Goal: Transaction & Acquisition: Register for event/course

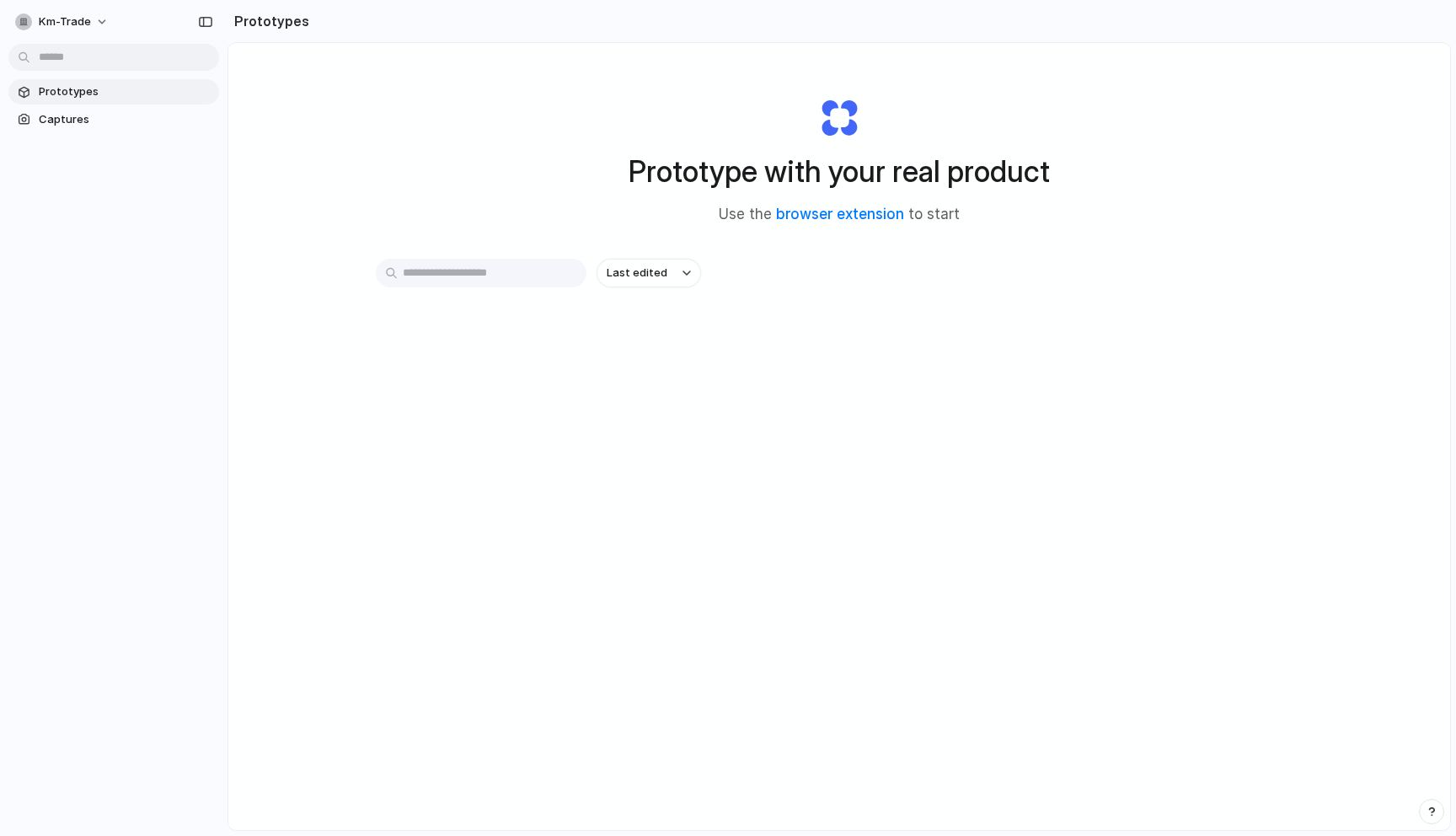
click at [463, 118] on div "Prototype with your real product Use the browser extension to start Last edited" at bounding box center [839, 481] width 1222 height 876
click at [67, 85] on span "Prototypes" at bounding box center [125, 92] width 173 height 17
click at [643, 271] on span "Last edited" at bounding box center [637, 273] width 61 height 17
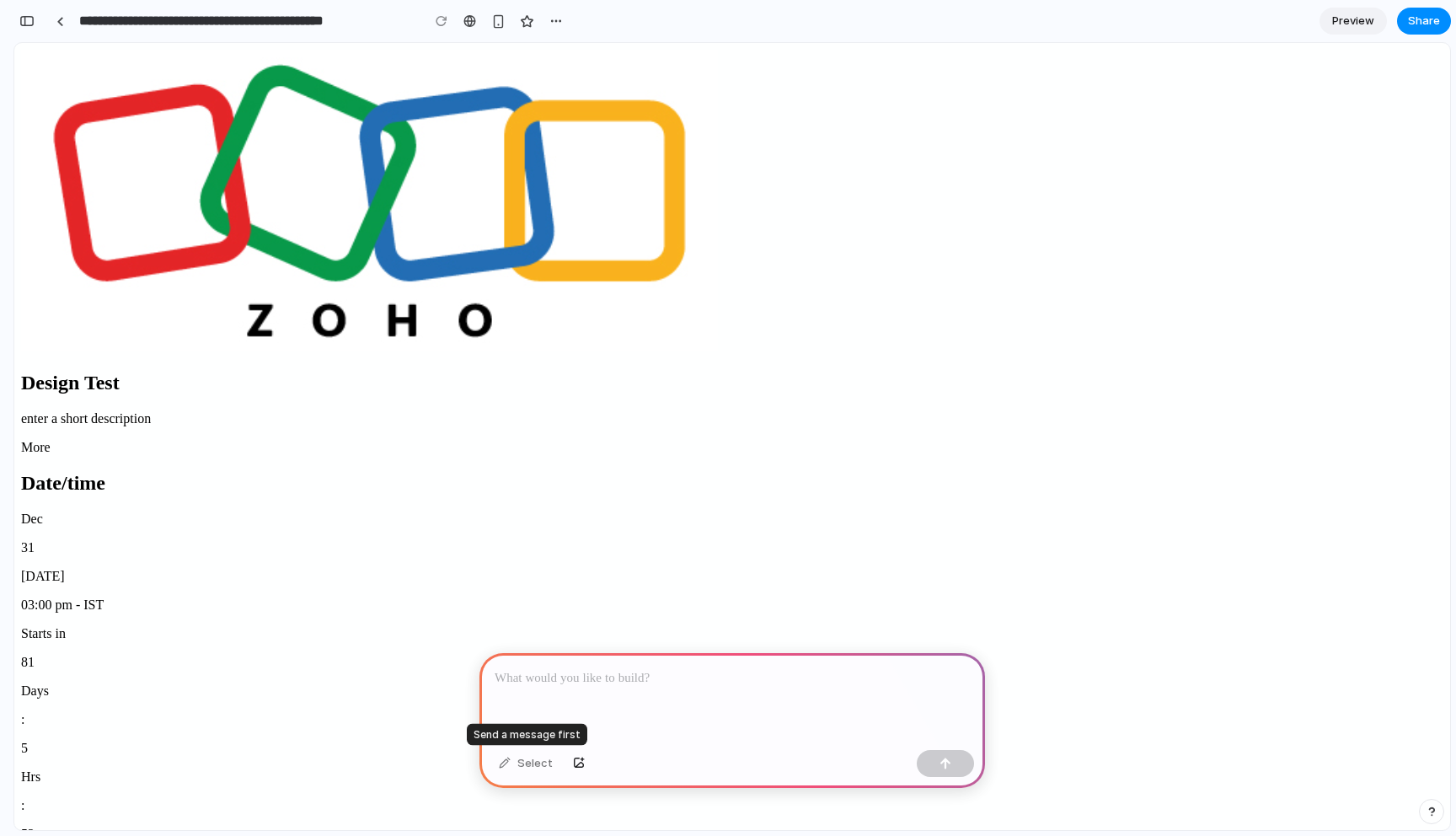
click at [532, 768] on div "Select" at bounding box center [525, 763] width 70 height 27
click at [530, 763] on div "Select" at bounding box center [525, 763] width 70 height 27
click at [919, 679] on p at bounding box center [732, 679] width 475 height 21
click at [622, 724] on div at bounding box center [732, 698] width 505 height 90
click at [27, 23] on div "button" at bounding box center [27, 21] width 15 height 12
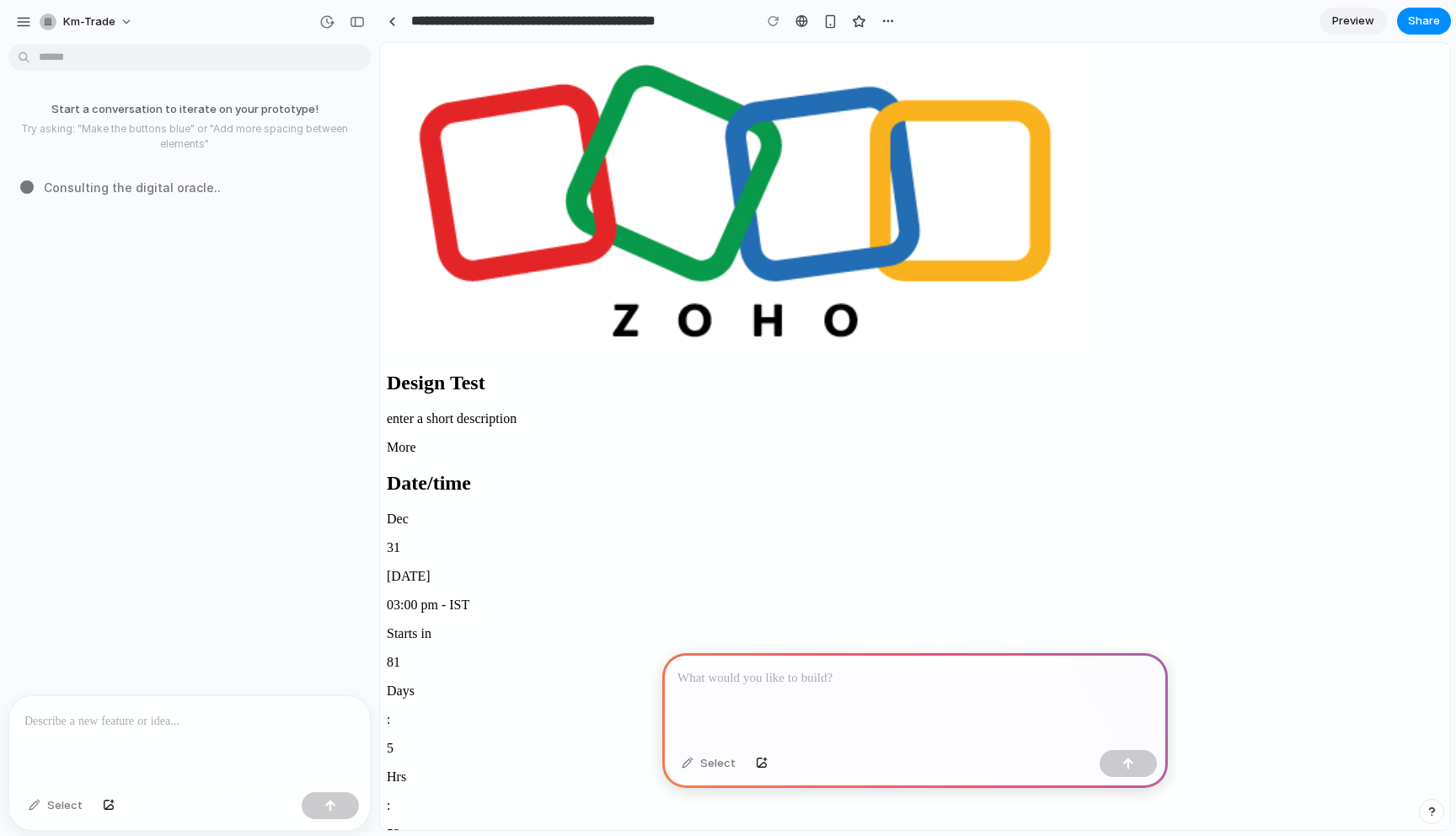
click at [233, 715] on p at bounding box center [189, 722] width 330 height 21
click at [134, 719] on p "**********" at bounding box center [189, 701] width 330 height 61
click at [318, 803] on button "button" at bounding box center [329, 805] width 57 height 27
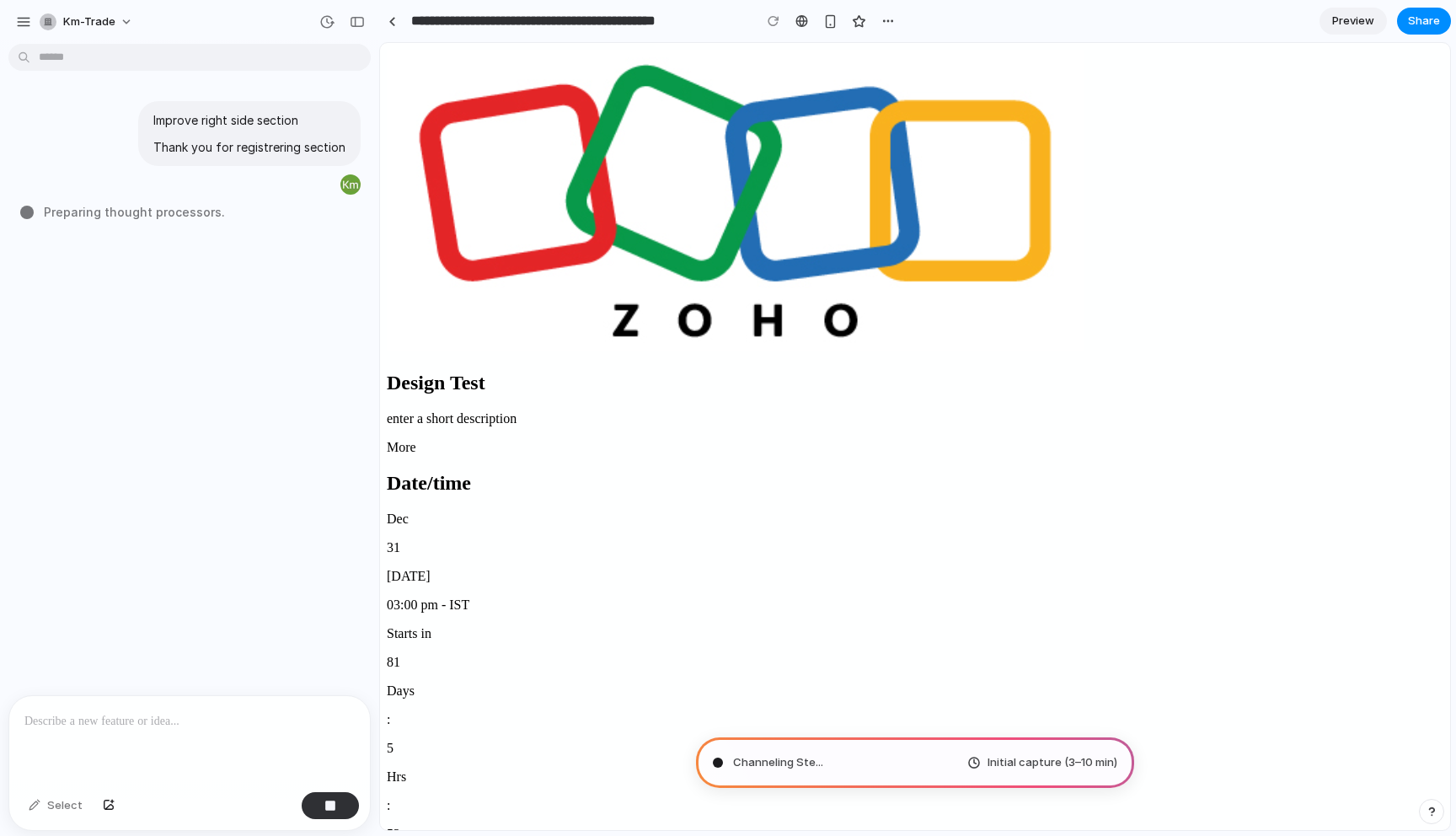
click at [526, 411] on p "enter a short description" at bounding box center [915, 419] width 1056 height 15
click at [667, 411] on p "enter a short description" at bounding box center [915, 419] width 1056 height 15
type input "**********"
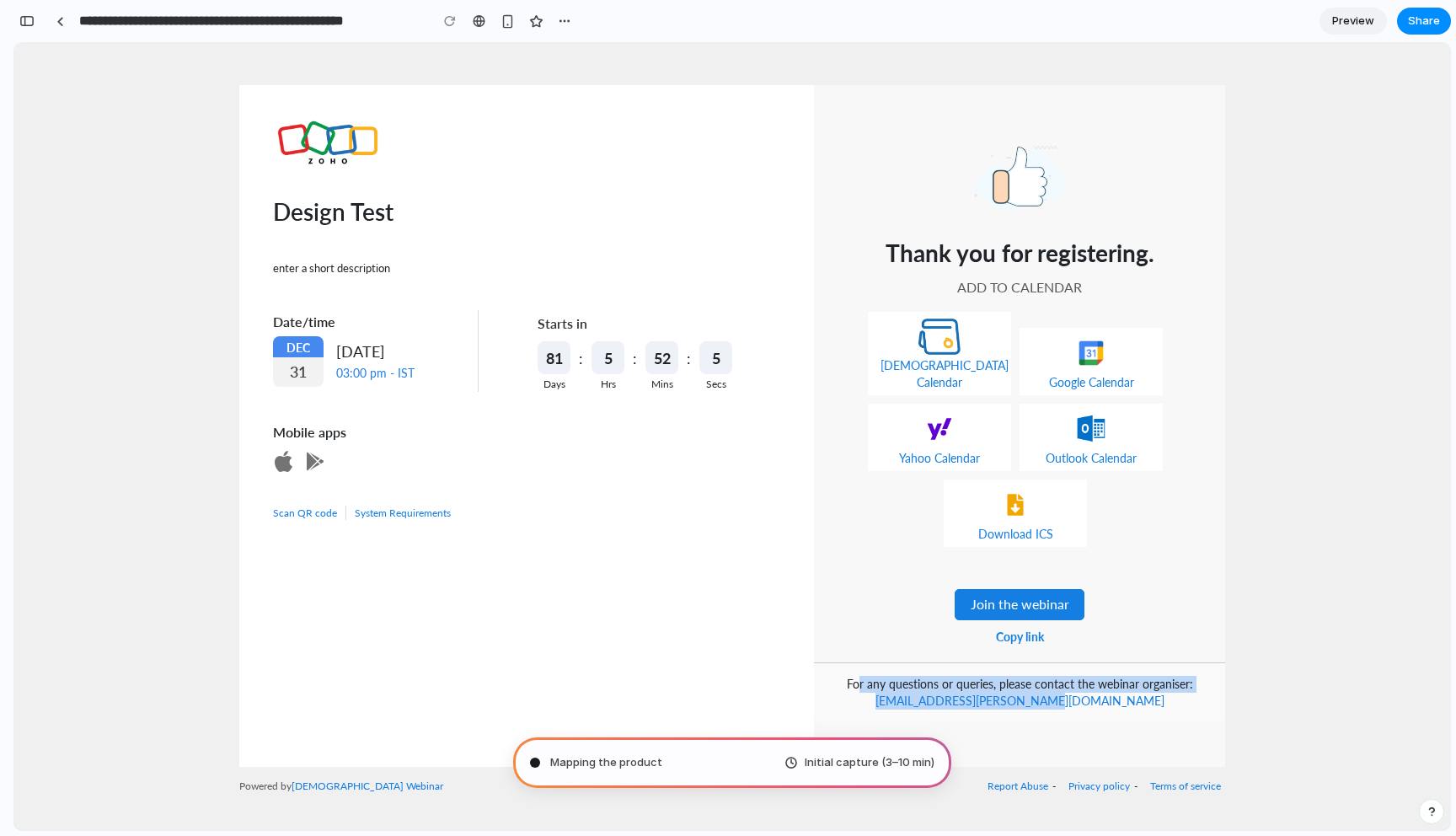
drag, startPoint x: 1152, startPoint y: 689, endPoint x: 888, endPoint y: 660, distance: 265.6
click at [887, 663] on p "For any questions or queries, please contact the webinar organiser: [EMAIL_ADDR…" at bounding box center [1018, 693] width 411 height 60
click at [888, 663] on p "For any questions or queries, please contact the webinar organiser: [EMAIL_ADDR…" at bounding box center [1018, 693] width 411 height 60
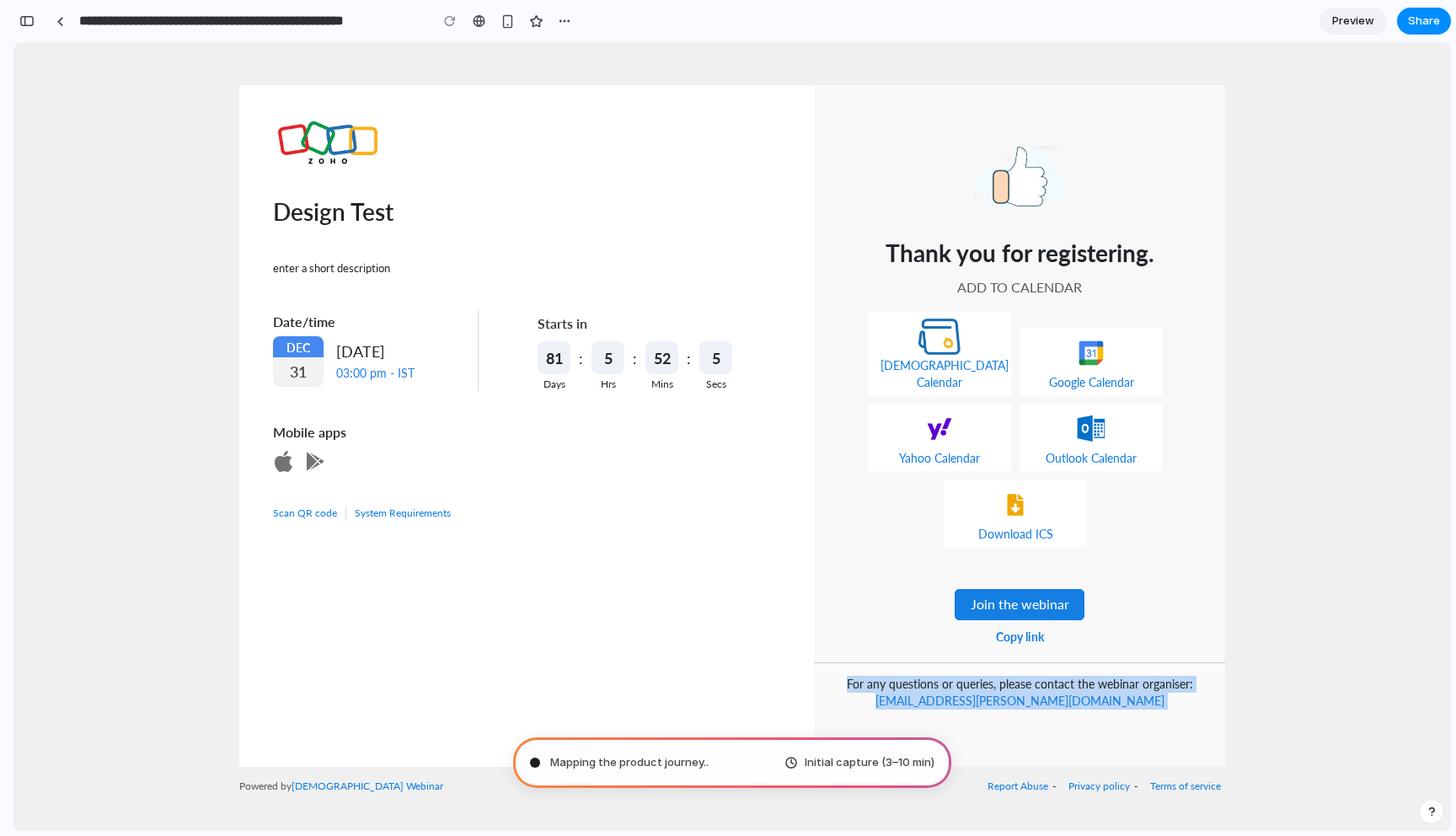
click at [888, 663] on p "For any questions or queries, please contact the webinar organiser: [EMAIL_ADDR…" at bounding box center [1018, 693] width 411 height 60
click at [923, 101] on div "Thank you for registering. Add to calendar [DEMOGRAPHIC_DATA] Calendar Google C…" at bounding box center [1018, 426] width 411 height 682
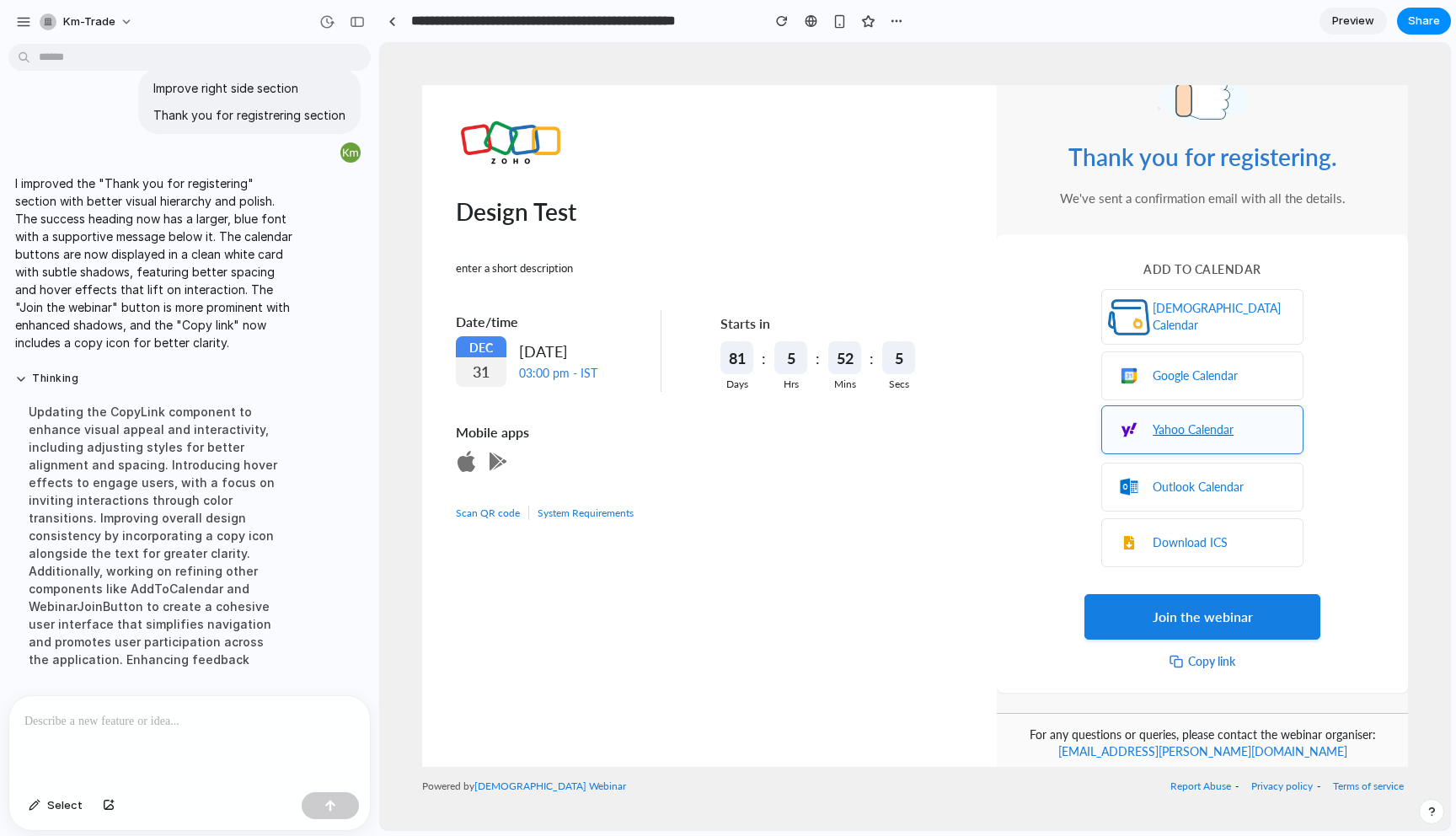
scroll to position [0, 0]
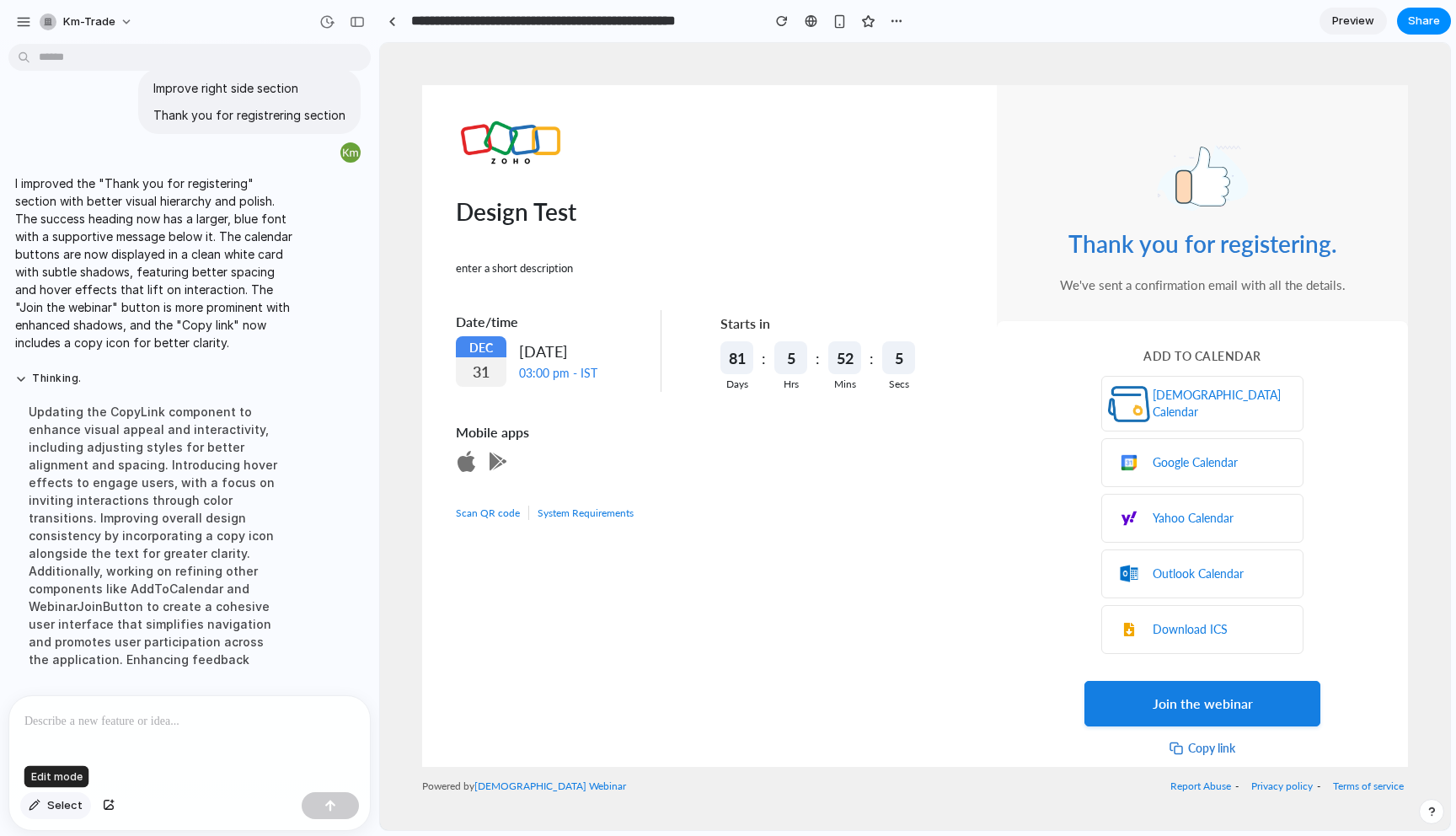
click at [68, 806] on span "Select" at bounding box center [64, 806] width 35 height 17
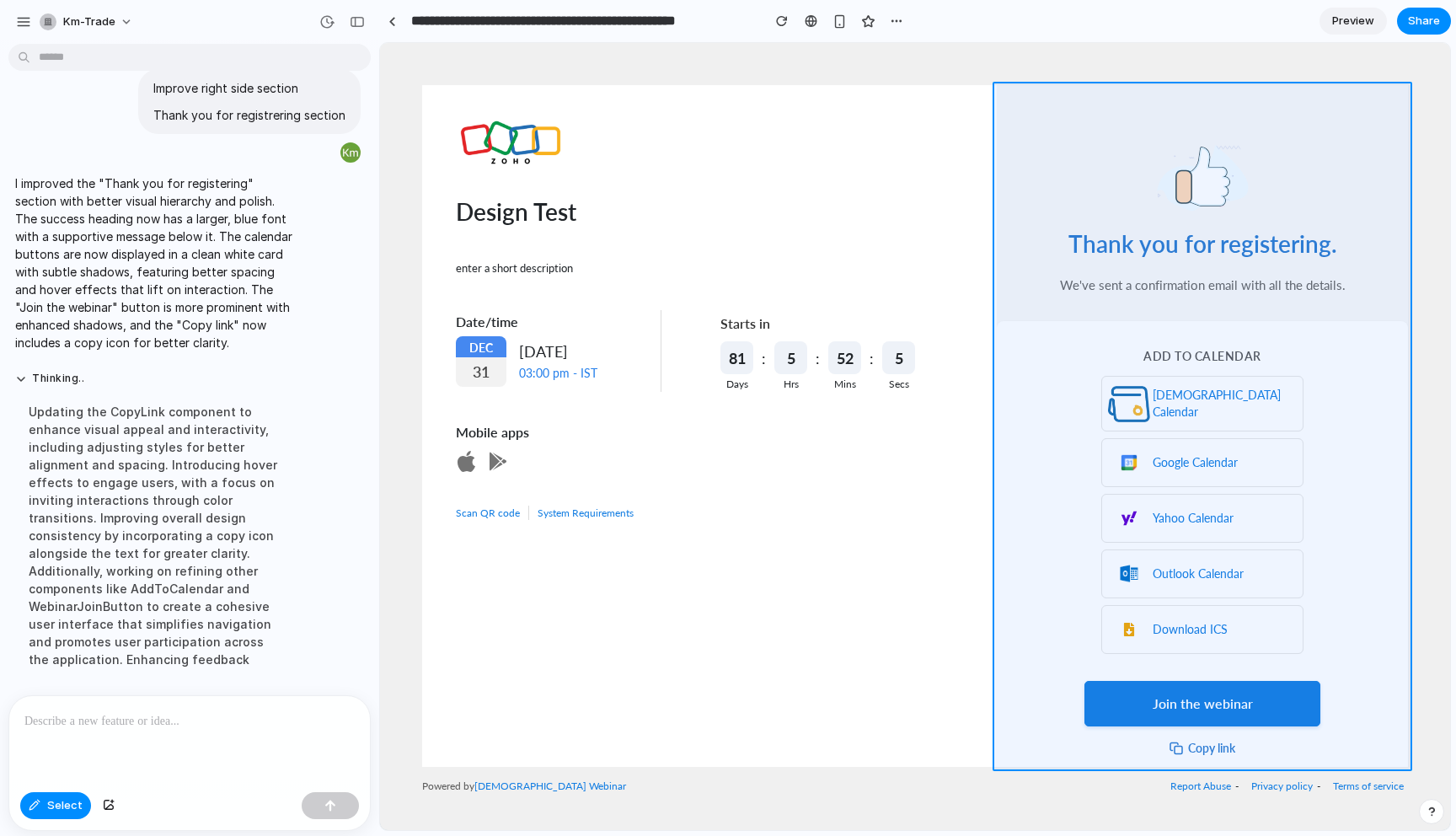
click at [1402, 112] on div at bounding box center [915, 437] width 1069 height 786
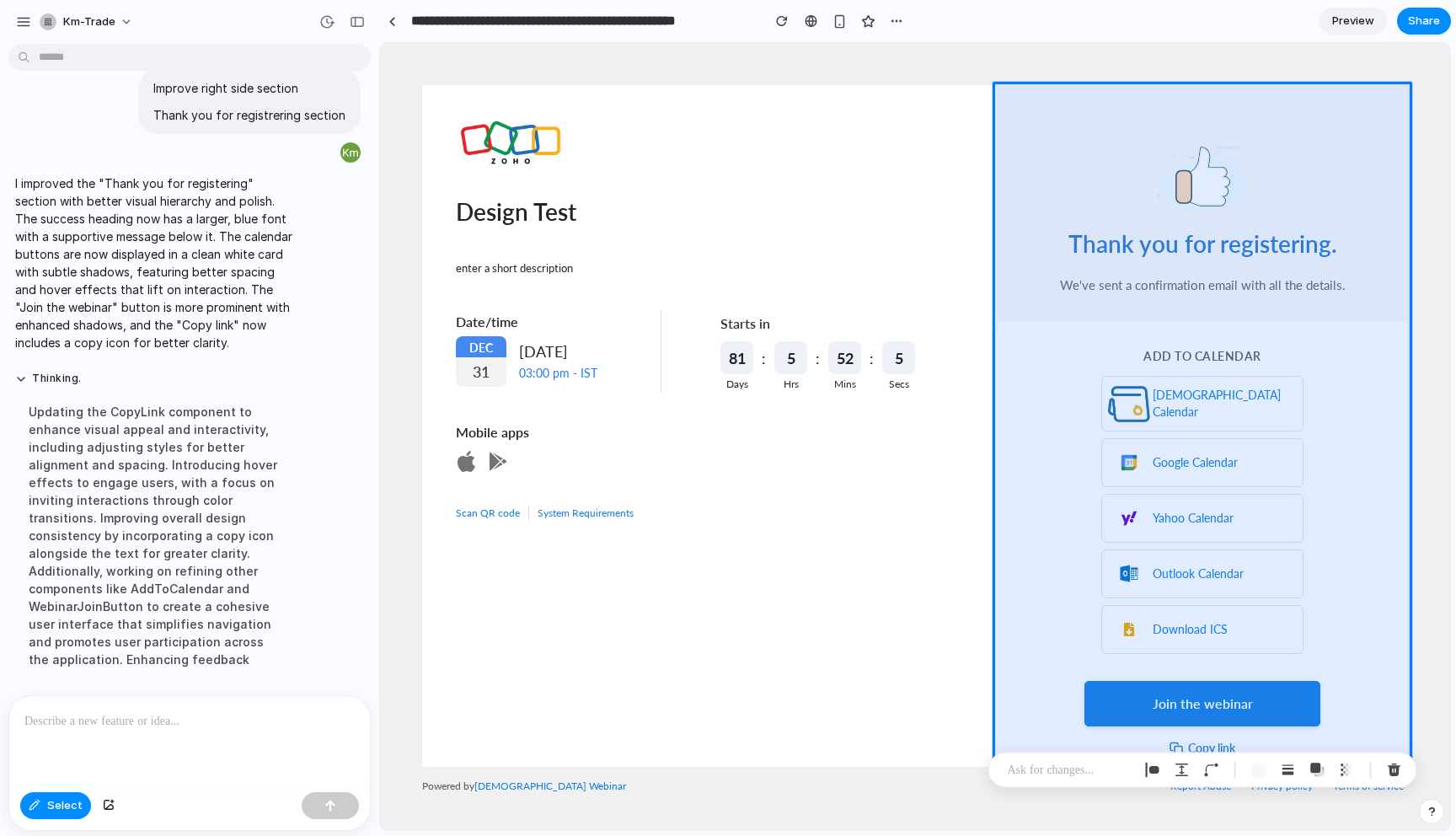
click at [188, 747] on div at bounding box center [190, 741] width 360 height 89
click at [179, 725] on p "**********" at bounding box center [189, 722] width 330 height 21
click at [299, 733] on div "**********" at bounding box center [190, 741] width 360 height 89
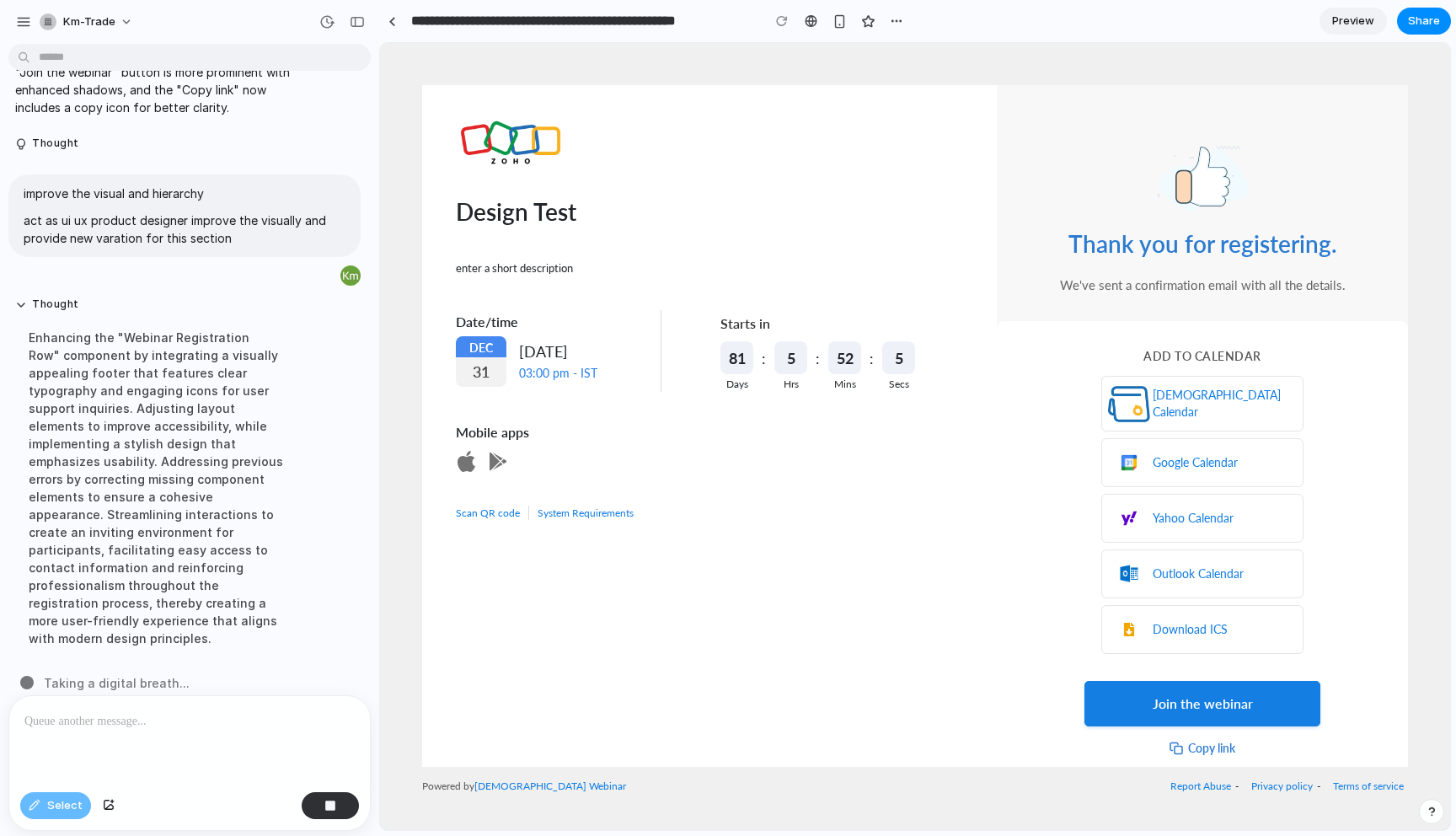
scroll to position [232, 0]
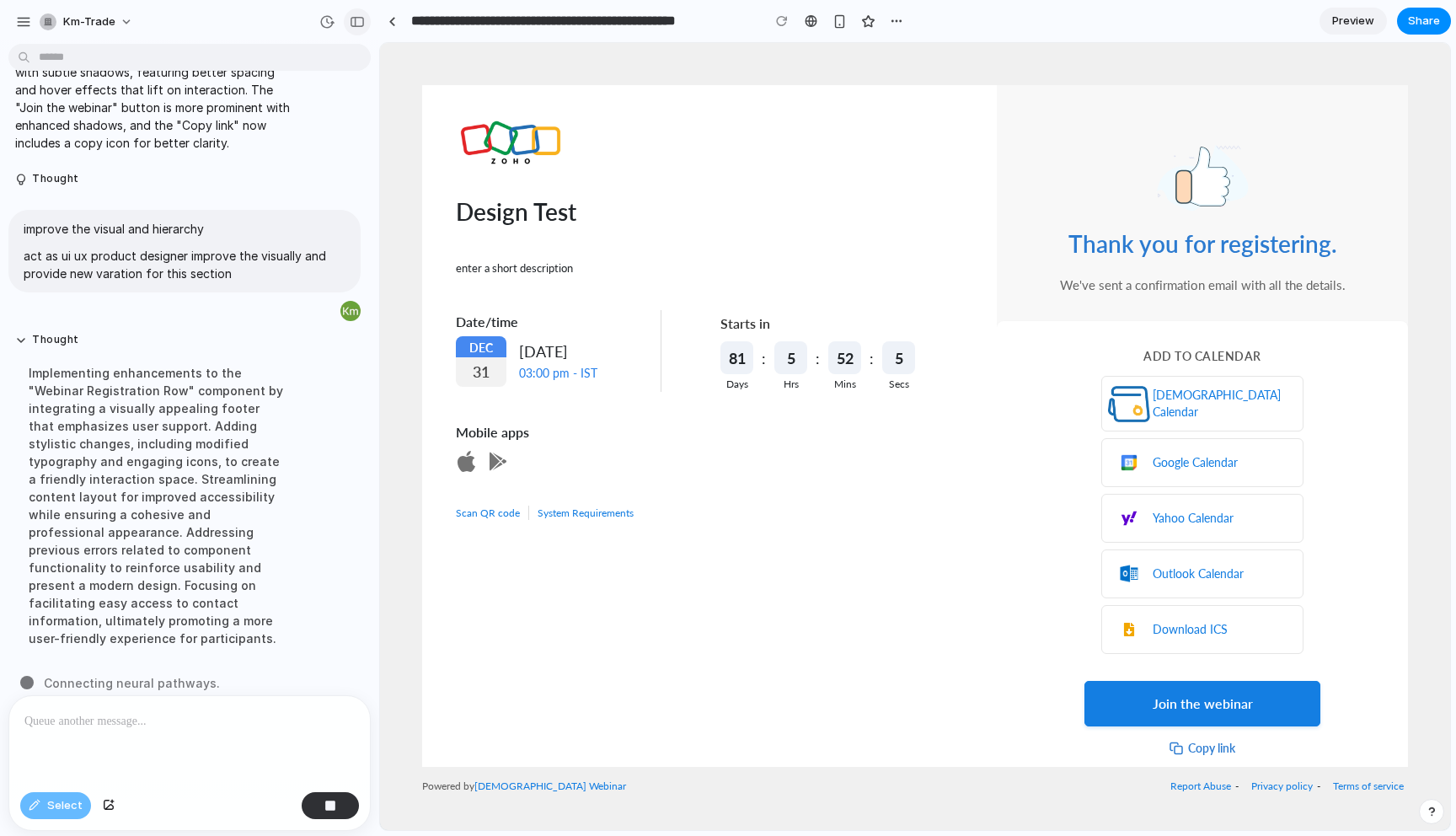
click at [347, 23] on button "button" at bounding box center [357, 21] width 27 height 27
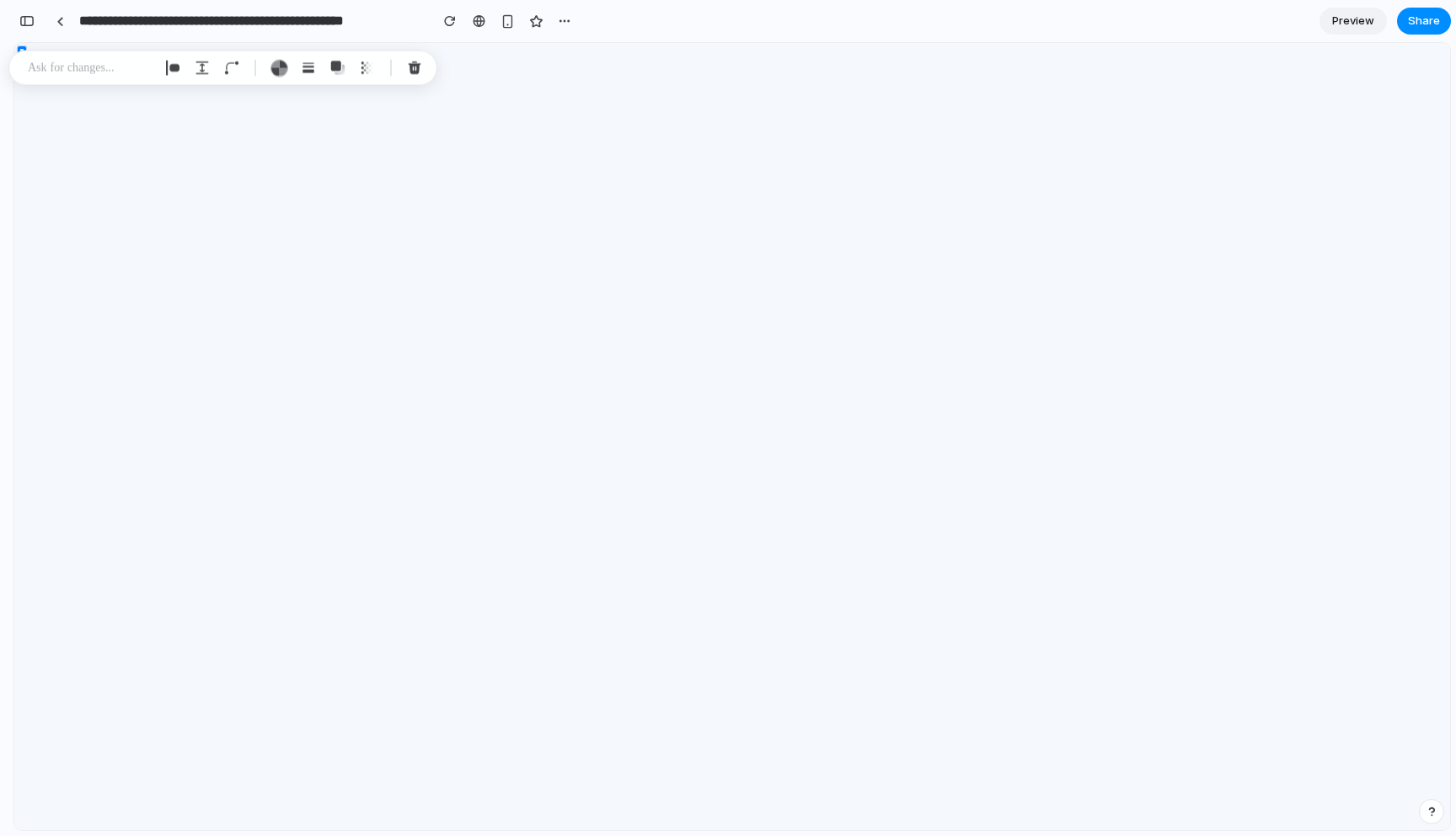
scroll to position [1683, 0]
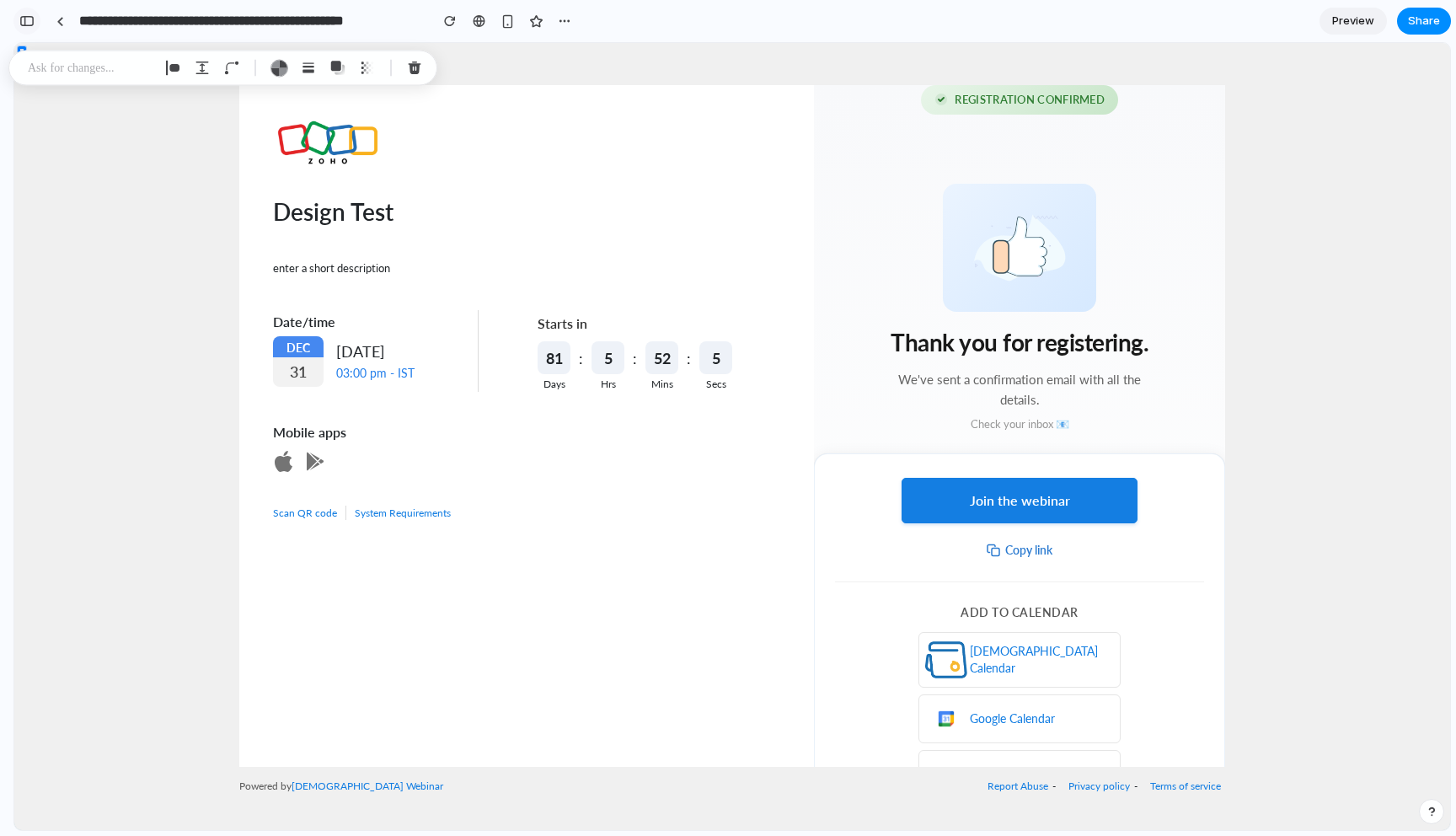
click at [23, 15] on button "button" at bounding box center [27, 21] width 27 height 27
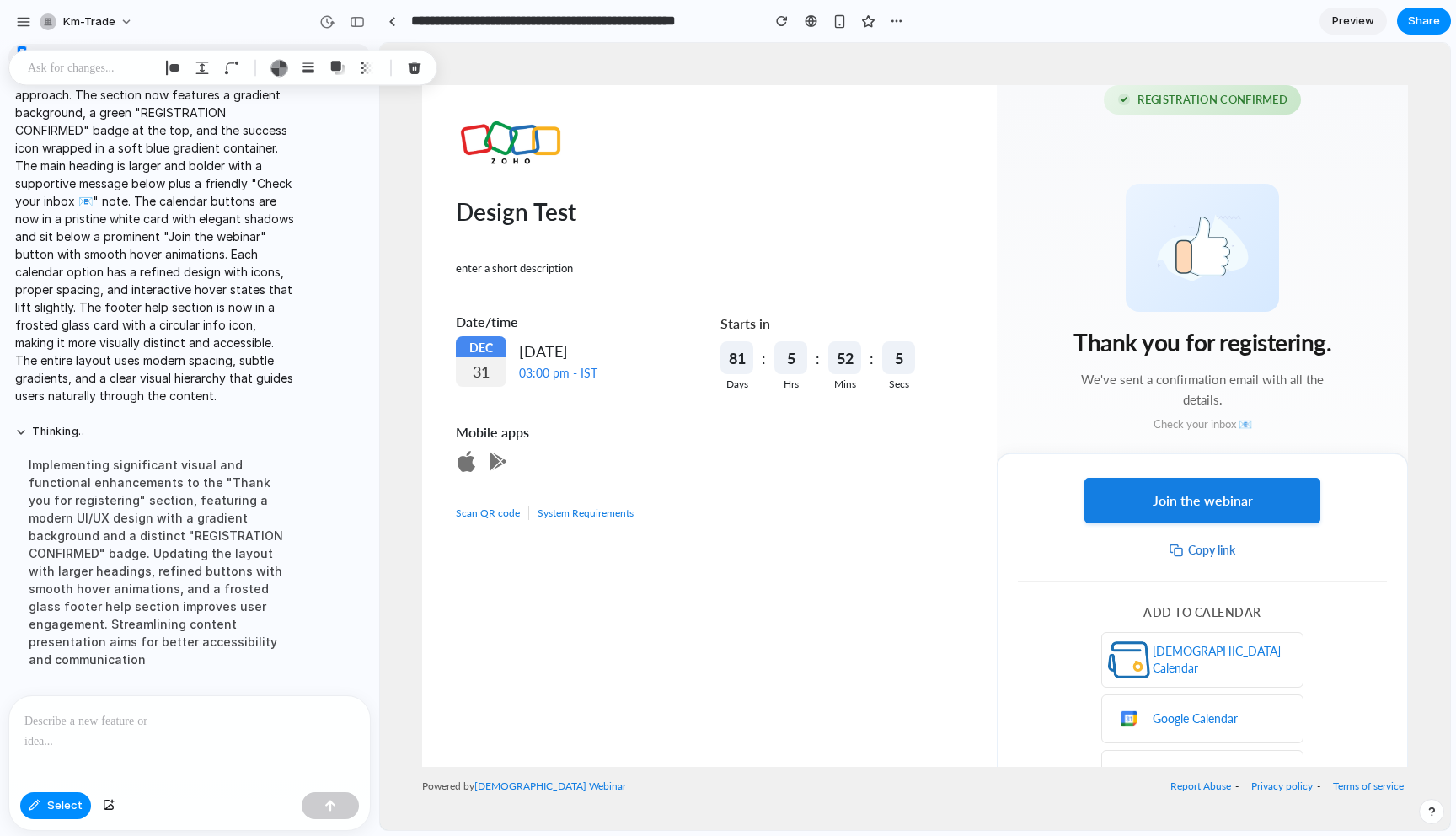
scroll to position [497, 0]
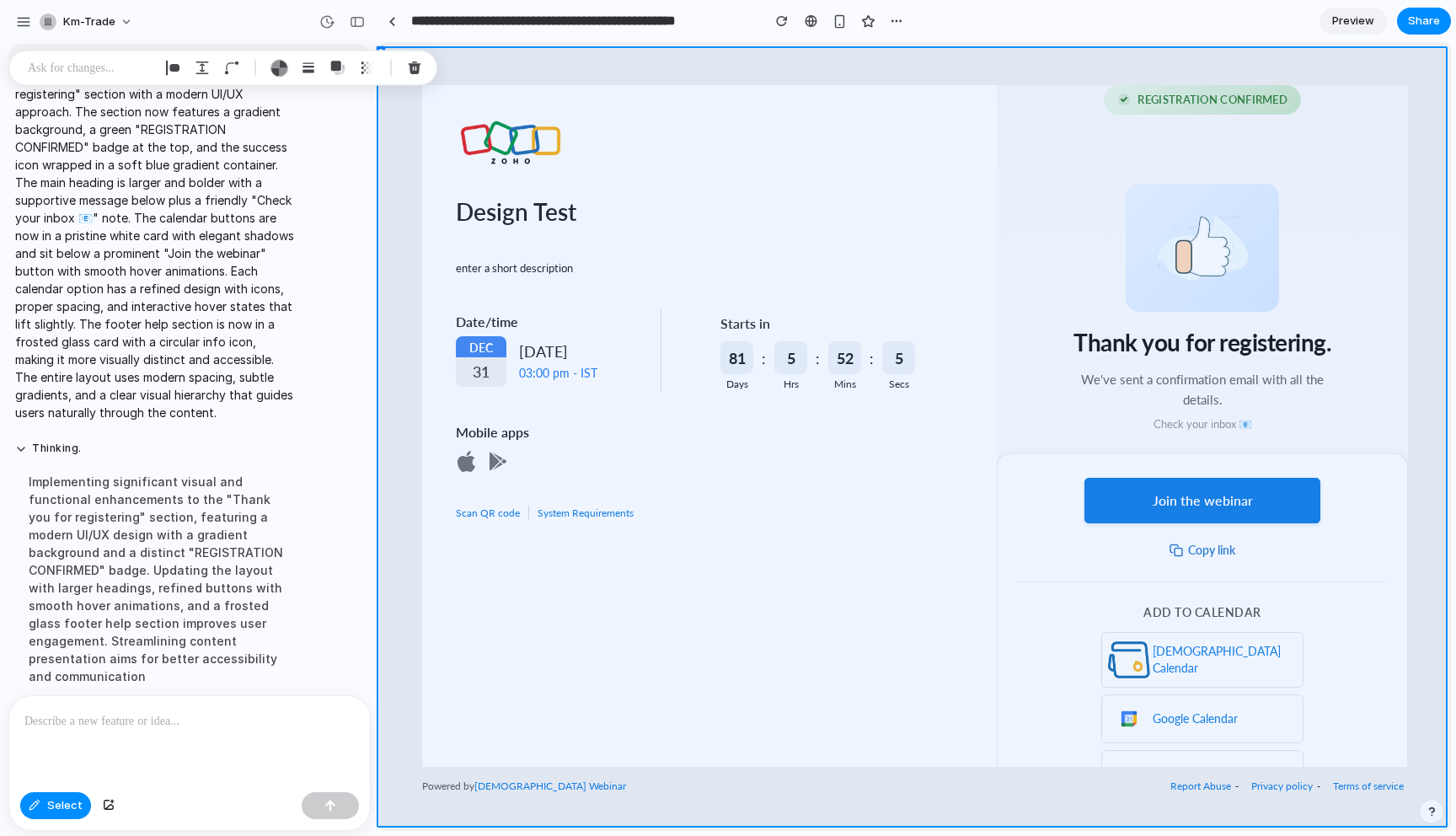
click at [33, 800] on div at bounding box center [733, 437] width 1435 height 786
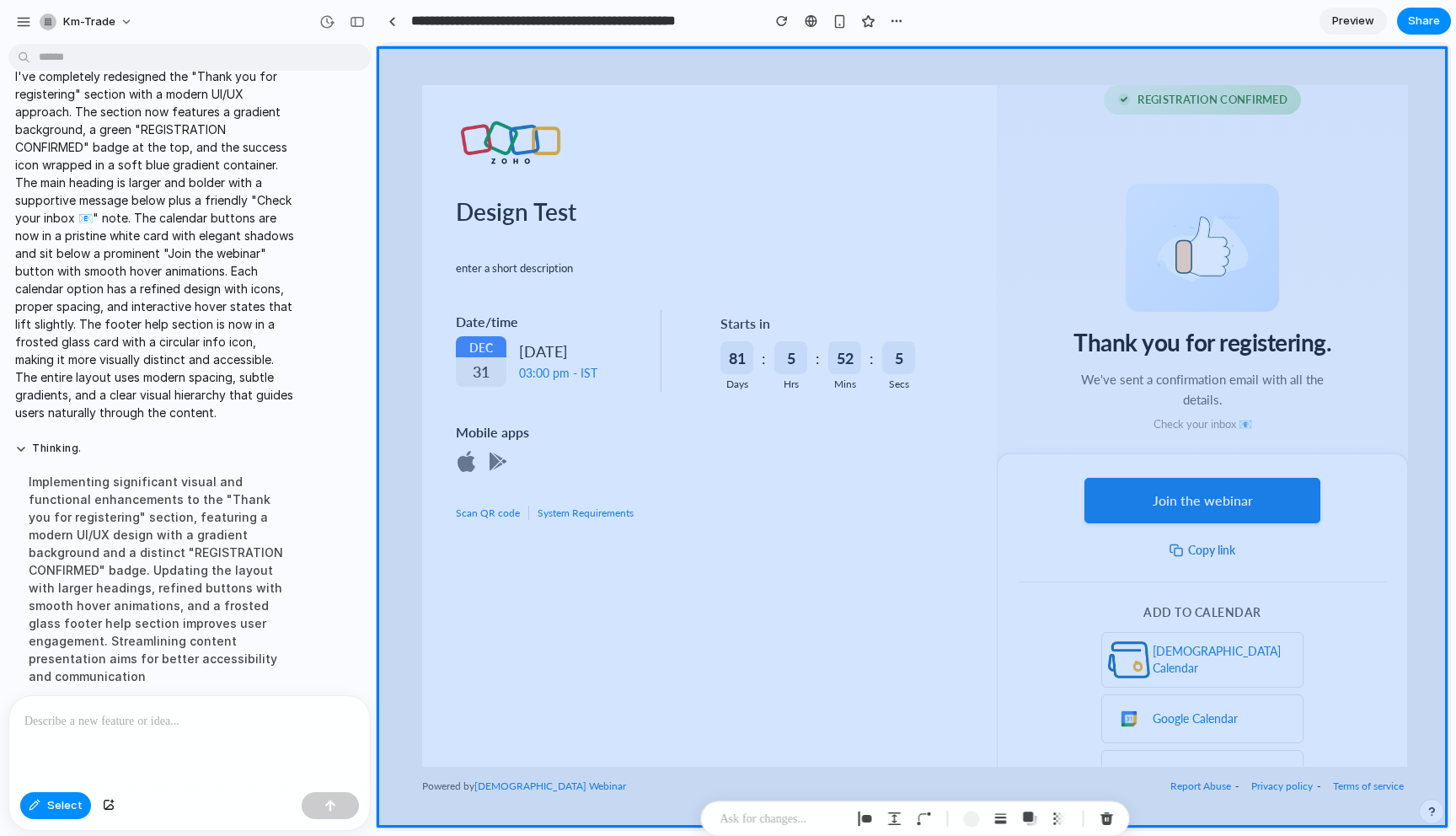
click at [45, 804] on div at bounding box center [733, 437] width 1435 height 786
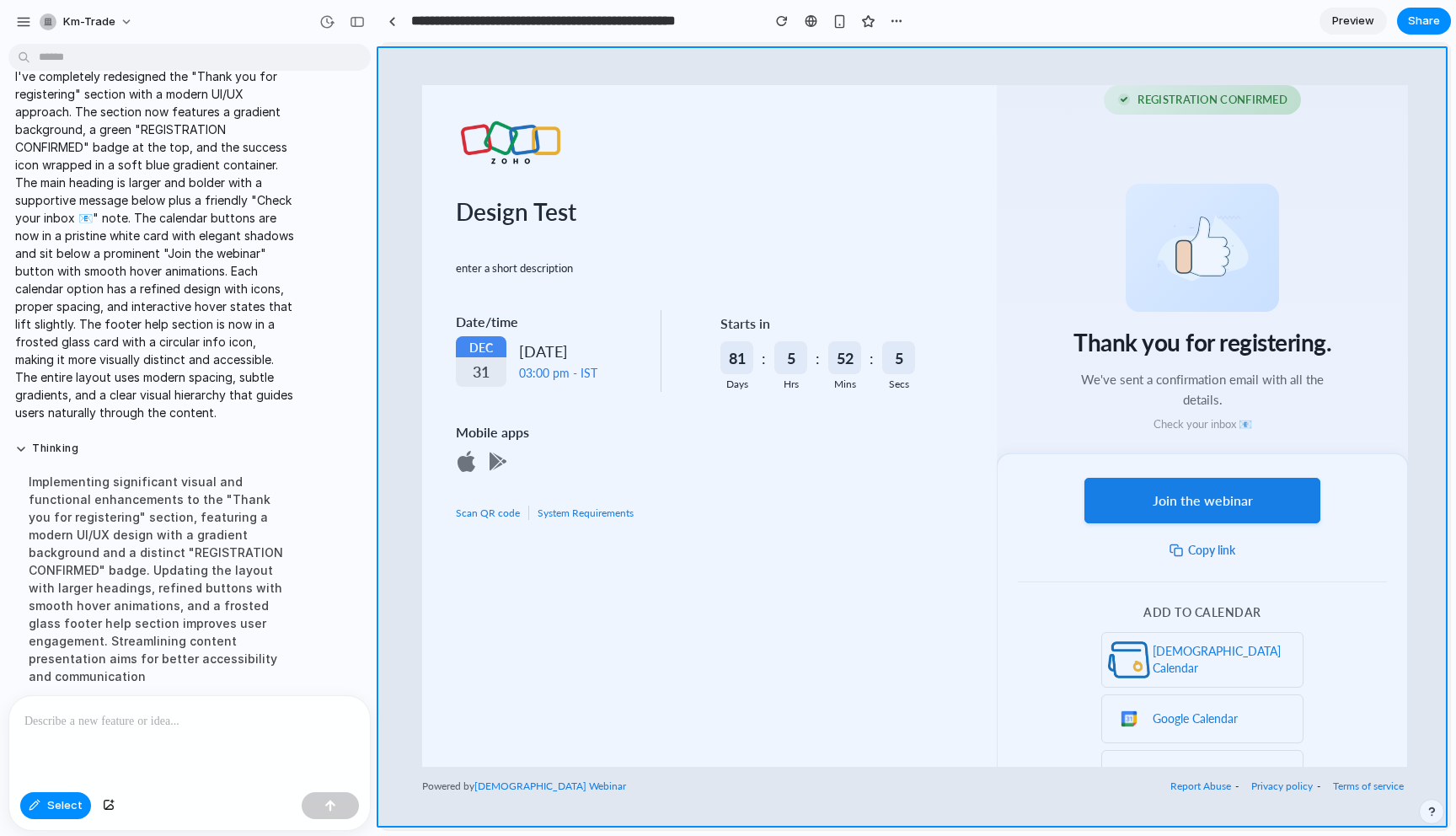
click at [60, 810] on div at bounding box center [733, 437] width 1435 height 786
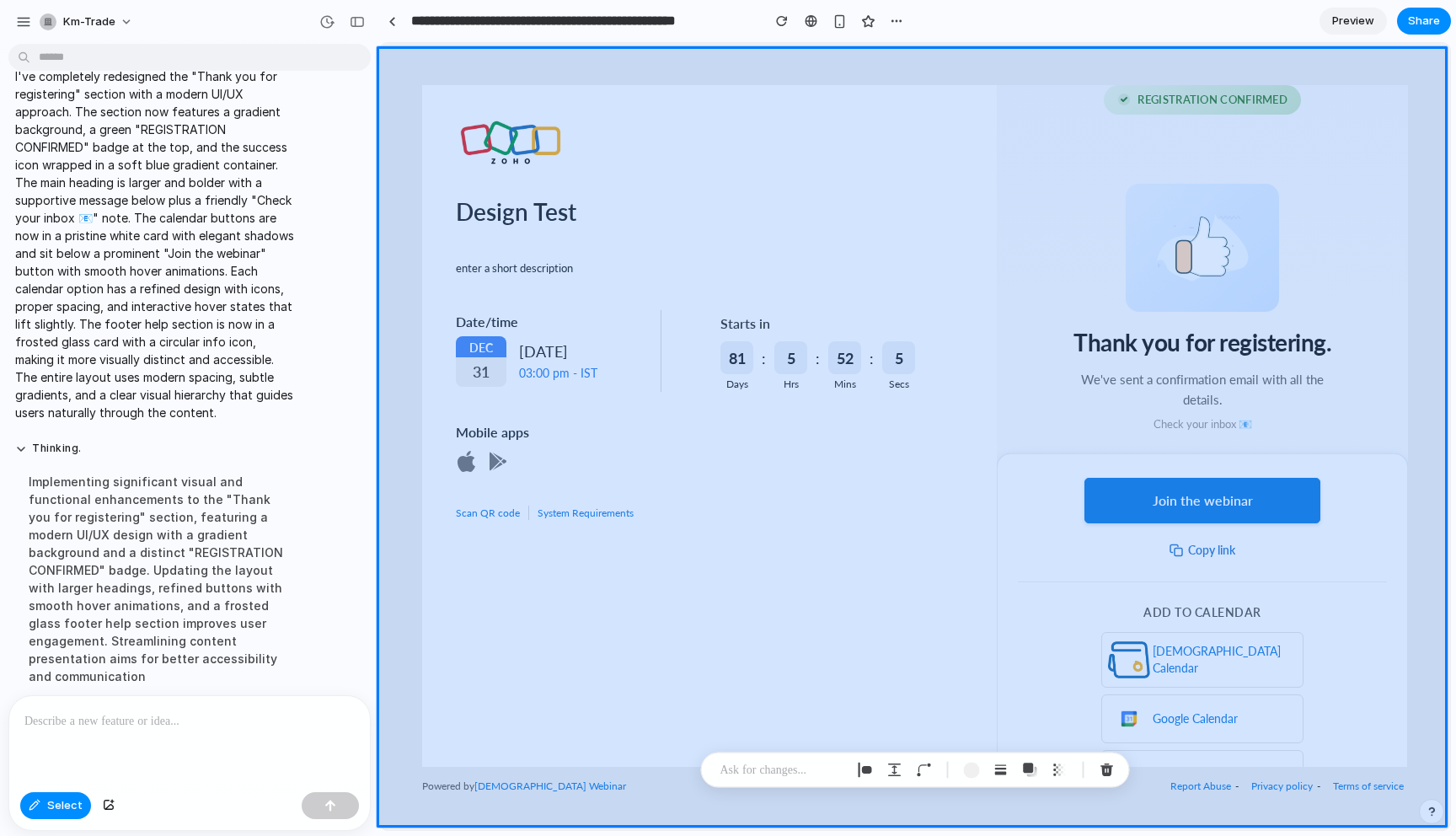
click at [60, 810] on div at bounding box center [733, 437] width 1435 height 786
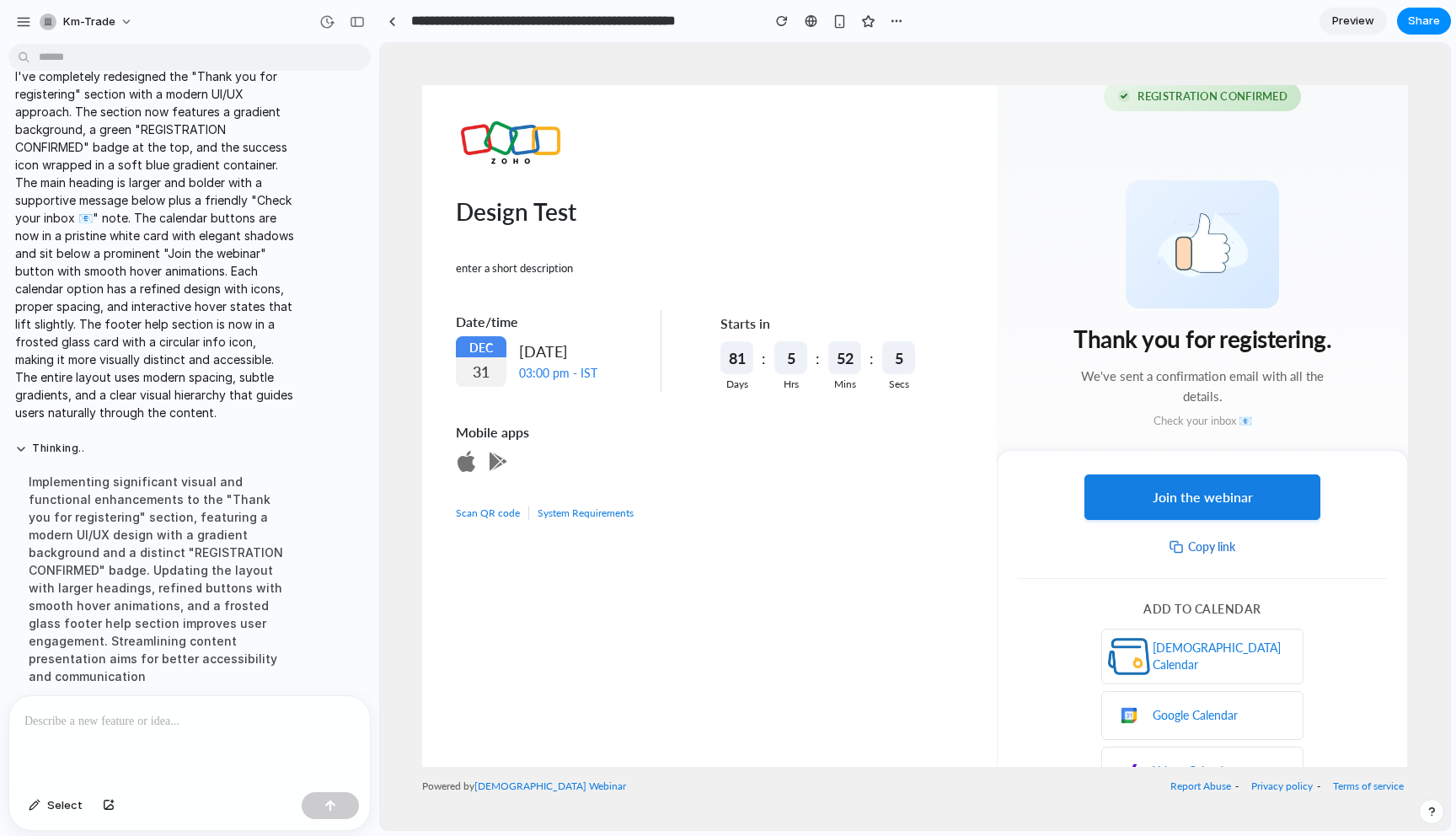
scroll to position [0, 0]
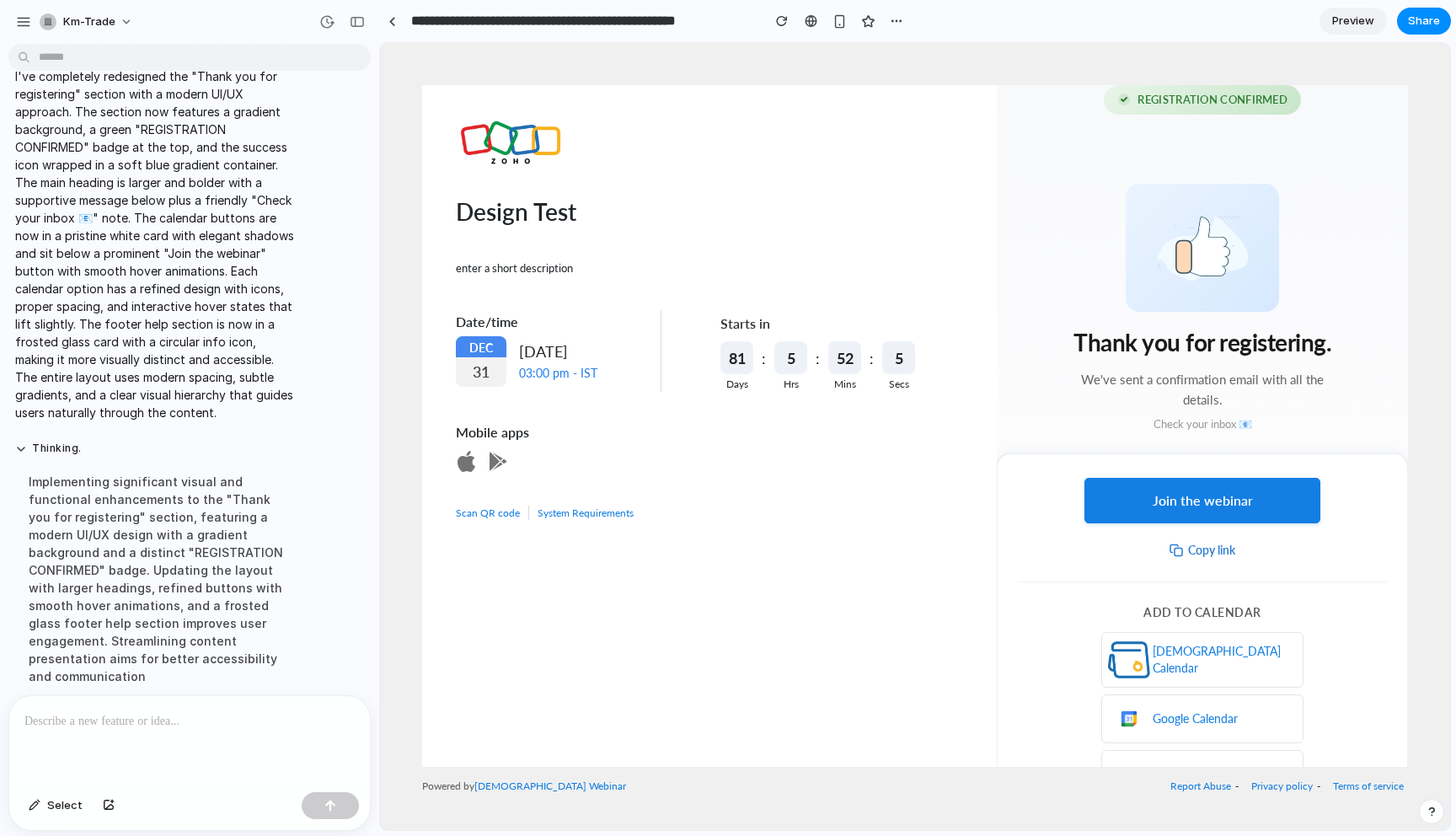
click at [297, 748] on div at bounding box center [190, 741] width 360 height 89
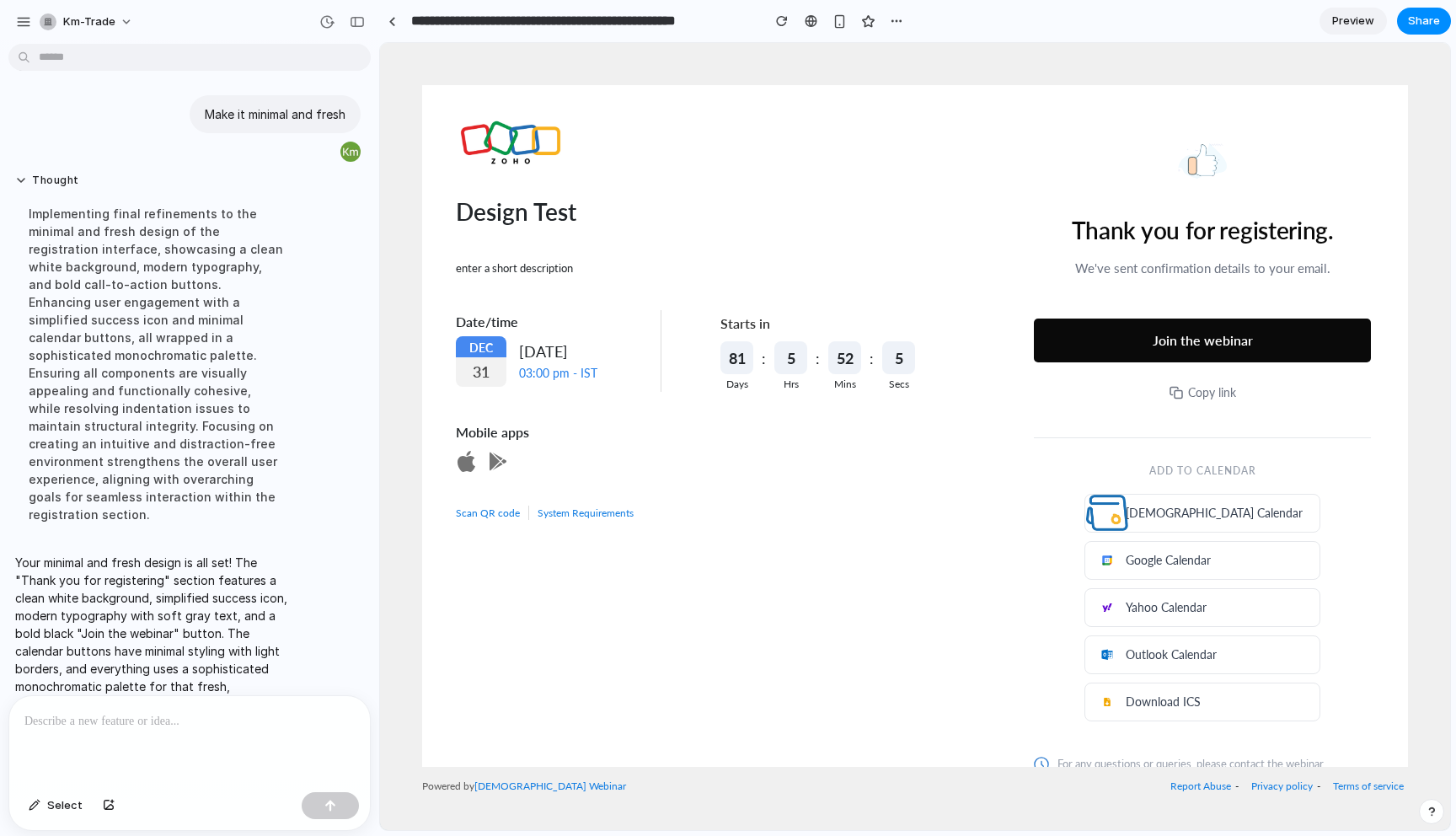
scroll to position [23, 0]
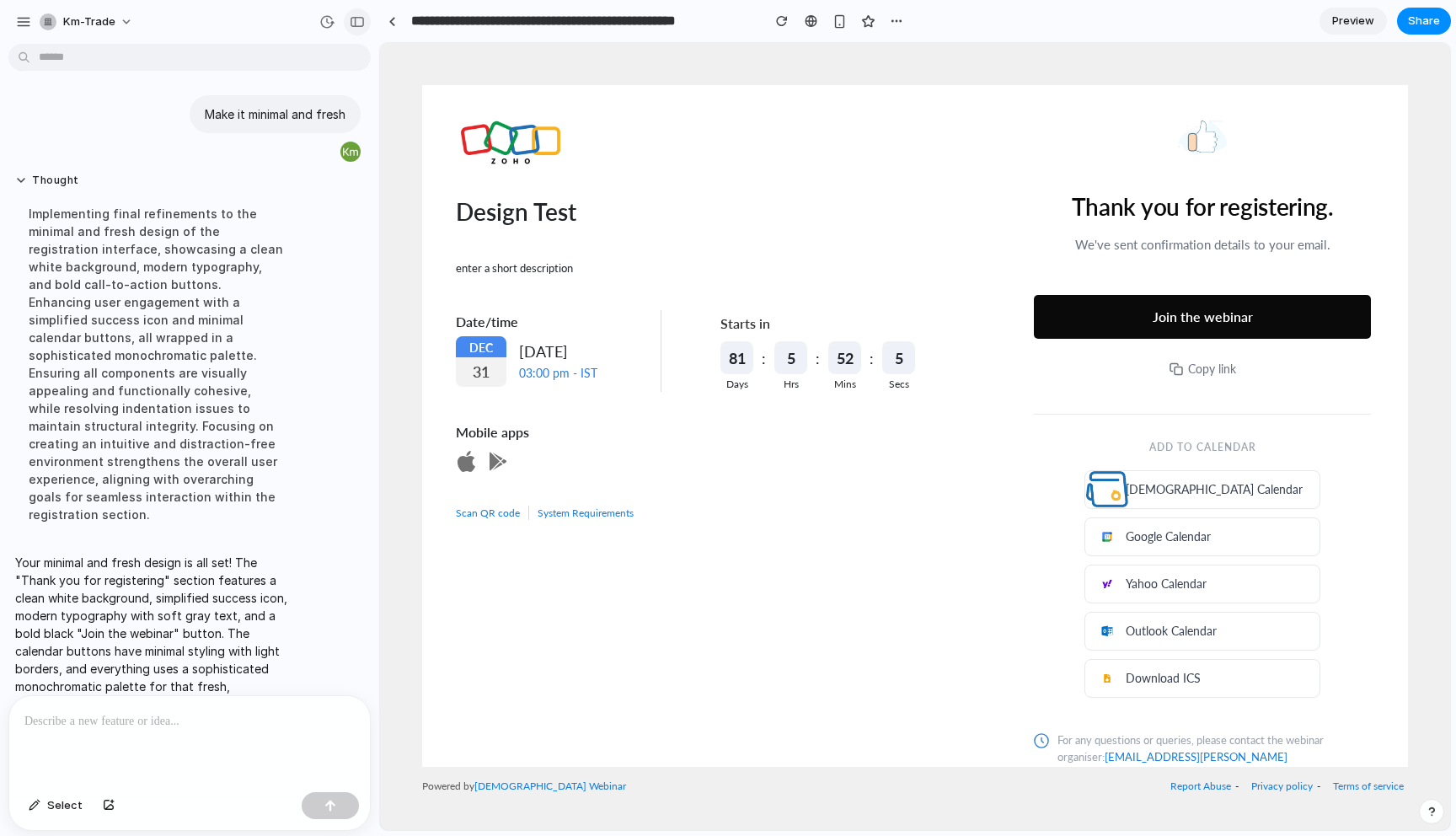
click at [353, 22] on div "button" at bounding box center [357, 22] width 15 height 12
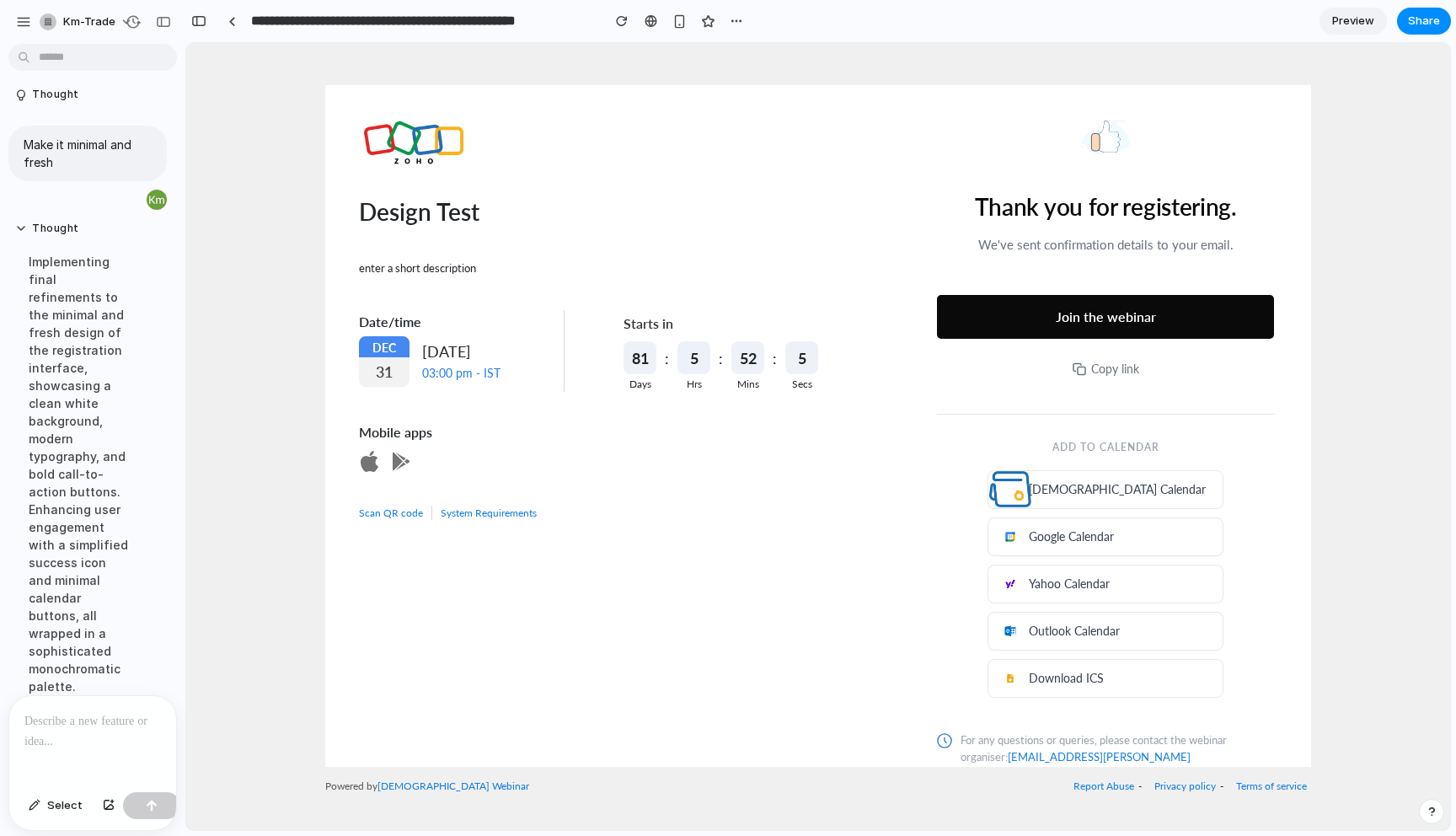
click at [75, 748] on div at bounding box center [93, 741] width 166 height 89
click at [147, 802] on div "button" at bounding box center [152, 806] width 12 height 12
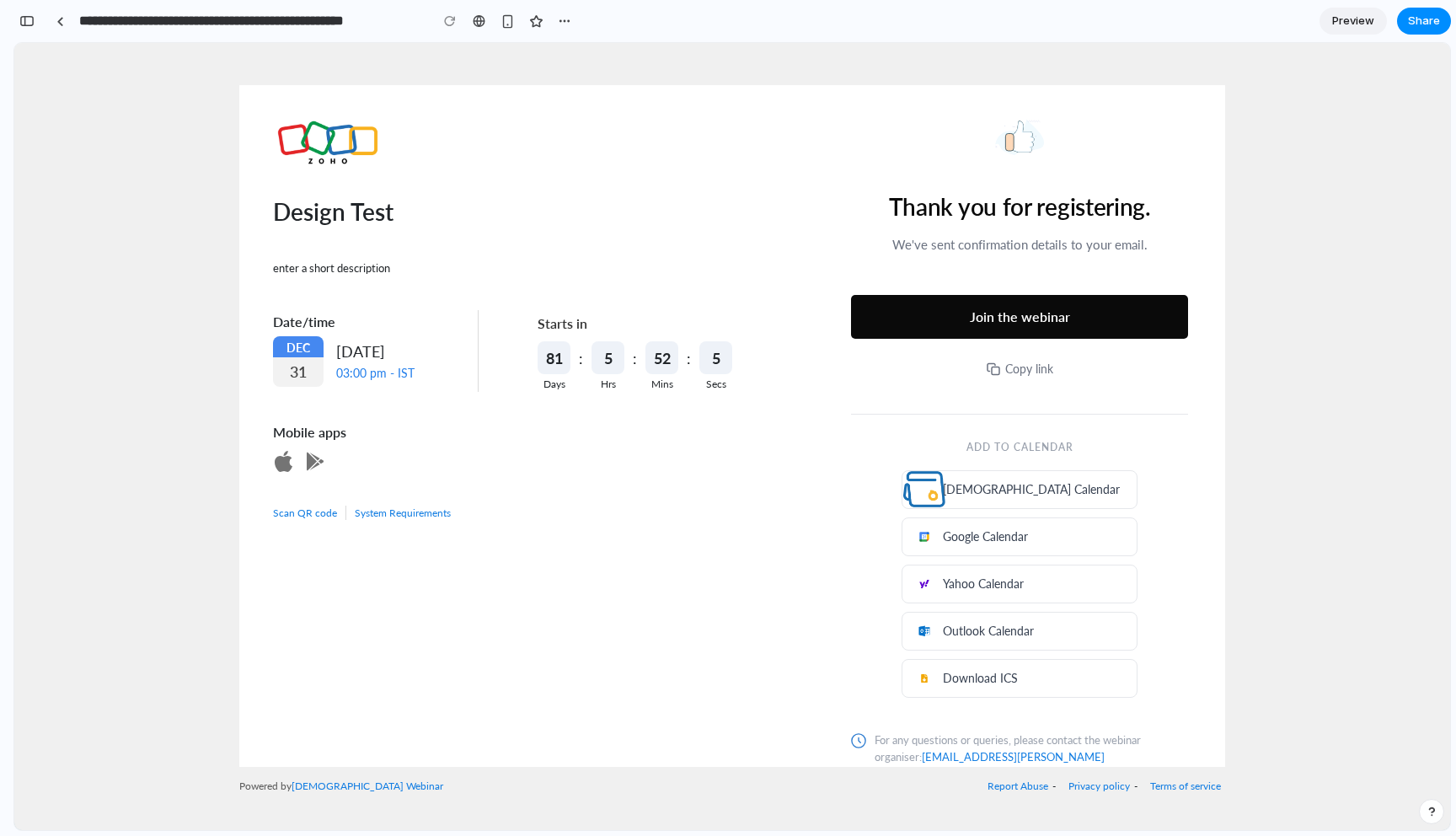
scroll to position [2734, 0]
click at [25, 24] on div "button" at bounding box center [27, 21] width 15 height 12
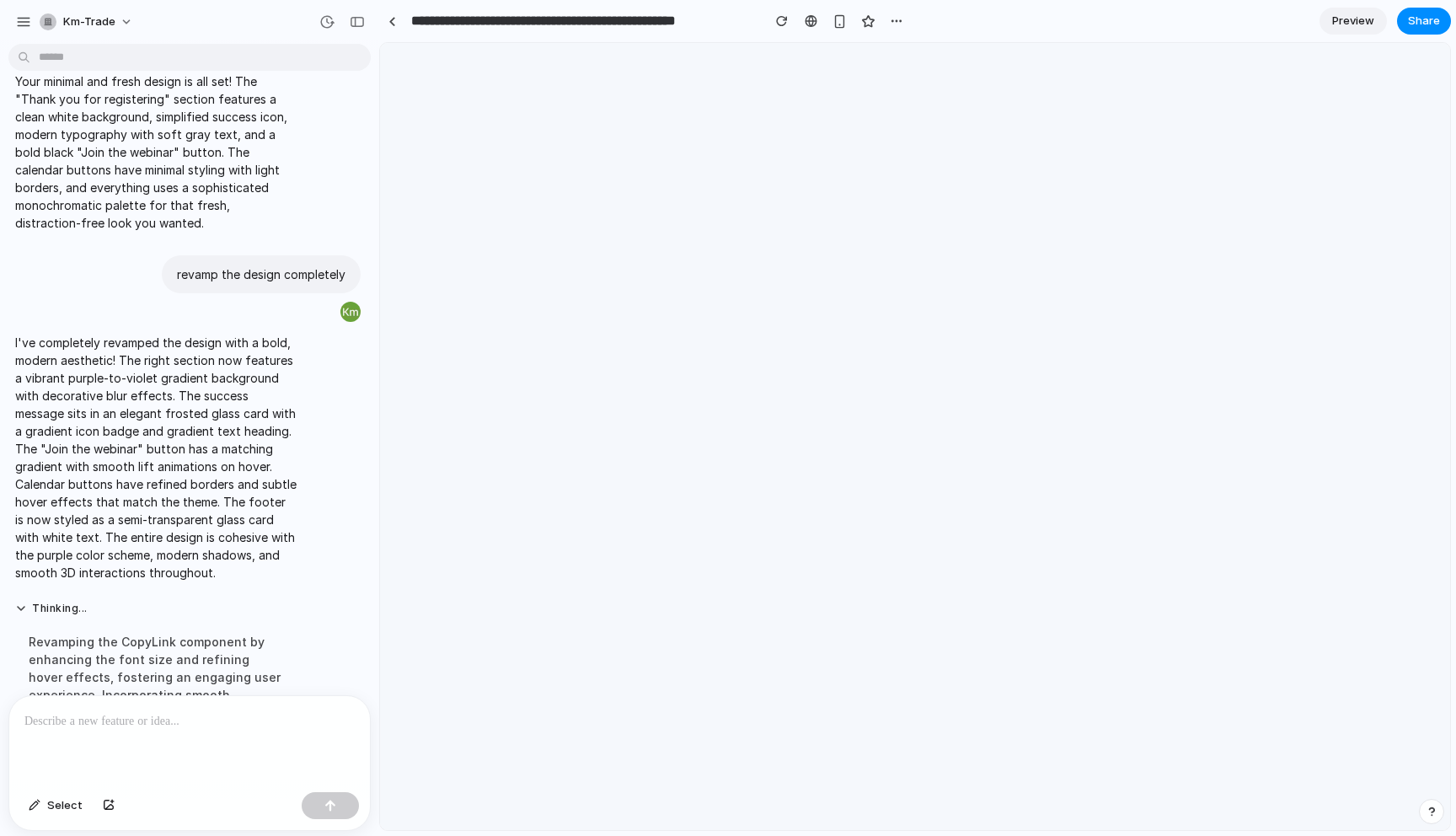
scroll to position [1124, 0]
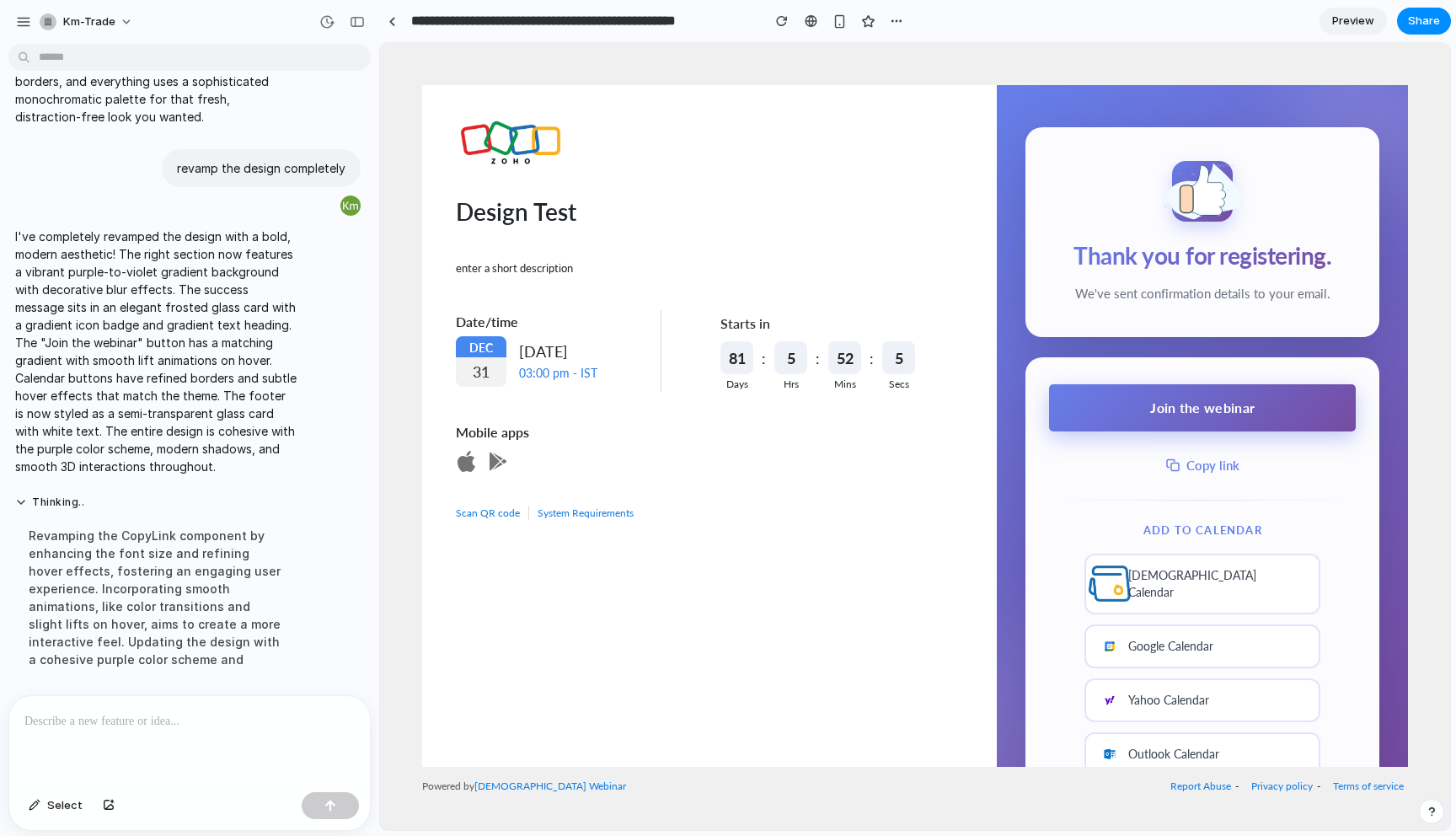
click at [1043, 579] on div "Join the webinar Copy link Add to Calendar Zoho Calendar Google Calendar Yahoo …" at bounding box center [1202, 607] width 353 height 500
click at [154, 718] on p at bounding box center [189, 722] width 330 height 21
drag, startPoint x: 204, startPoint y: 748, endPoint x: 206, endPoint y: 738, distance: 10.2
click at [204, 748] on div at bounding box center [190, 741] width 360 height 89
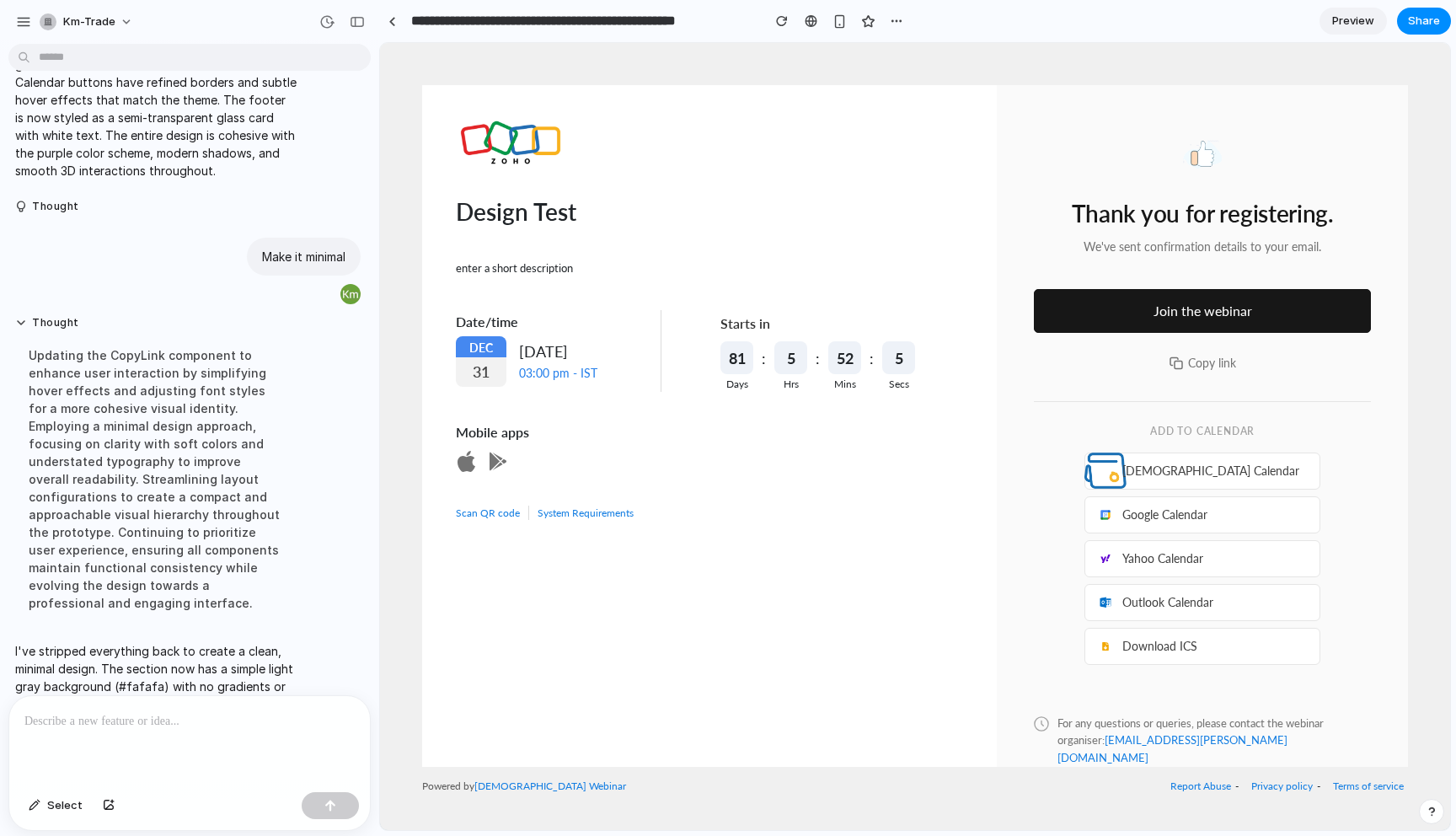
scroll to position [1596, 0]
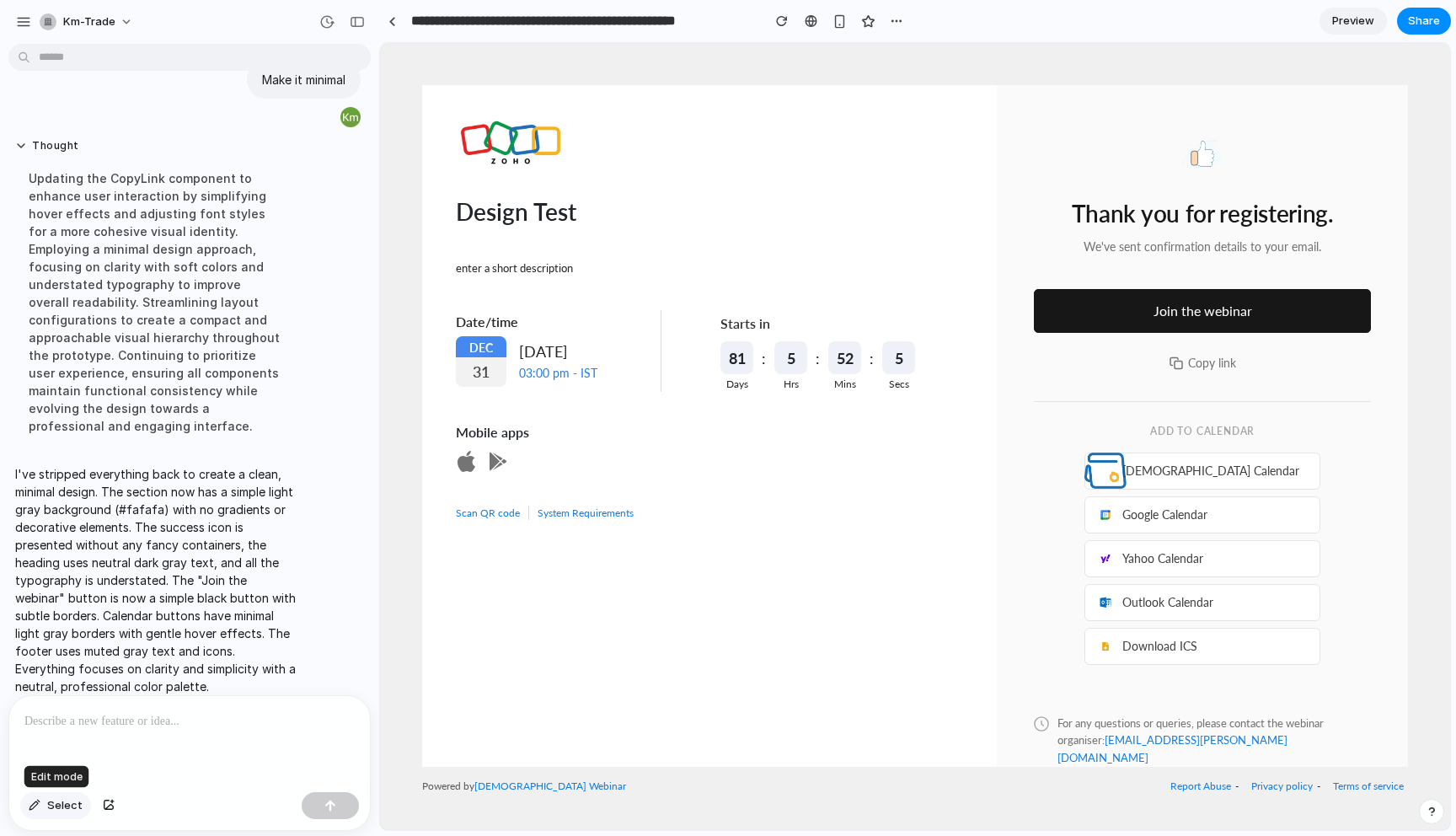
click at [68, 806] on span "Select" at bounding box center [64, 806] width 35 height 17
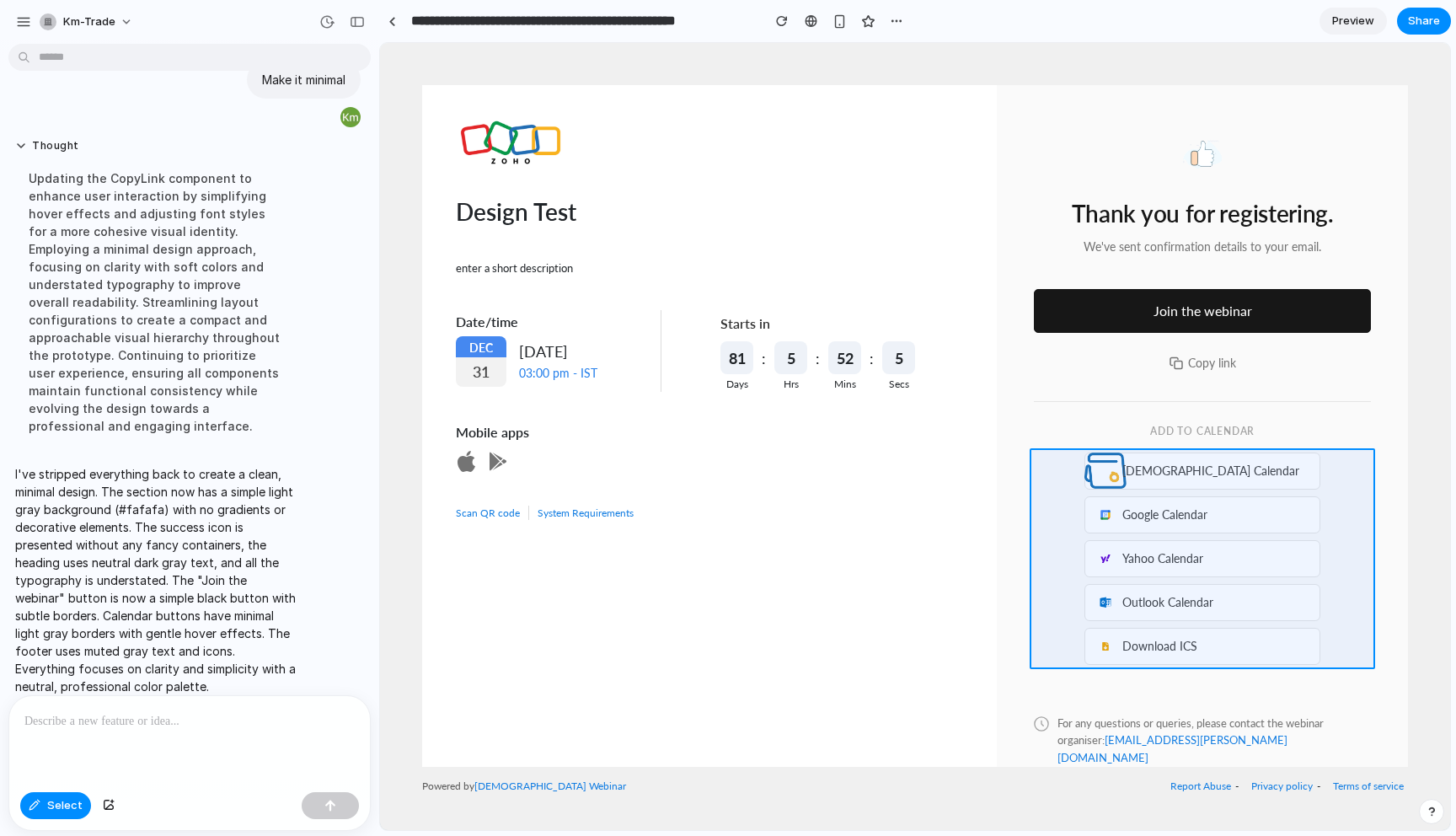
click at [1331, 634] on div at bounding box center [915, 437] width 1069 height 786
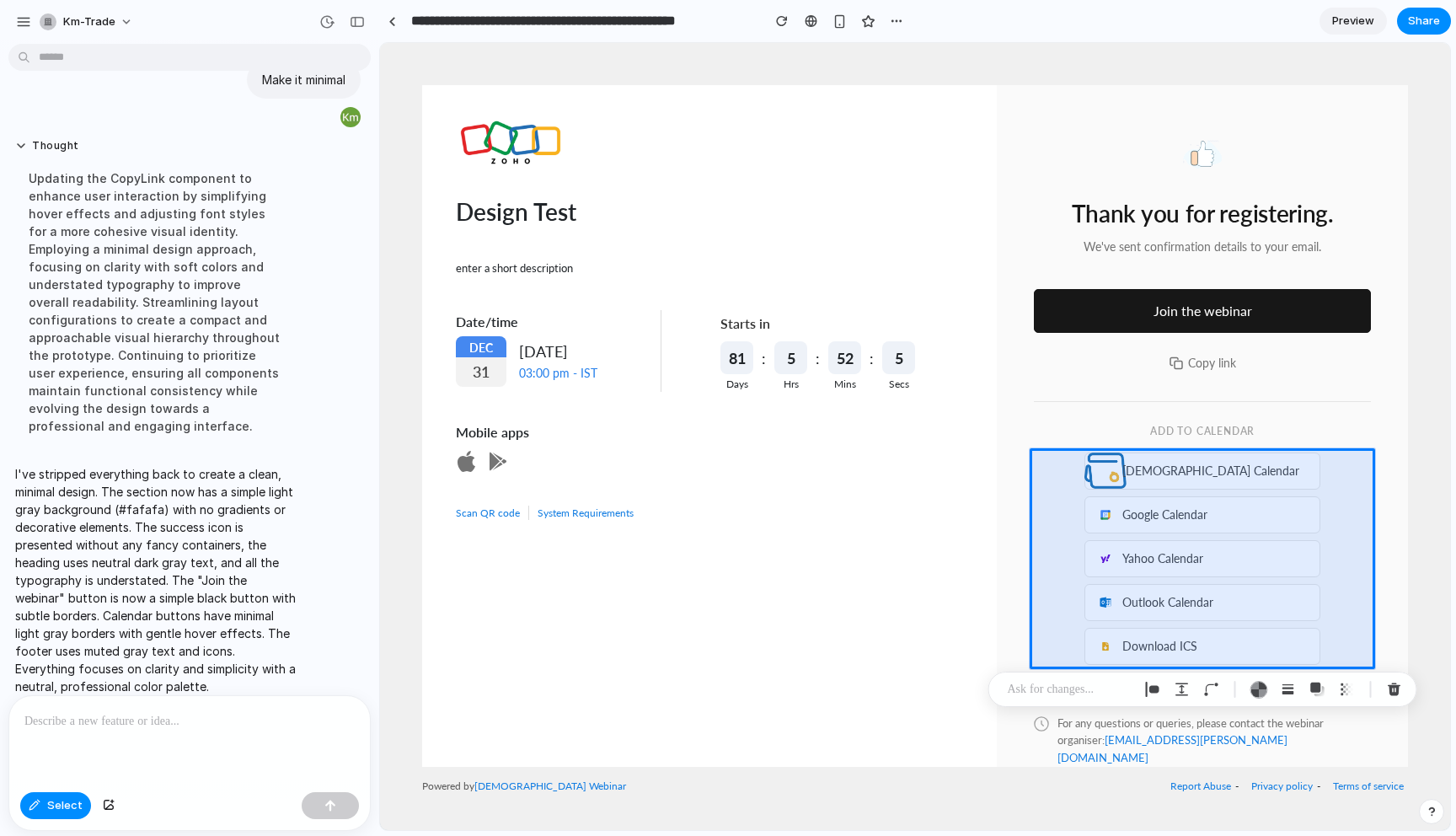
click at [117, 738] on div at bounding box center [190, 741] width 360 height 89
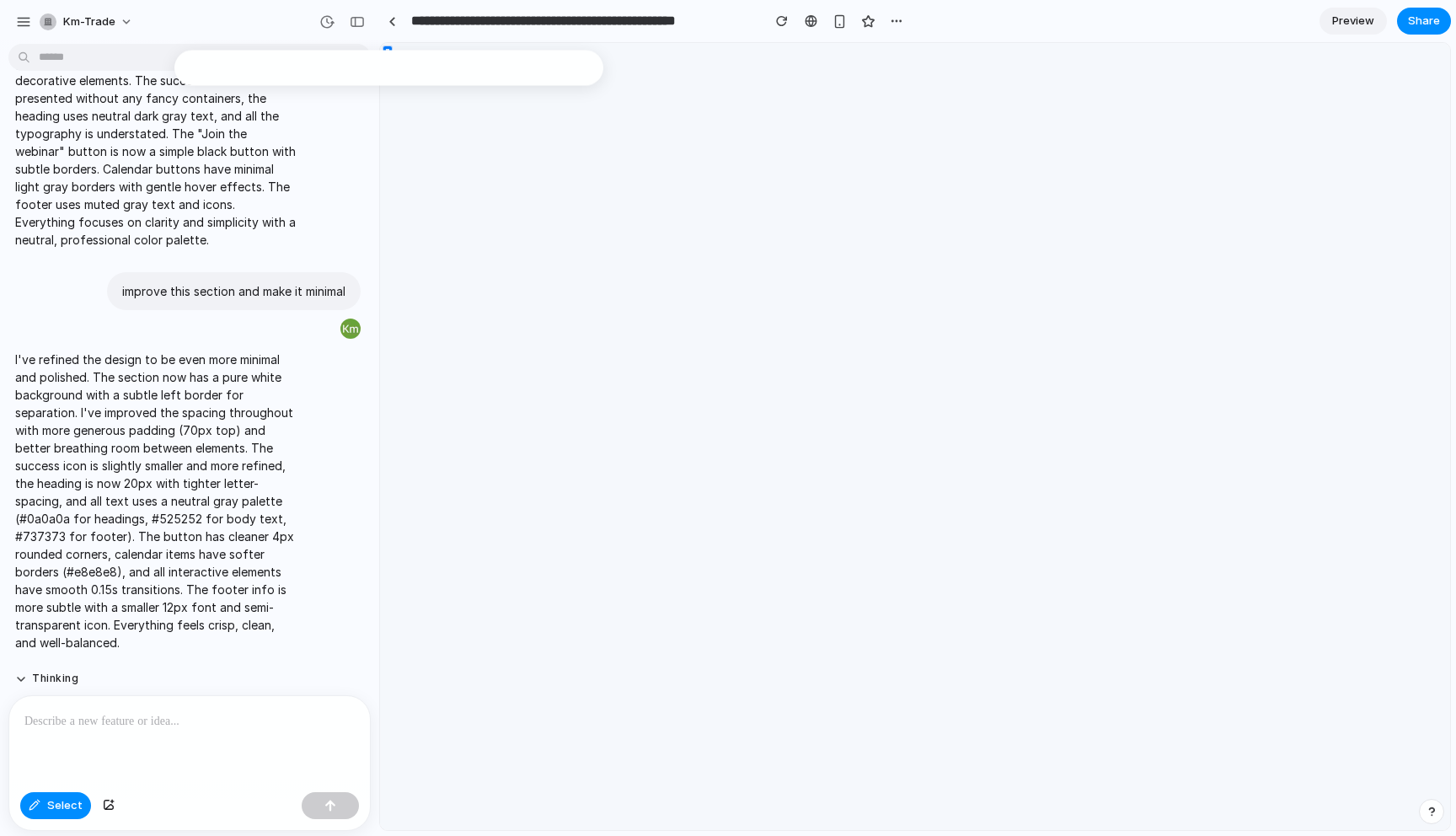
scroll to position [2033, 0]
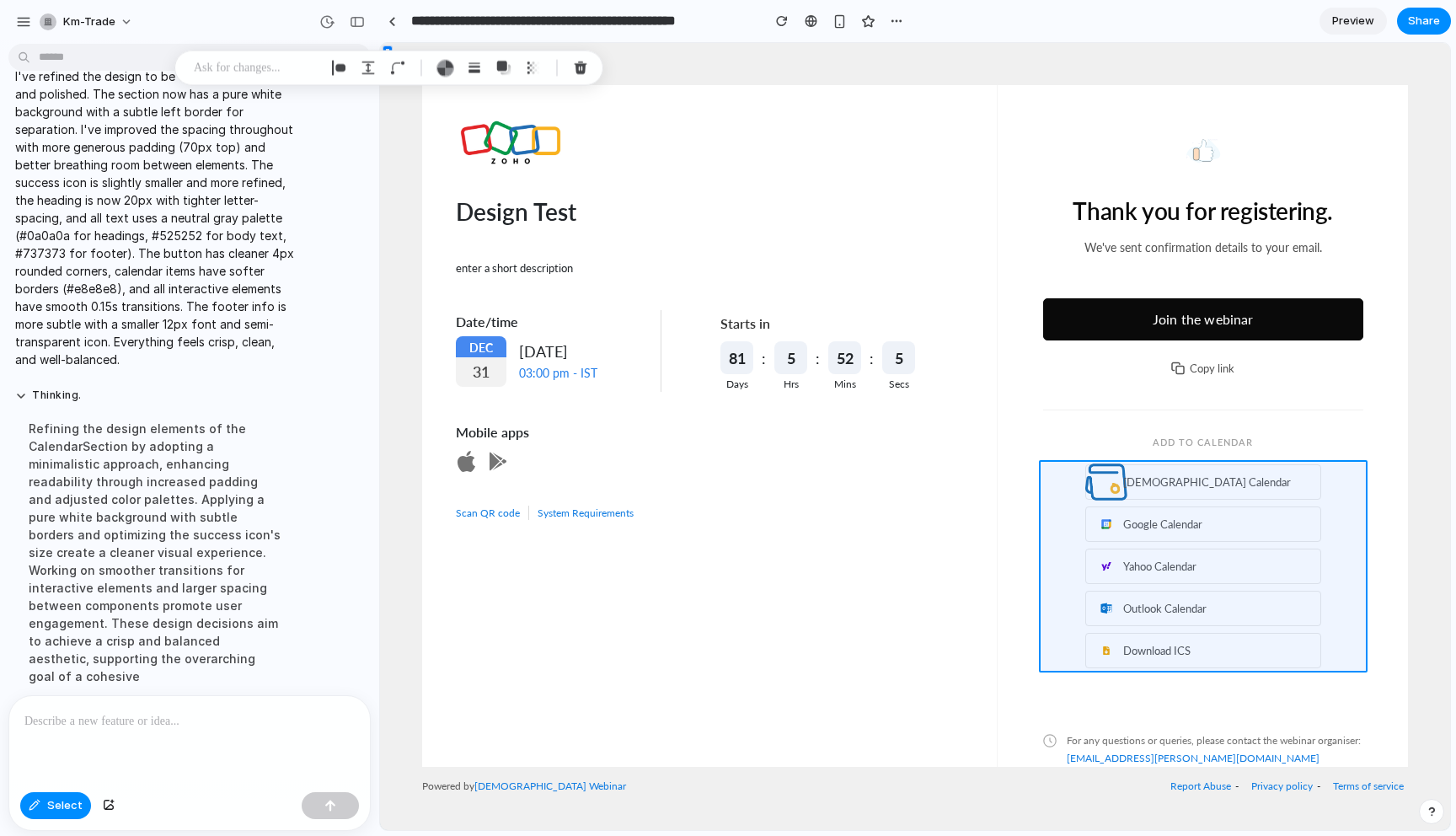
click at [1350, 575] on div at bounding box center [915, 437] width 1069 height 786
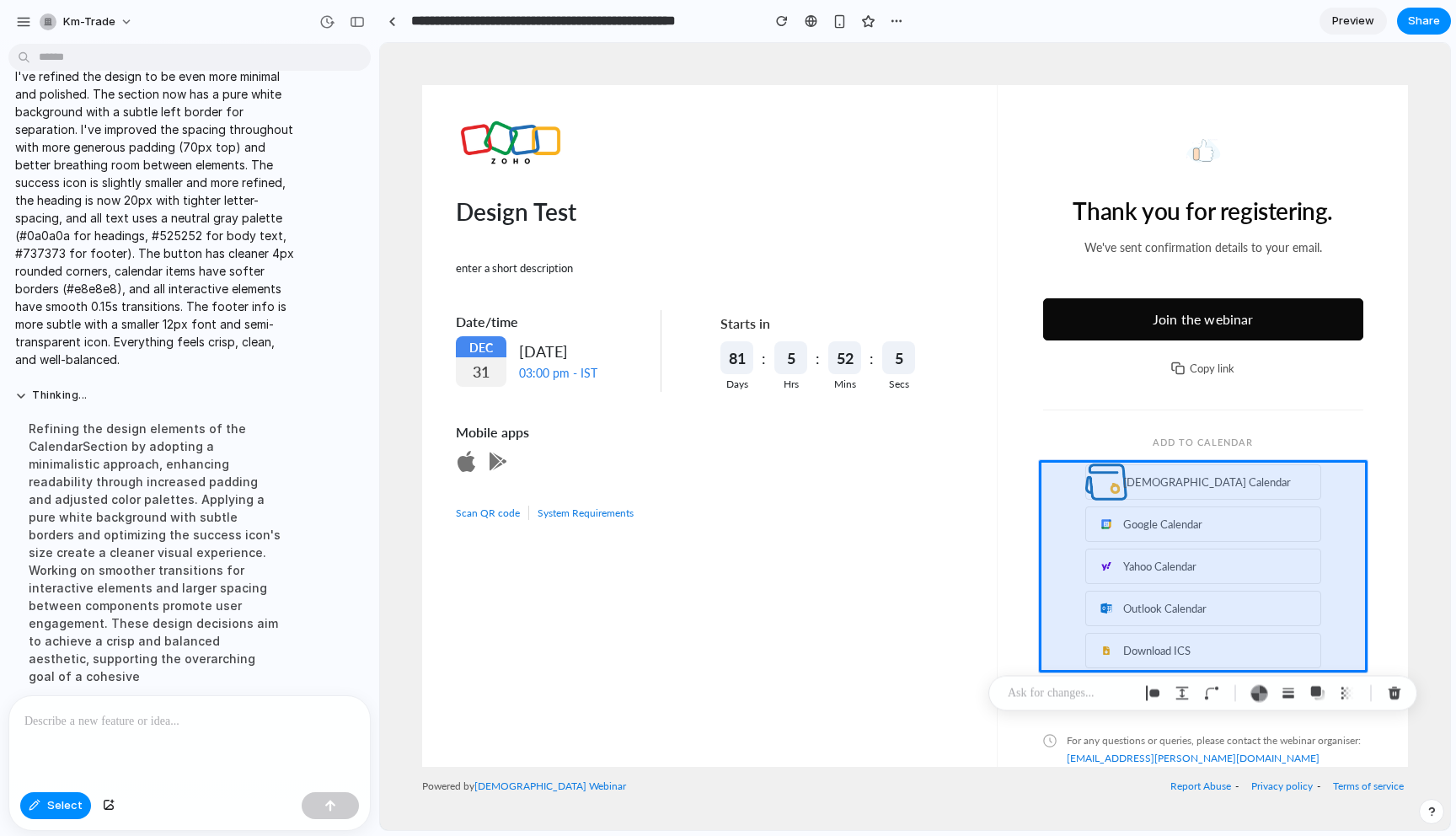
click at [123, 760] on div at bounding box center [190, 741] width 360 height 89
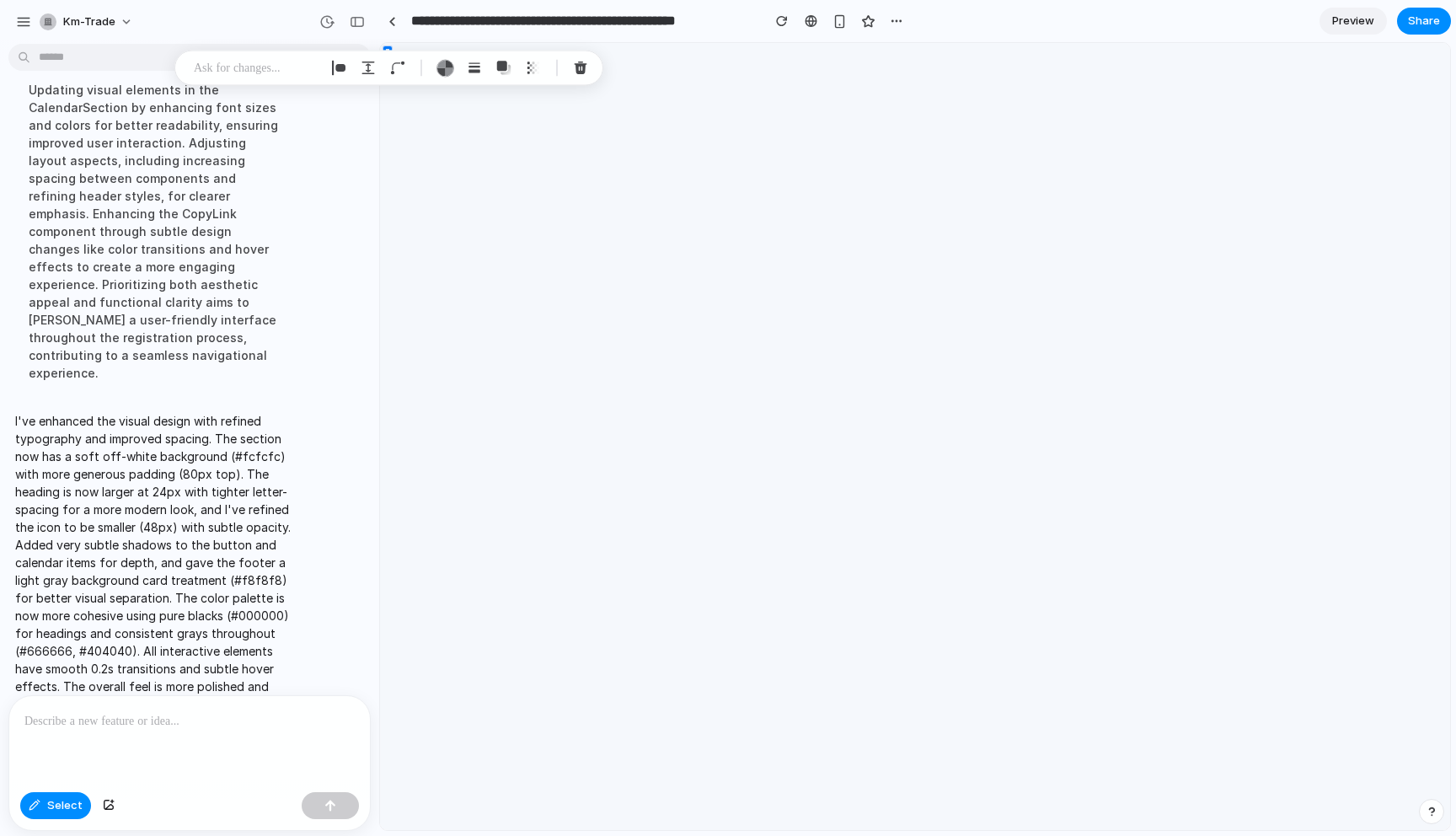
scroll to position [0, 0]
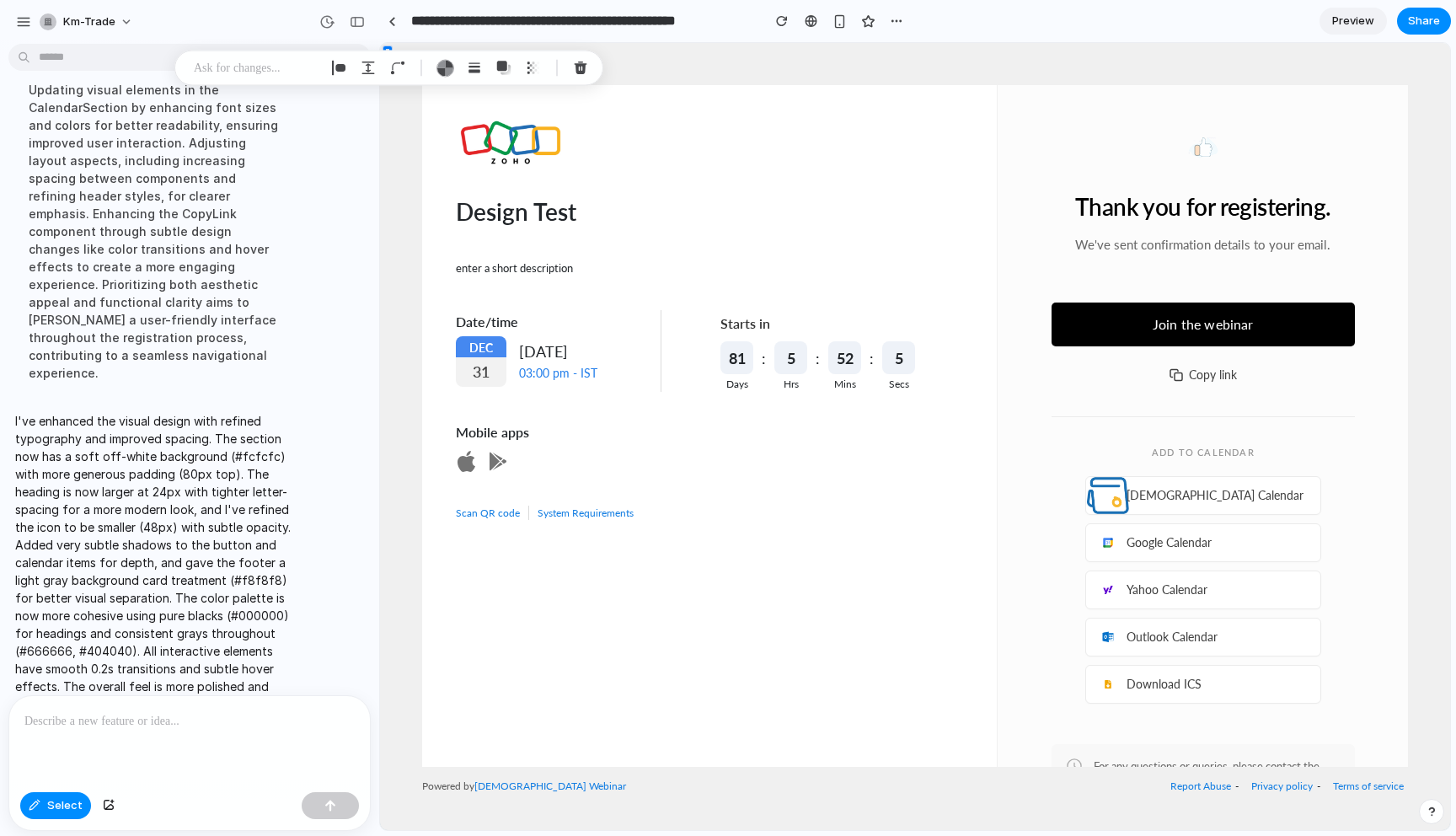
click at [196, 742] on div at bounding box center [190, 741] width 360 height 89
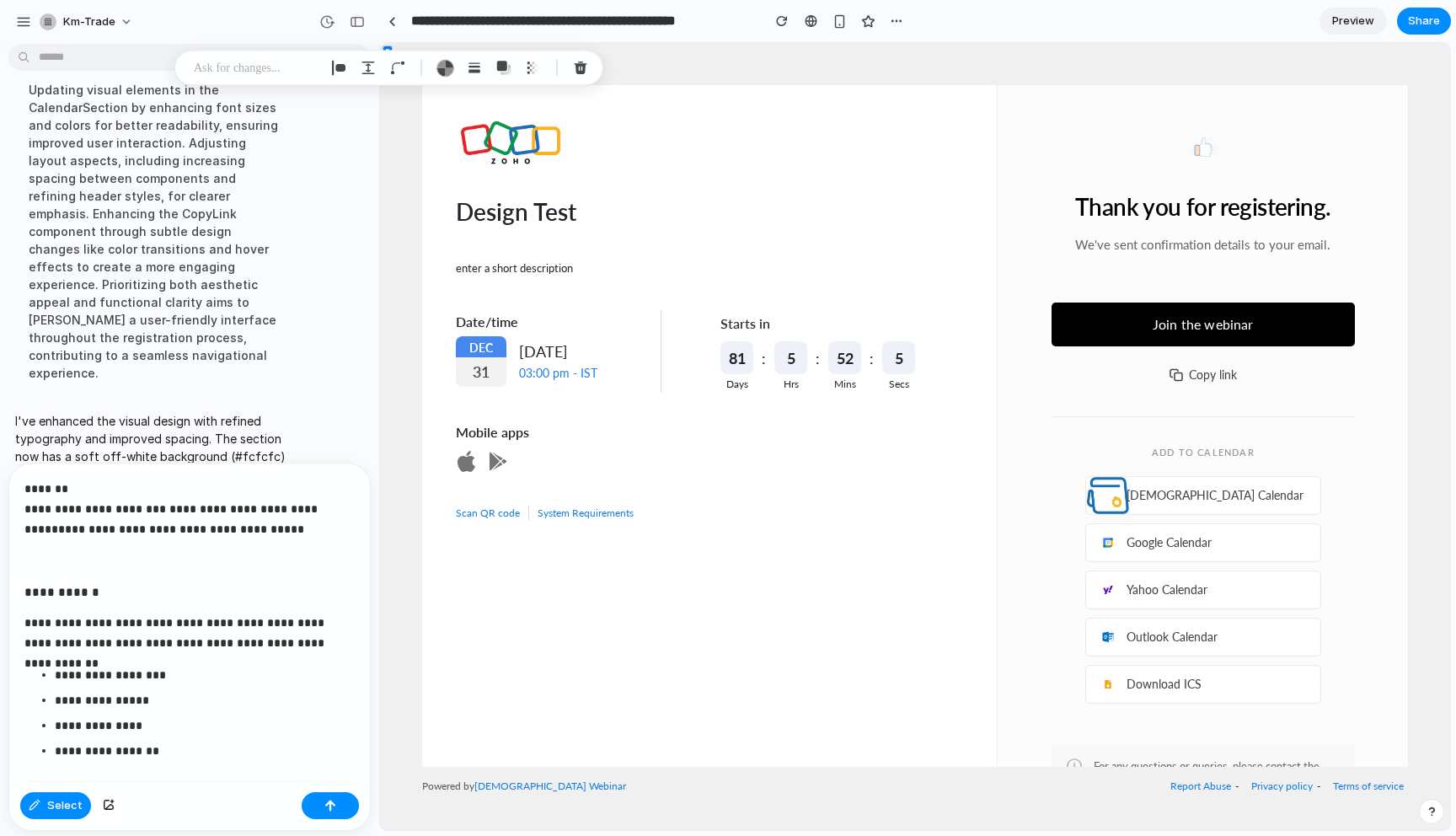
scroll to position [2526, 0]
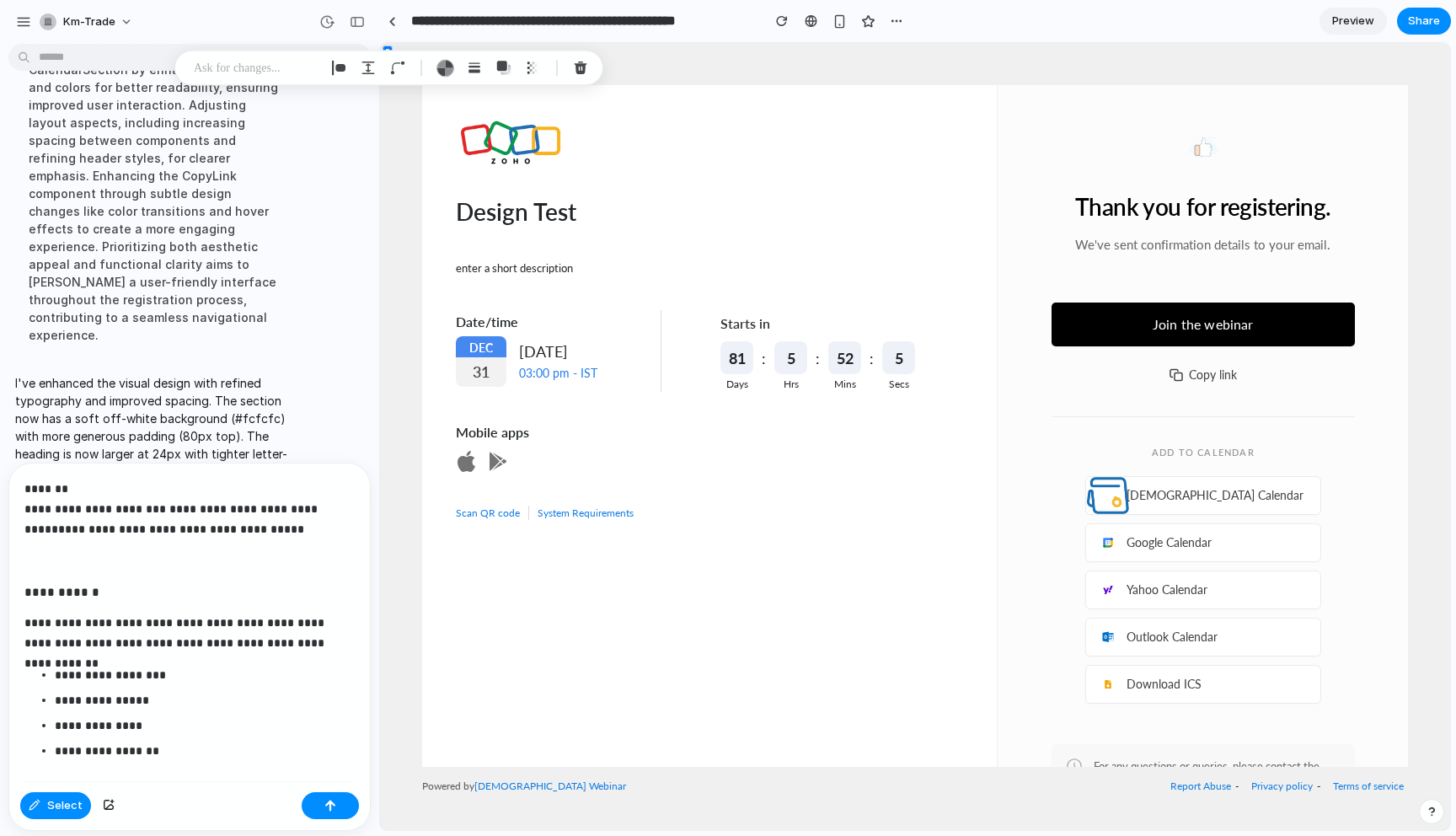
click at [166, 586] on h4 "**********" at bounding box center [189, 591] width 330 height 18
click at [87, 484] on p "**********" at bounding box center [189, 509] width 330 height 61
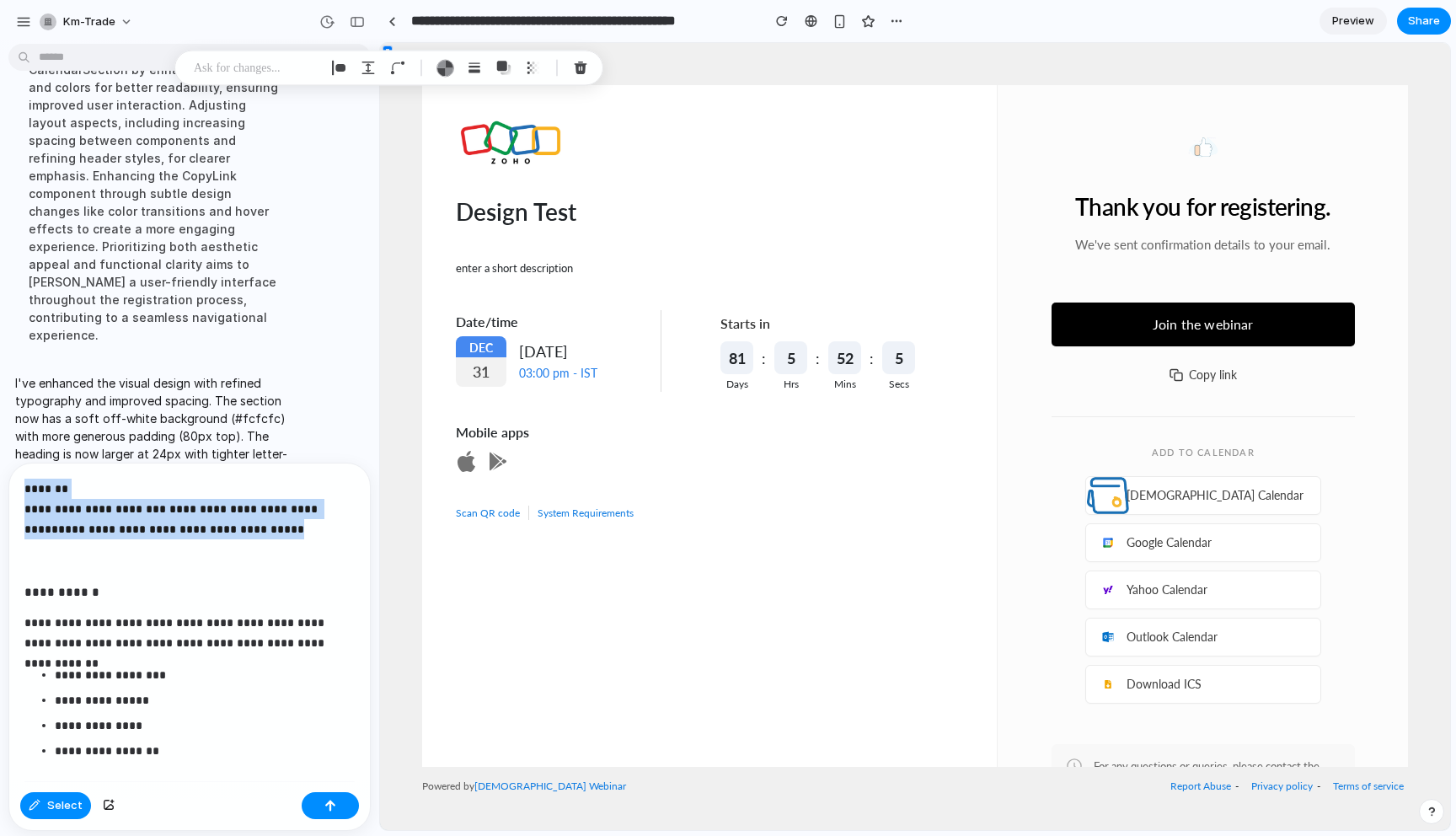
click at [87, 484] on p "**********" at bounding box center [189, 509] width 330 height 61
drag, startPoint x: 74, startPoint y: 484, endPoint x: 10, endPoint y: 484, distance: 64.0
click at [10, 484] on div "**********" at bounding box center [190, 624] width 360 height 322
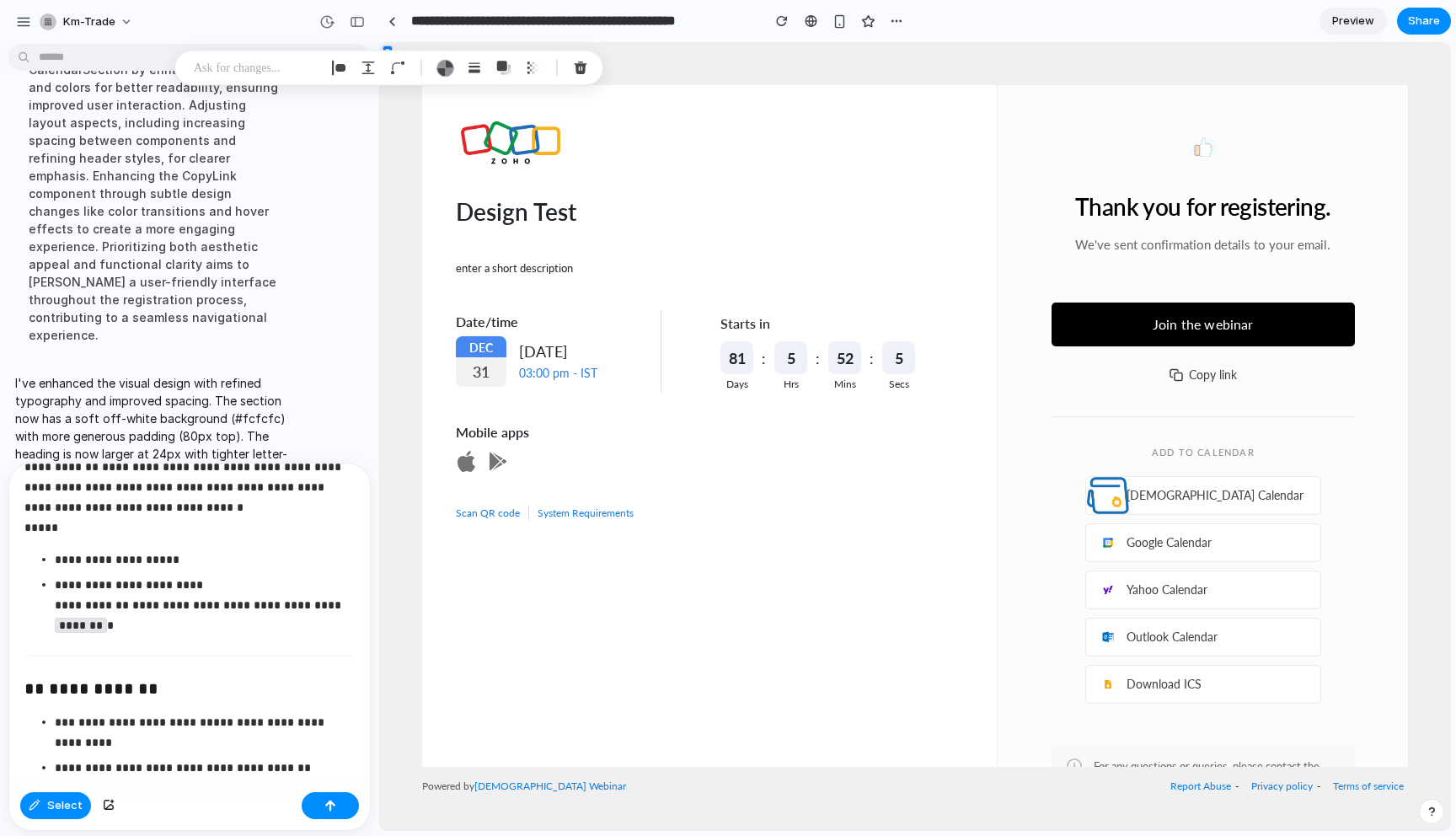
scroll to position [1819, 0]
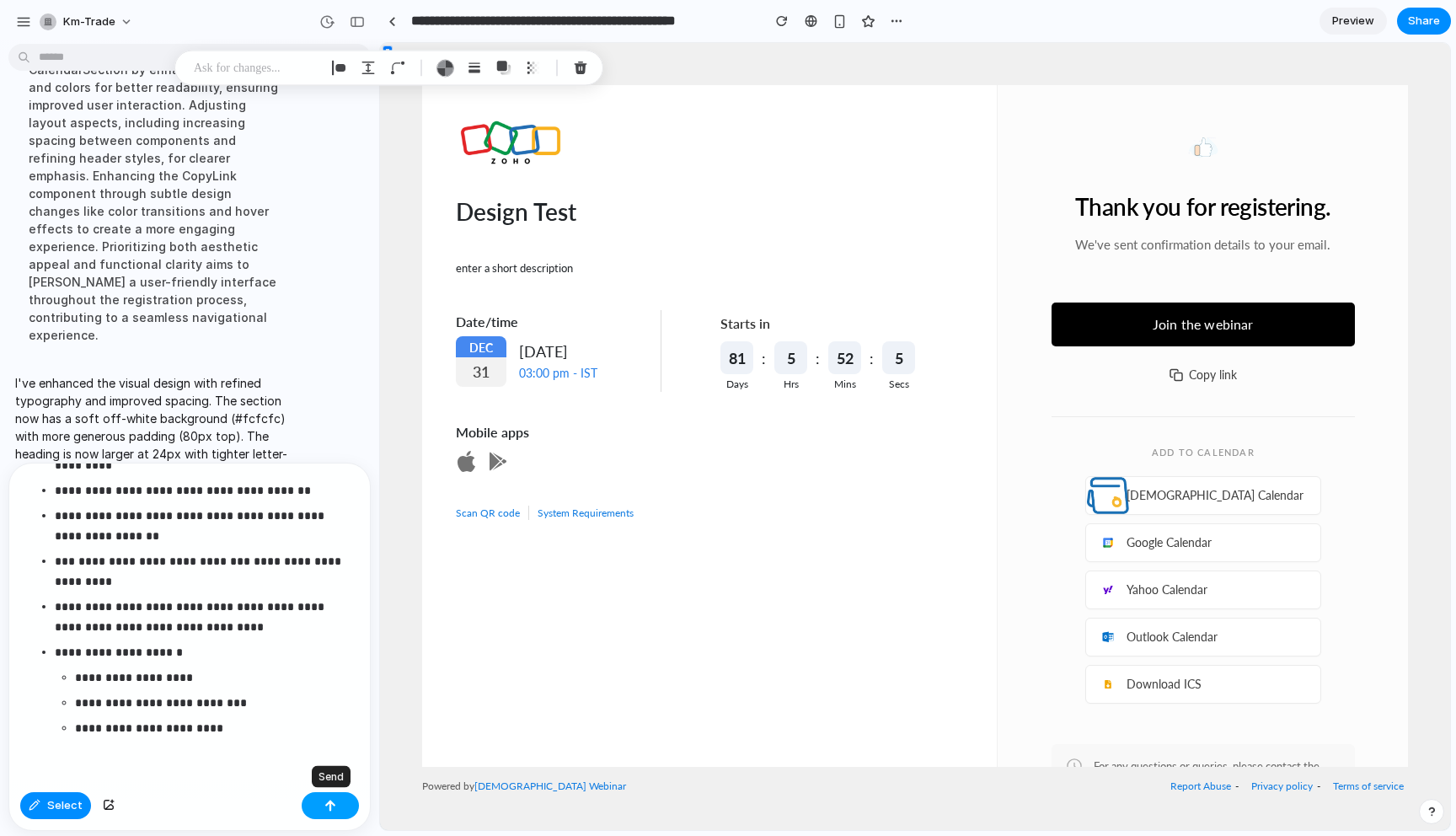
click at [335, 807] on div "button" at bounding box center [330, 806] width 12 height 12
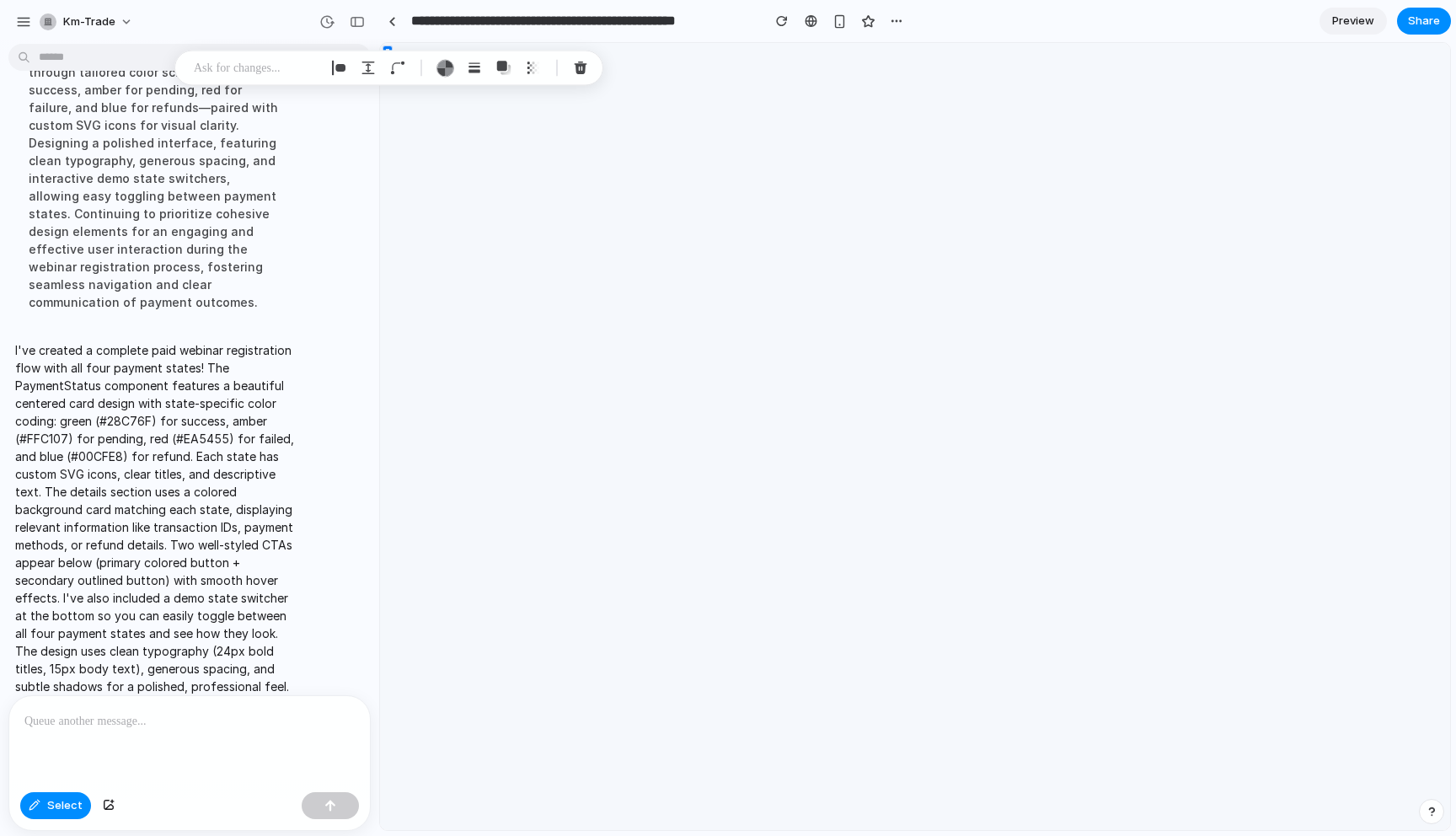
scroll to position [0, 0]
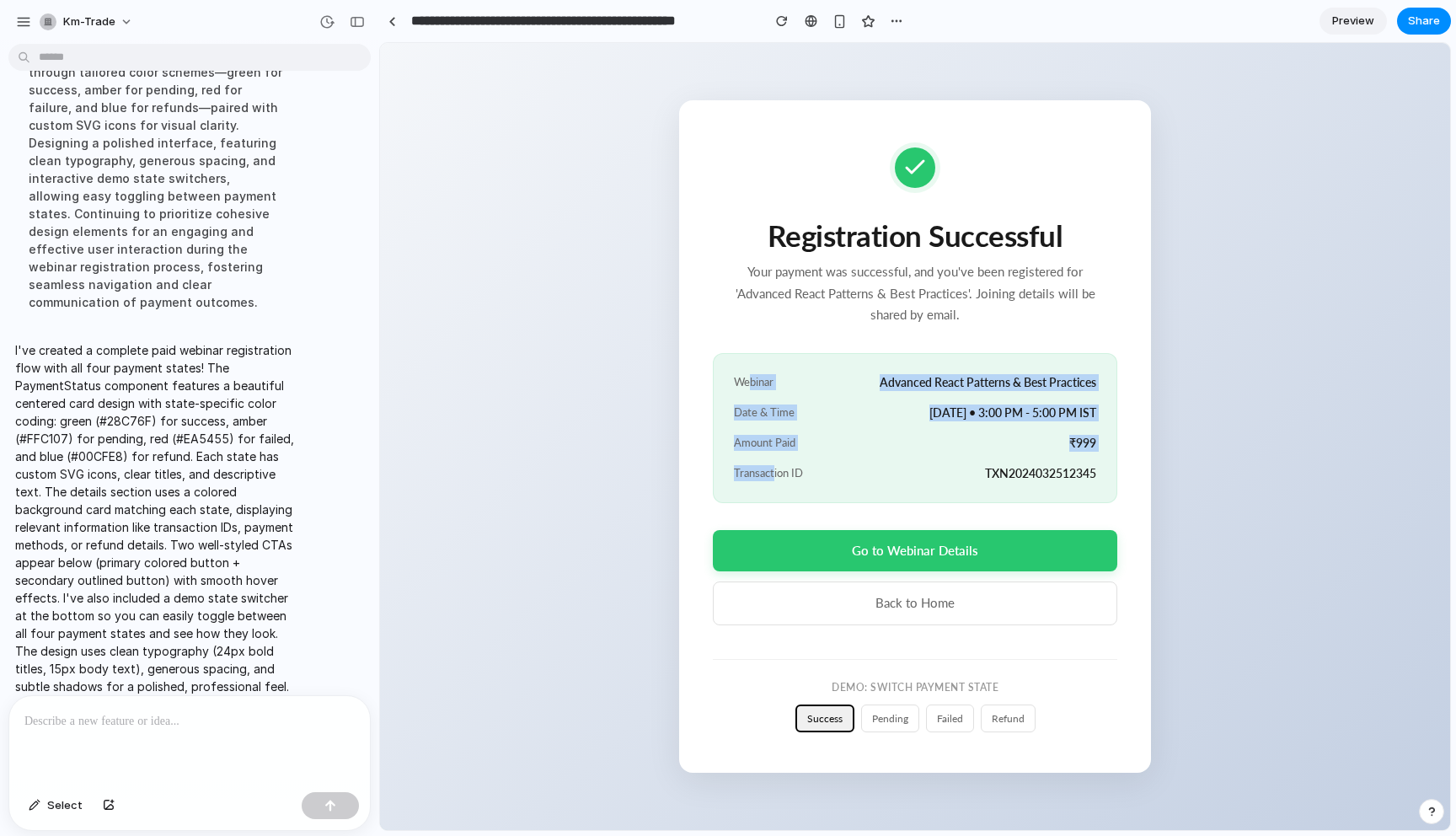
drag, startPoint x: 750, startPoint y: 379, endPoint x: 773, endPoint y: 486, distance: 109.4
click at [773, 486] on div "Webinar Advanced React Patterns & Best Practices Date & Time [DATE] • 3:00 PM -…" at bounding box center [915, 427] width 404 height 150
click at [773, 482] on span "Transaction ID" at bounding box center [768, 473] width 69 height 16
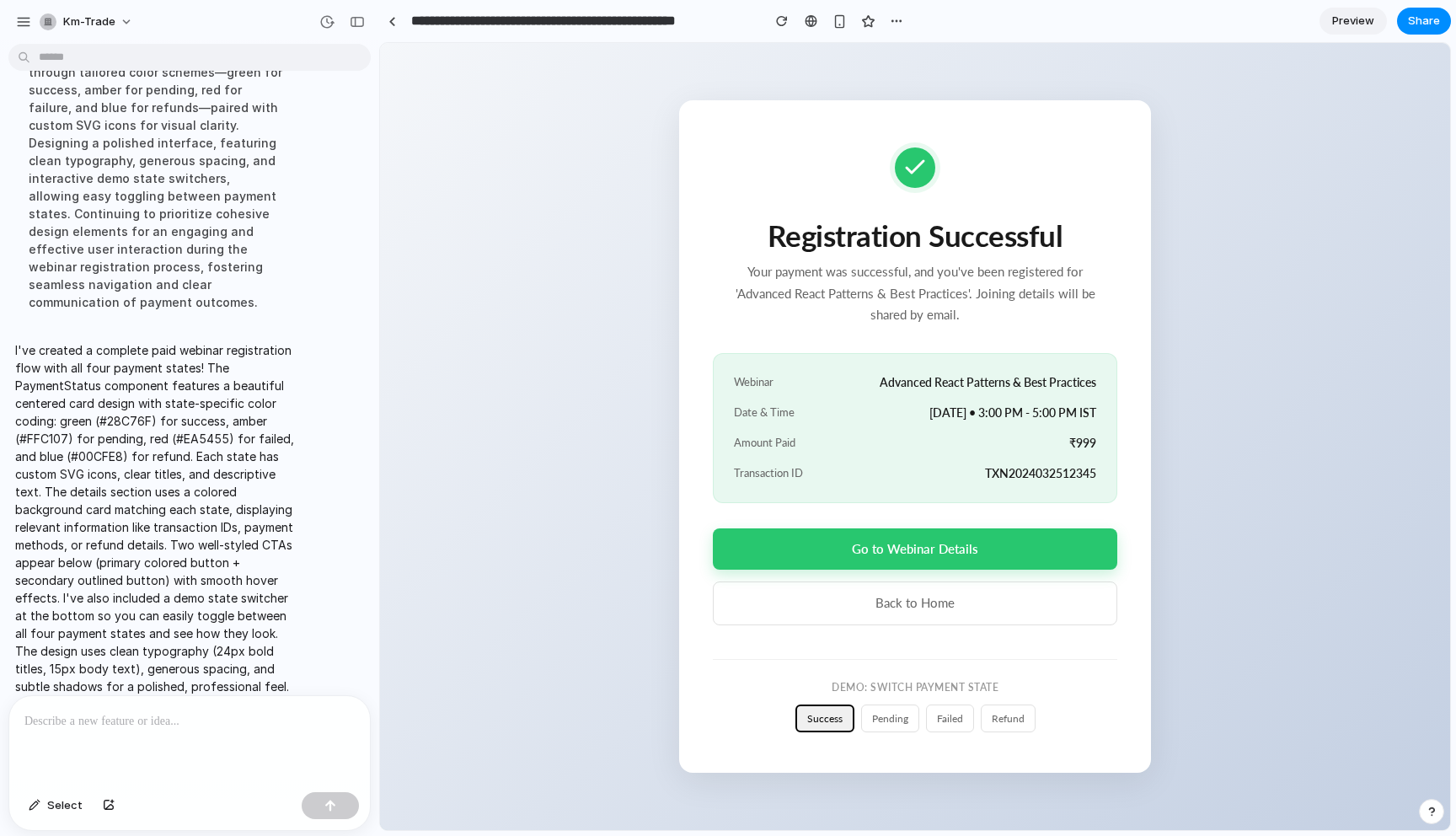
click at [921, 554] on button "Go to Webinar Details" at bounding box center [915, 549] width 404 height 41
click at [924, 605] on button "Back to Home" at bounding box center [915, 603] width 404 height 43
click at [947, 465] on div "Webinar Advanced React Patterns & Best Practices Date & Time [DATE] • 3:00 PM -…" at bounding box center [915, 427] width 404 height 150
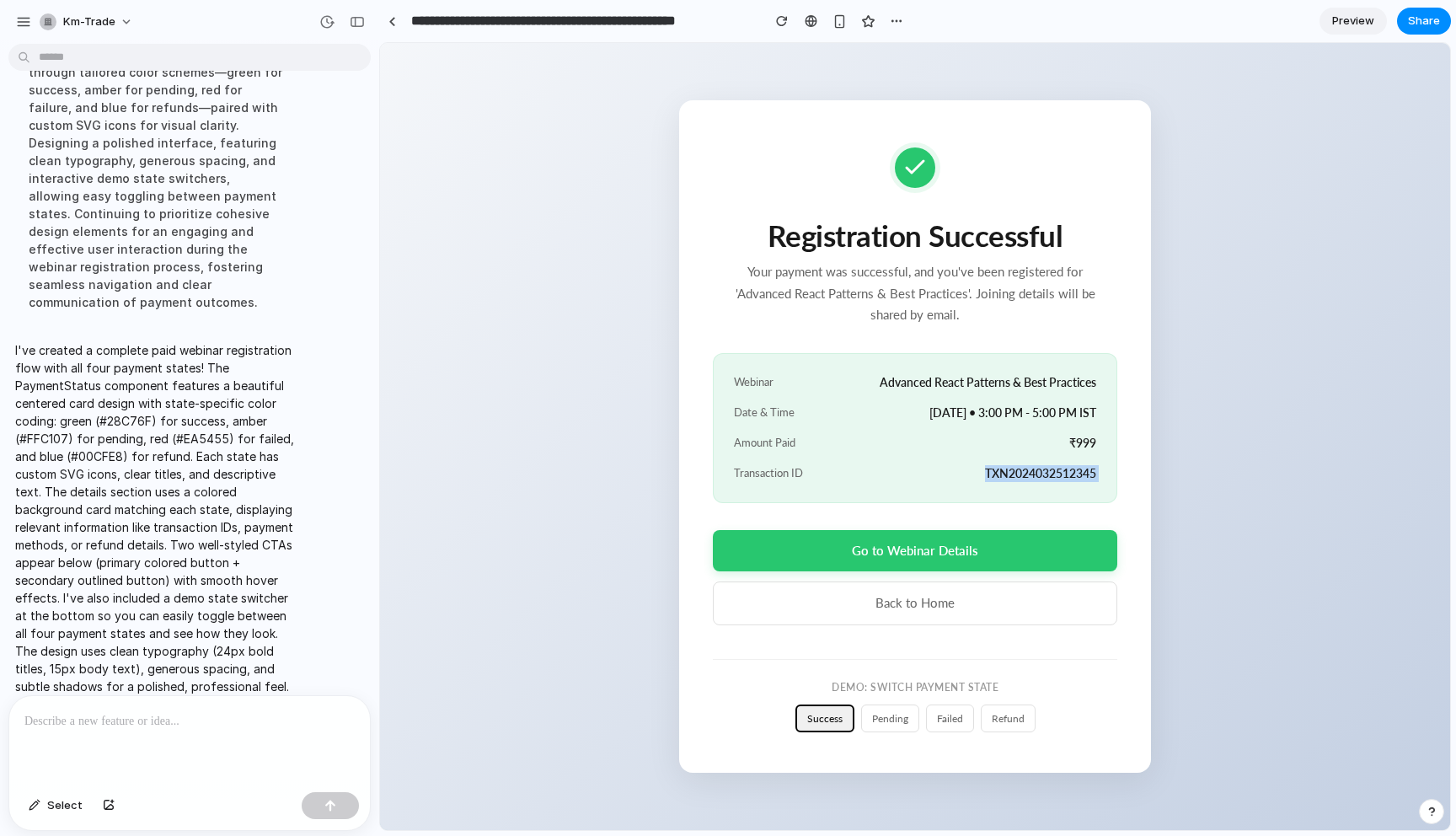
click at [947, 465] on div "Webinar Advanced React Patterns & Best Practices Date & Time [DATE] • 3:00 PM -…" at bounding box center [915, 427] width 404 height 150
click at [935, 361] on div "Webinar Advanced React Patterns & Best Practices Date & Time [DATE] • 3:00 PM -…" at bounding box center [915, 427] width 404 height 150
click at [879, 730] on button "pending" at bounding box center [890, 718] width 58 height 27
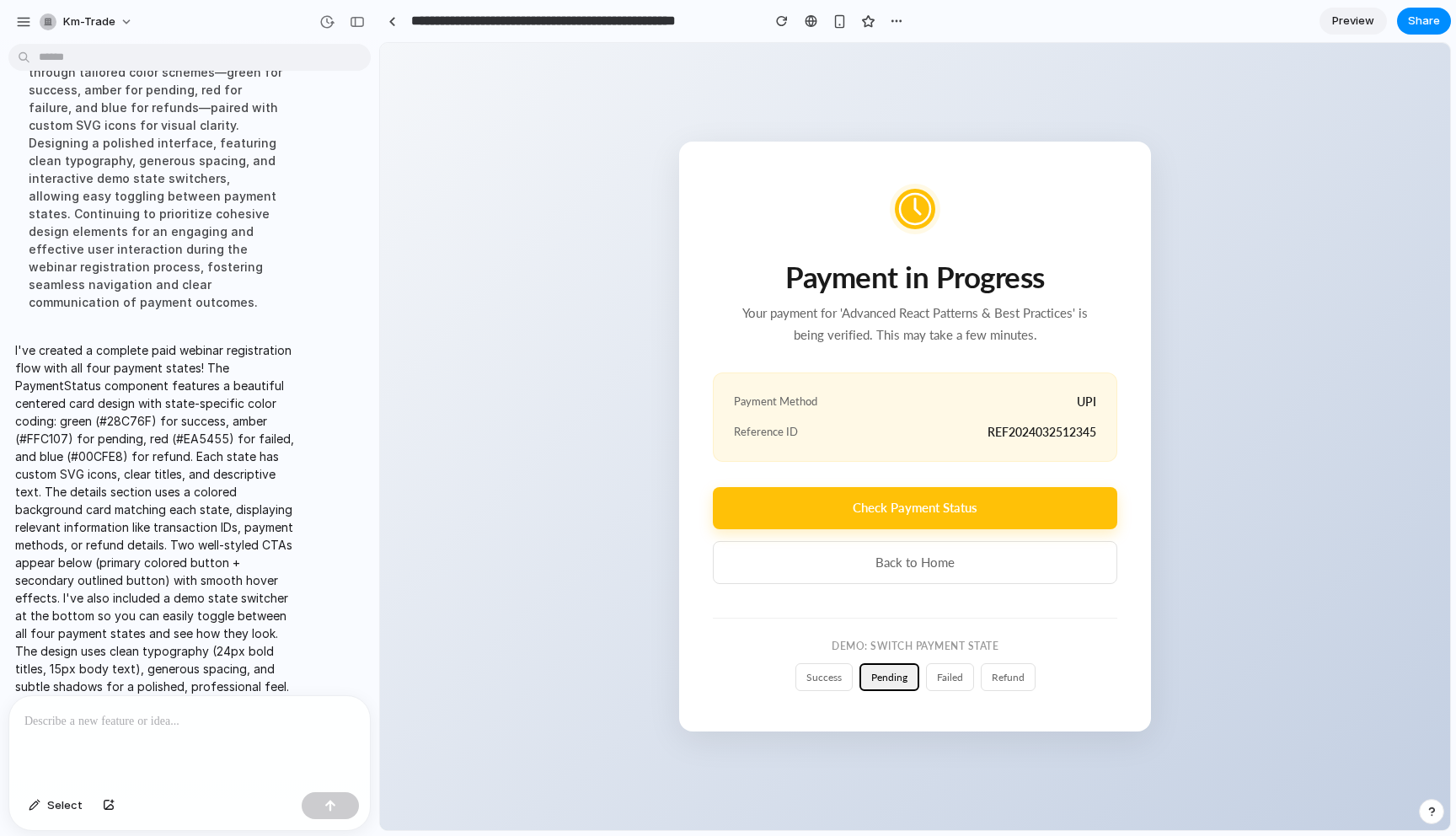
click at [911, 512] on button "Check Payment Status" at bounding box center [915, 507] width 404 height 41
click at [926, 318] on p "Your payment for 'Advanced React Patterns & Best Practices' is being verified. …" at bounding box center [915, 324] width 371 height 43
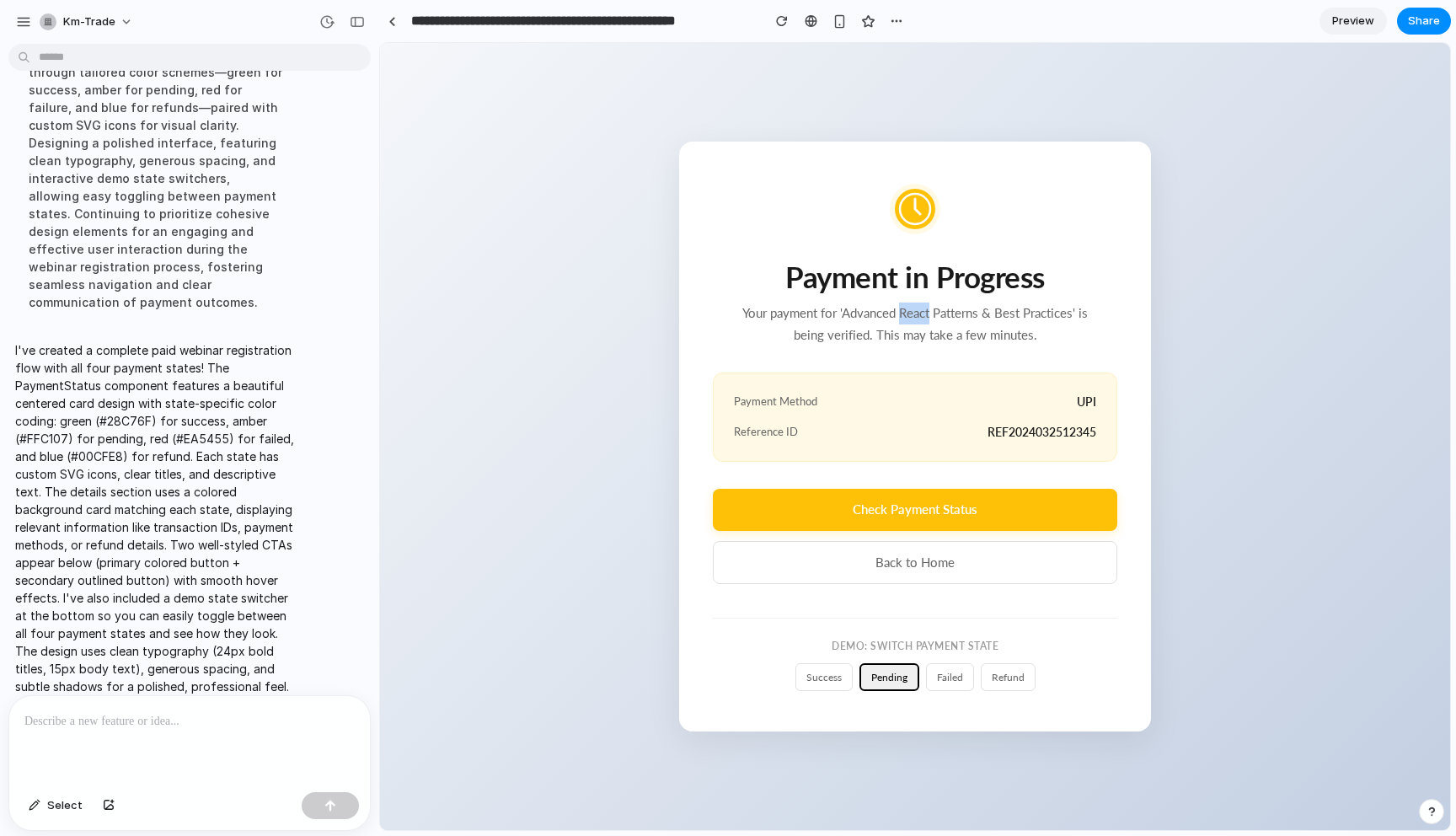
click at [926, 318] on p "Your payment for 'Advanced React Patterns & Best Practices' is being verified. …" at bounding box center [915, 324] width 371 height 43
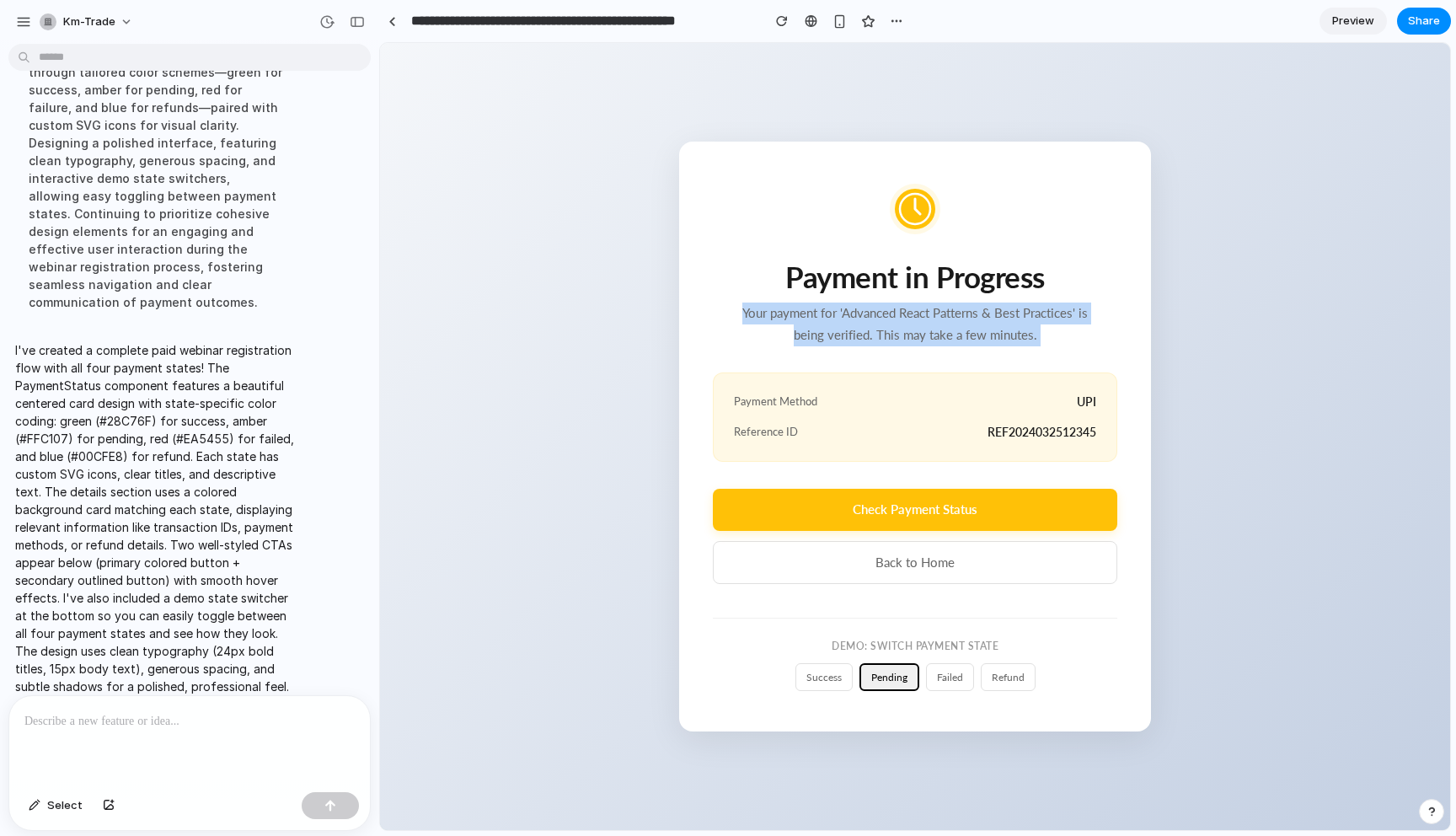
click at [926, 318] on p "Your payment for 'Advanced React Patterns & Best Practices' is being verified. …" at bounding box center [915, 324] width 371 height 43
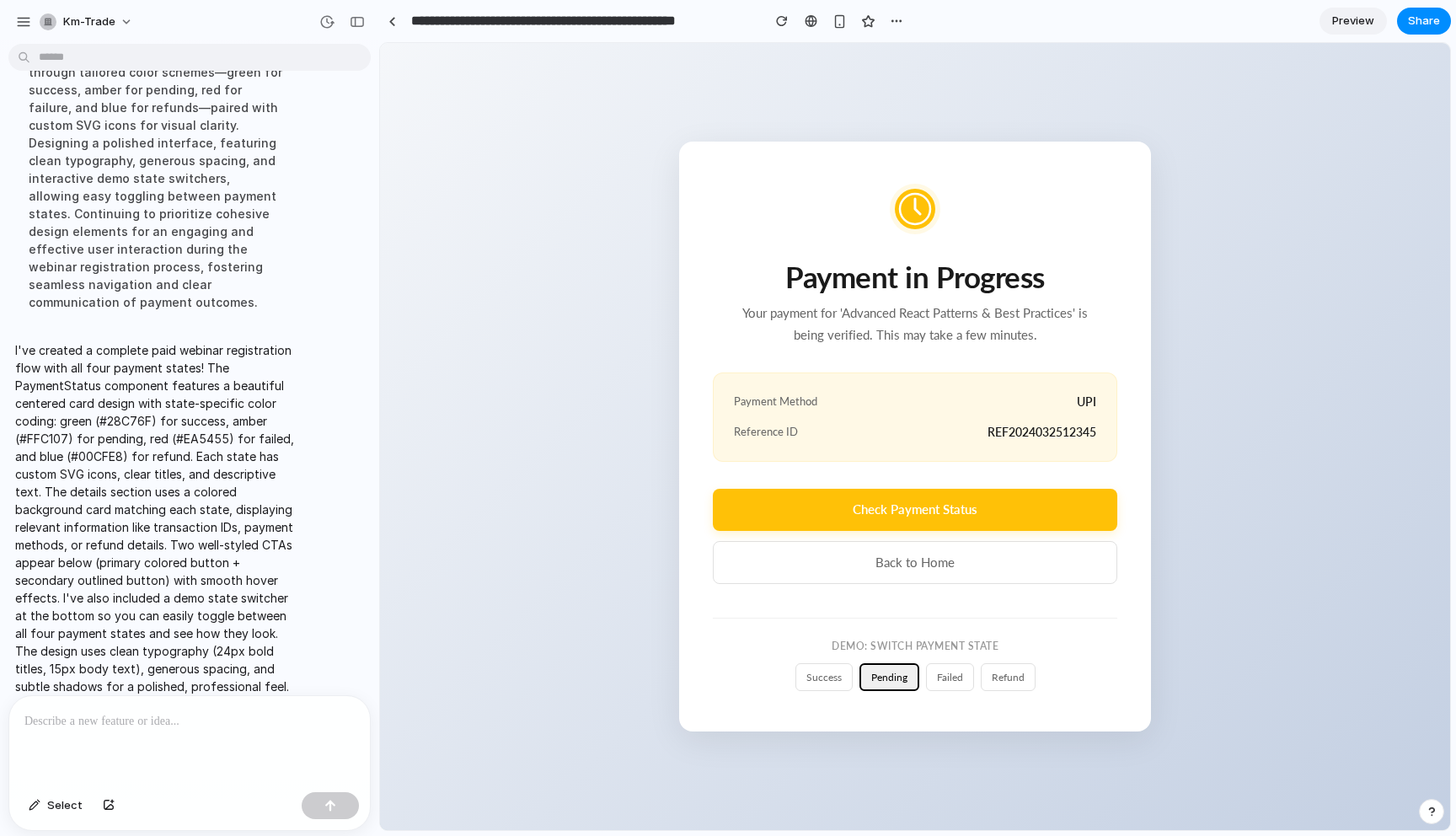
click at [936, 279] on h1 "Payment in Progress" at bounding box center [915, 276] width 404 height 33
click at [952, 679] on button "failed" at bounding box center [950, 677] width 48 height 27
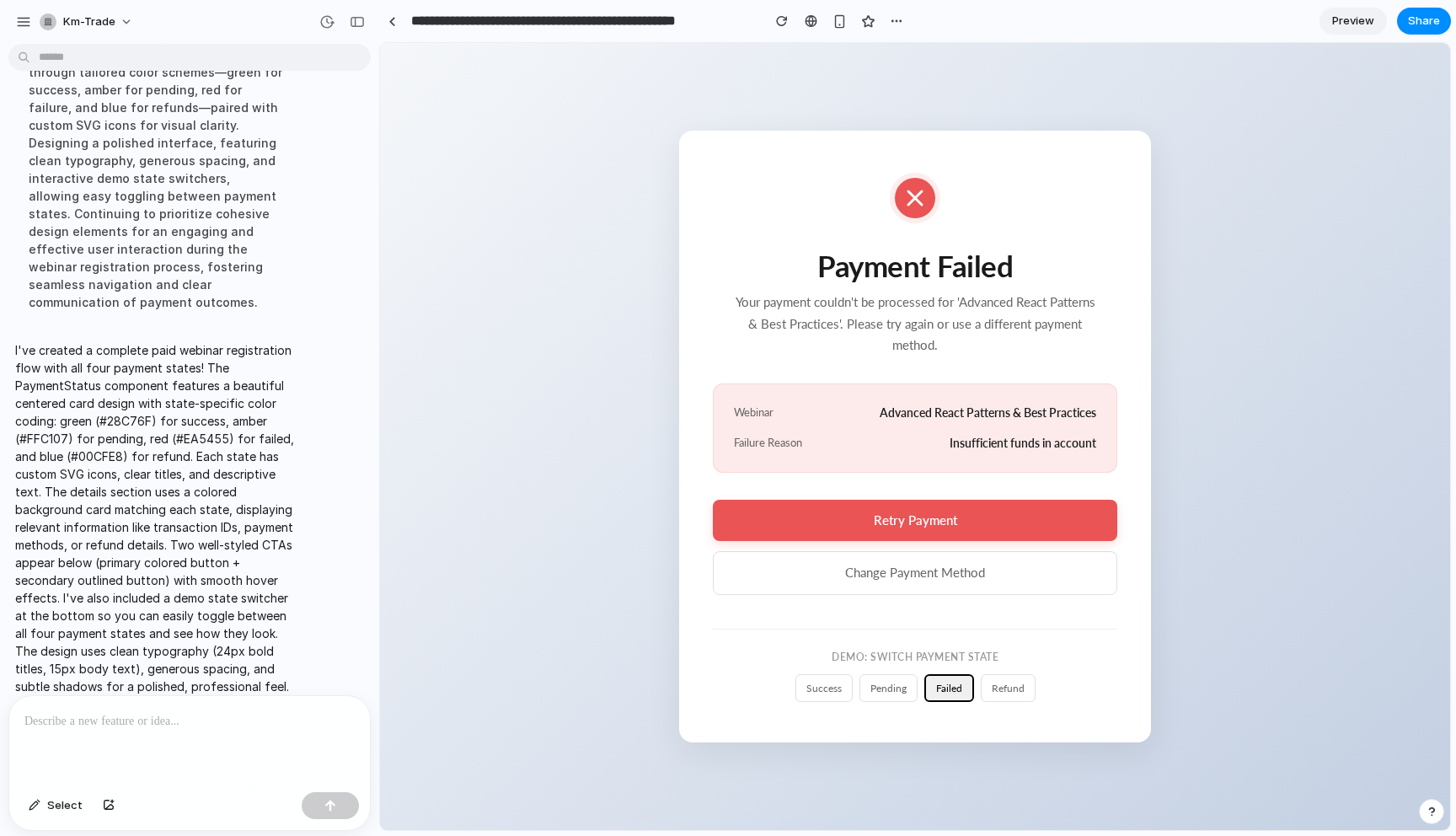
click at [1006, 698] on button "refund" at bounding box center [1008, 688] width 55 height 27
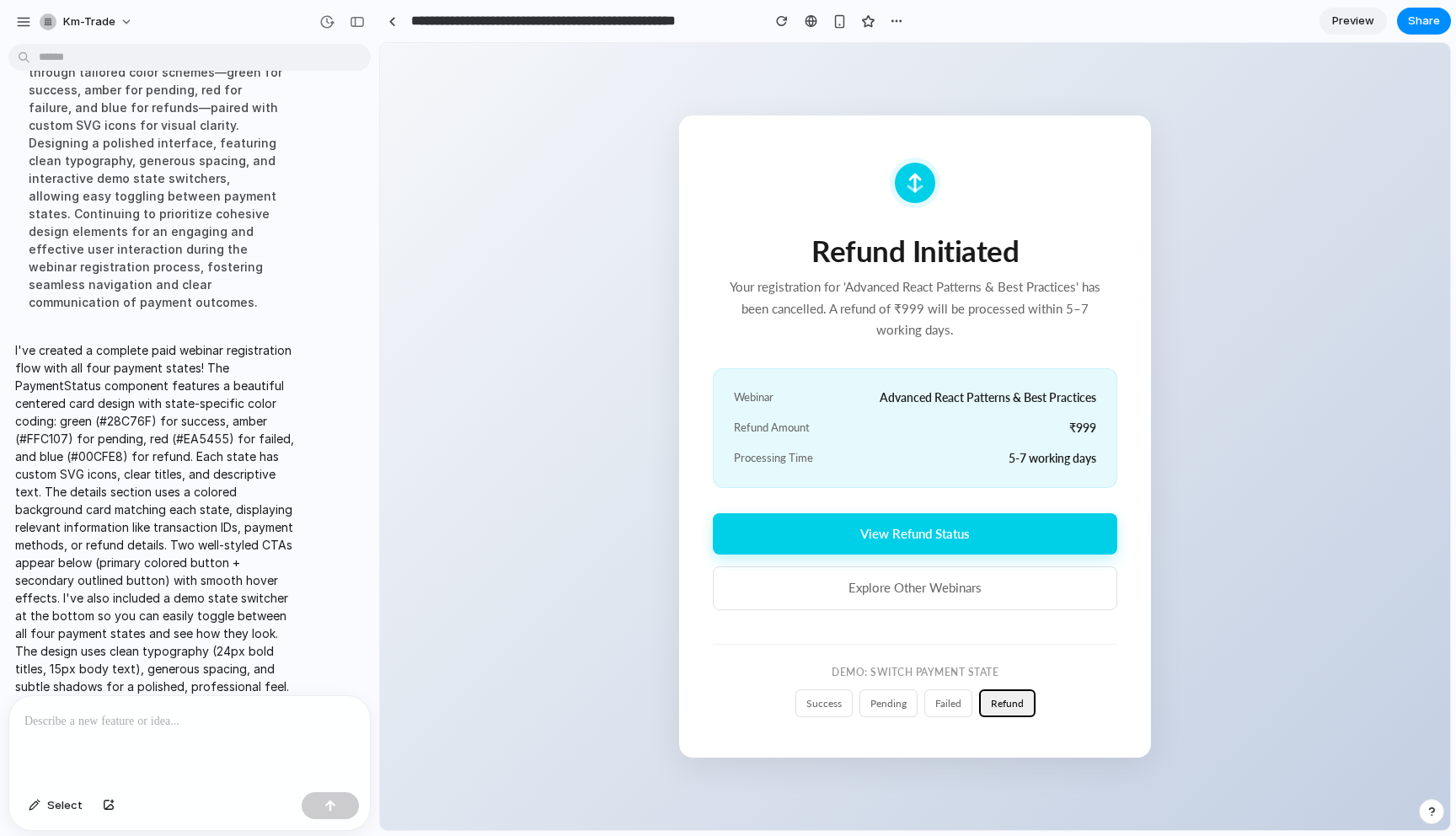
click at [979, 543] on button "View Refund Status" at bounding box center [915, 534] width 404 height 41
click at [951, 718] on button "failed" at bounding box center [948, 703] width 48 height 27
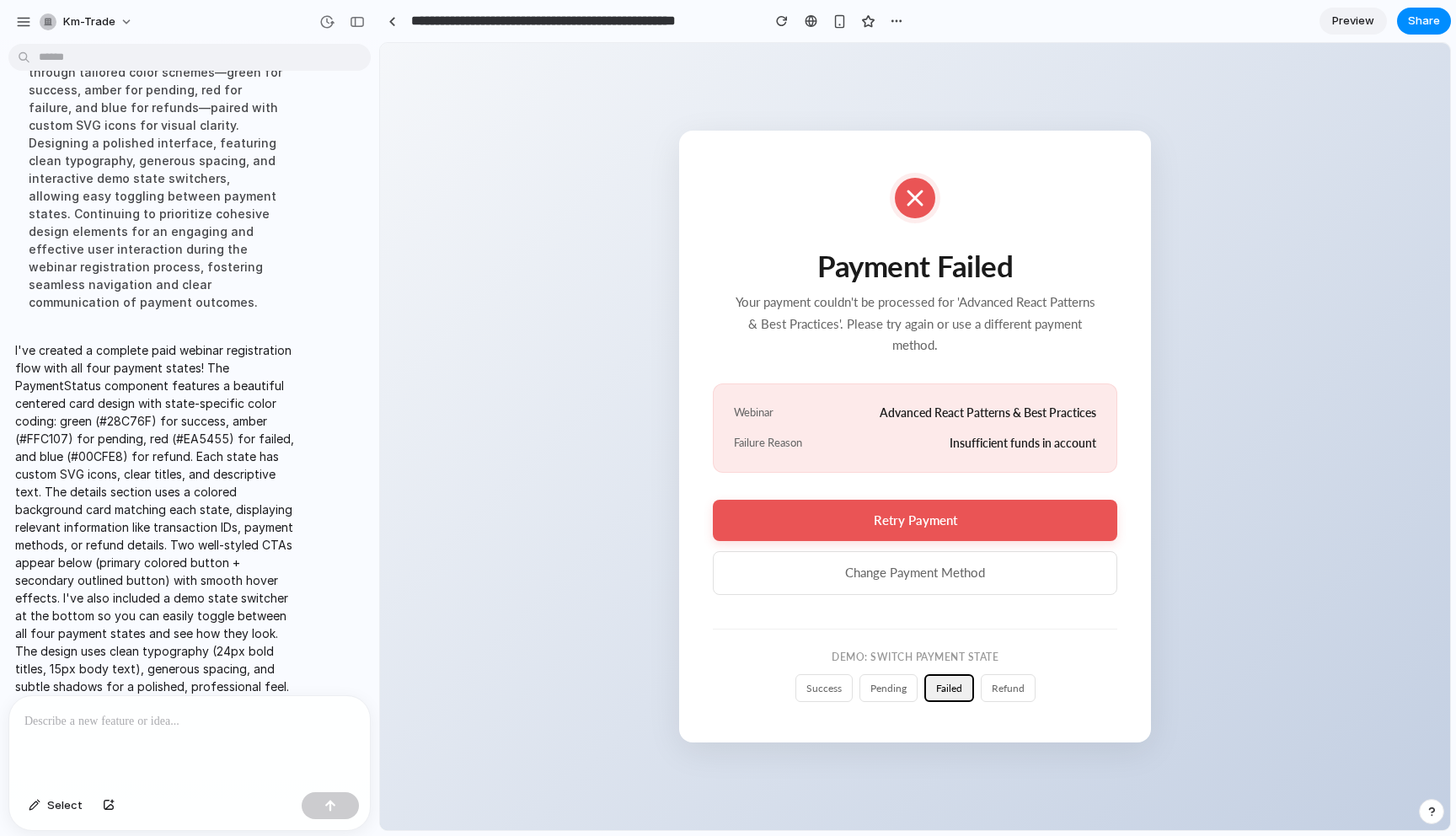
click at [881, 700] on button "pending" at bounding box center [888, 688] width 58 height 27
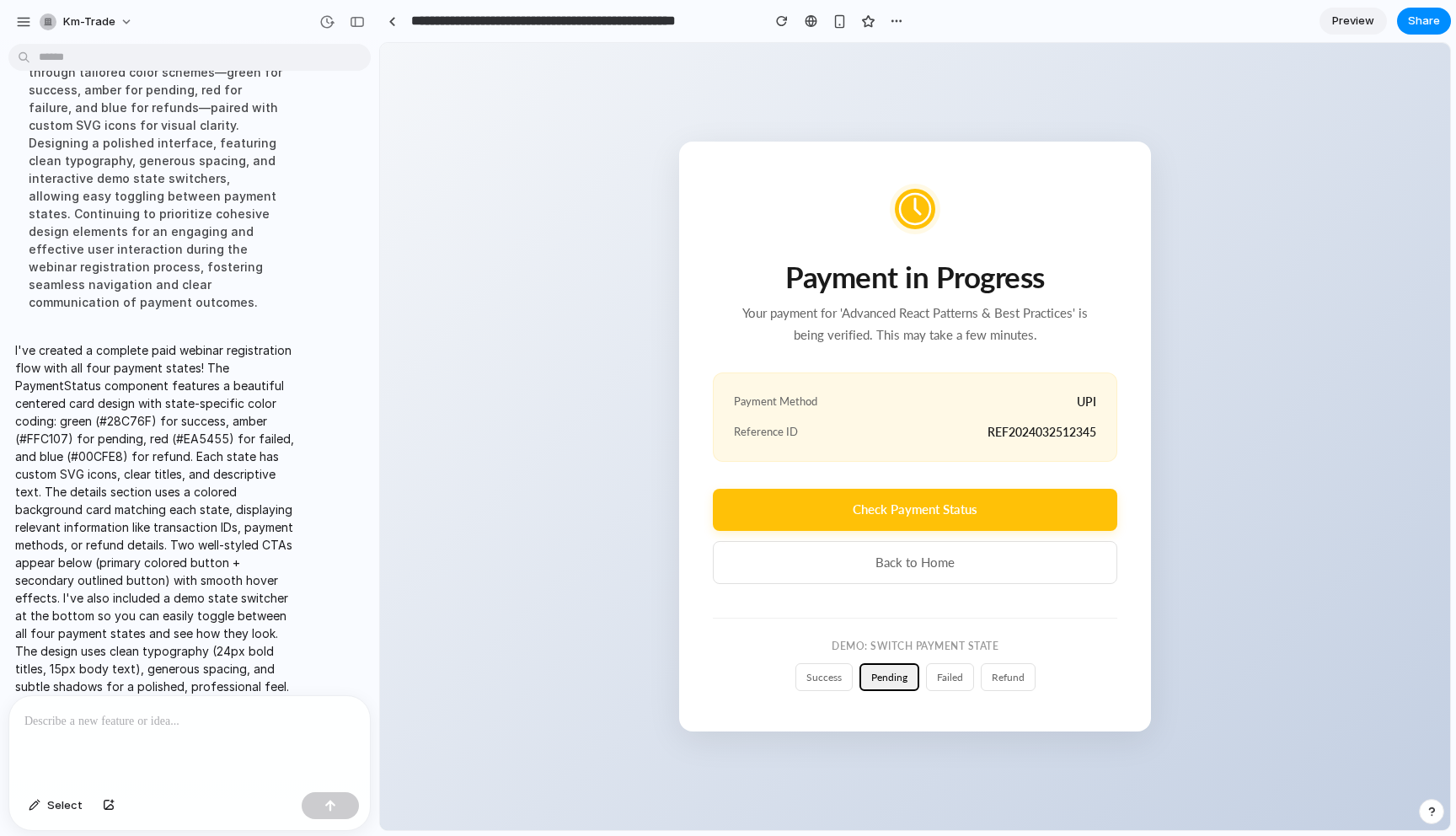
click at [794, 409] on div "Payment Method UPI" at bounding box center [915, 402] width 362 height 17
click at [815, 451] on div "Payment Method UPI Reference ID REF2024032512345" at bounding box center [915, 417] width 404 height 89
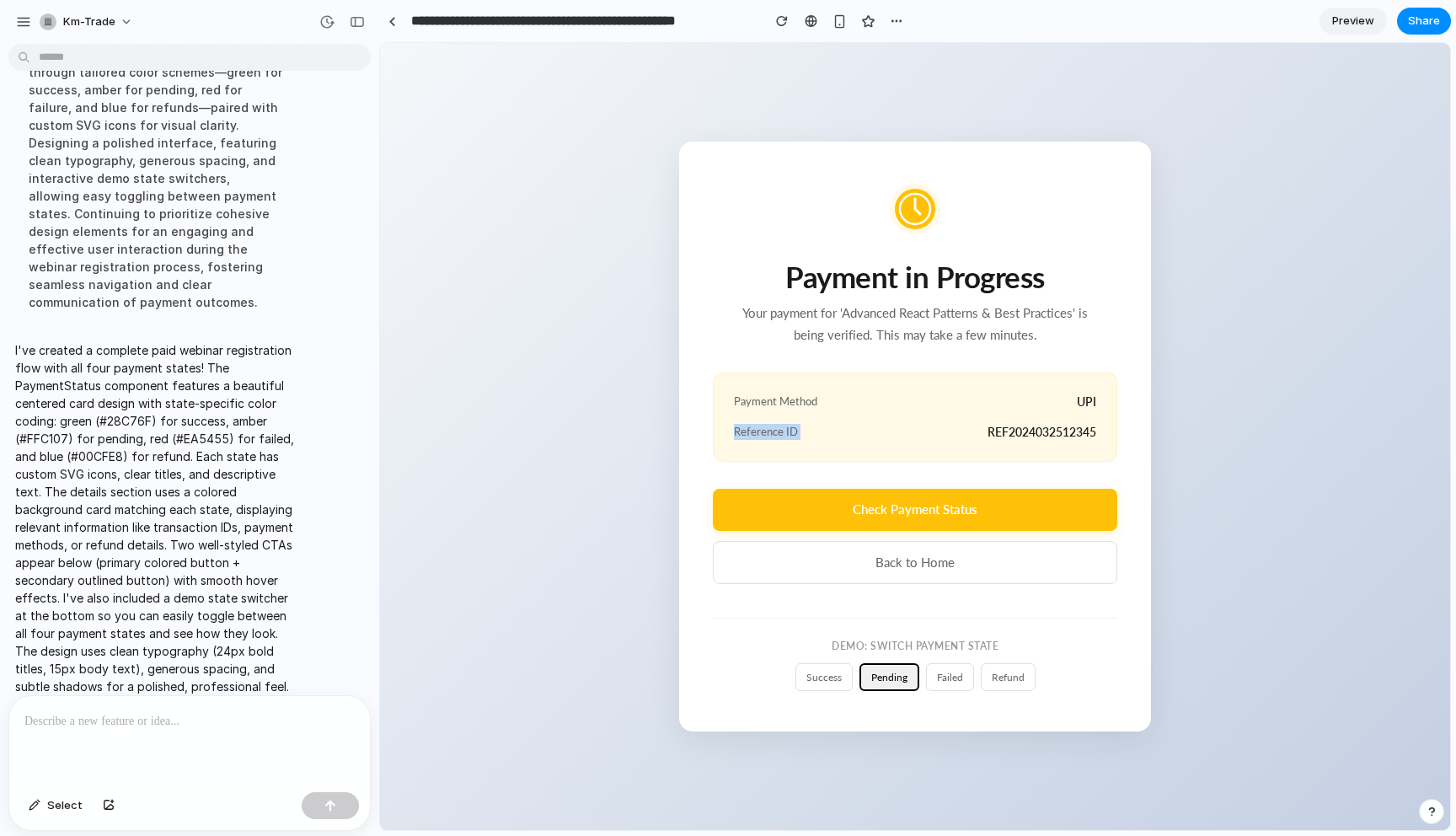
click at [815, 451] on div "Payment Method UPI Reference ID REF2024032512345" at bounding box center [915, 417] width 404 height 89
click at [807, 445] on div "Payment Method UPI Reference ID REF2024032512345" at bounding box center [915, 417] width 404 height 89
click at [826, 681] on button "success" at bounding box center [824, 677] width 57 height 27
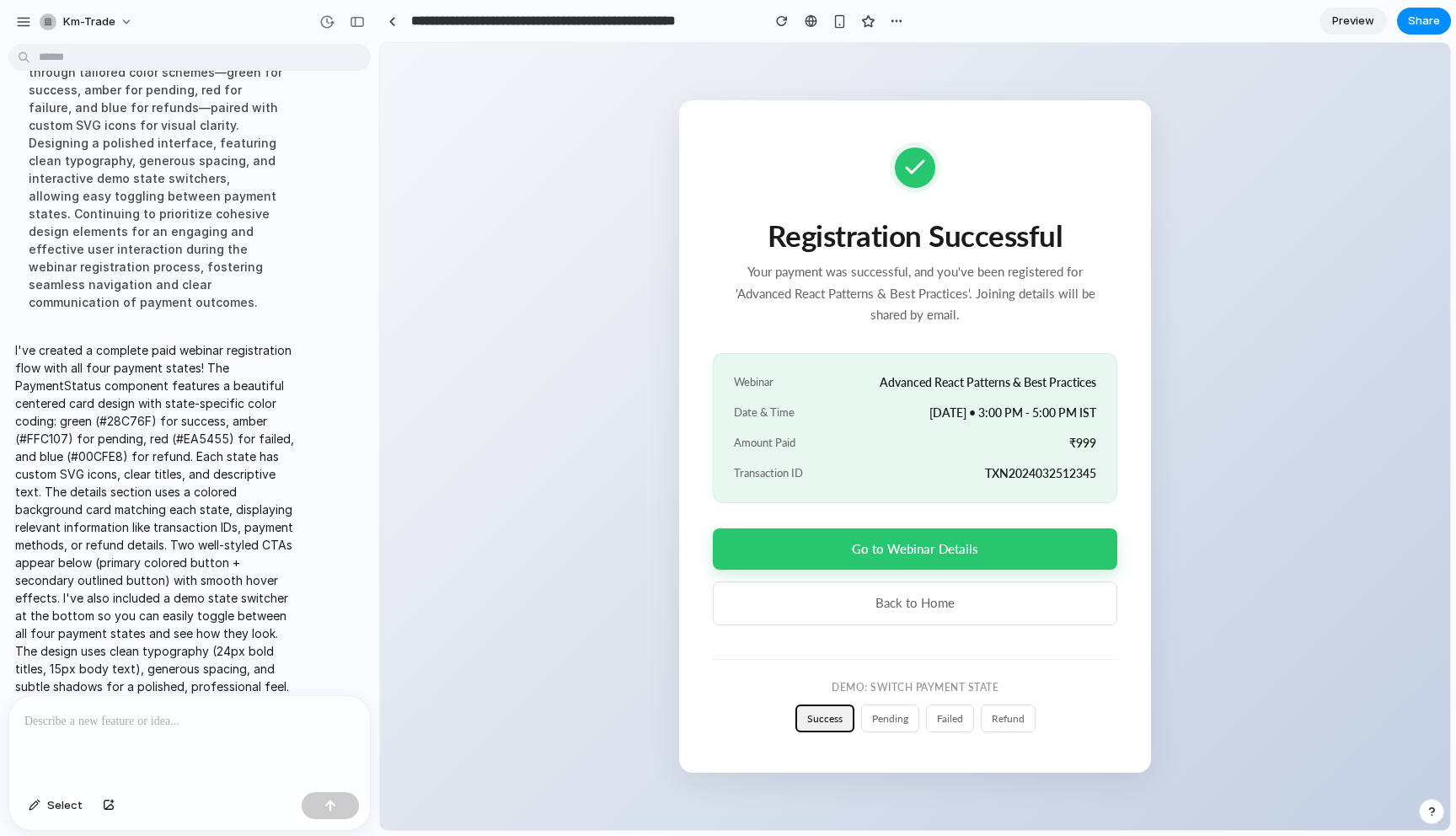
click at [978, 557] on button "Go to Webinar Details" at bounding box center [915, 549] width 404 height 41
click at [896, 724] on button "pending" at bounding box center [890, 718] width 58 height 27
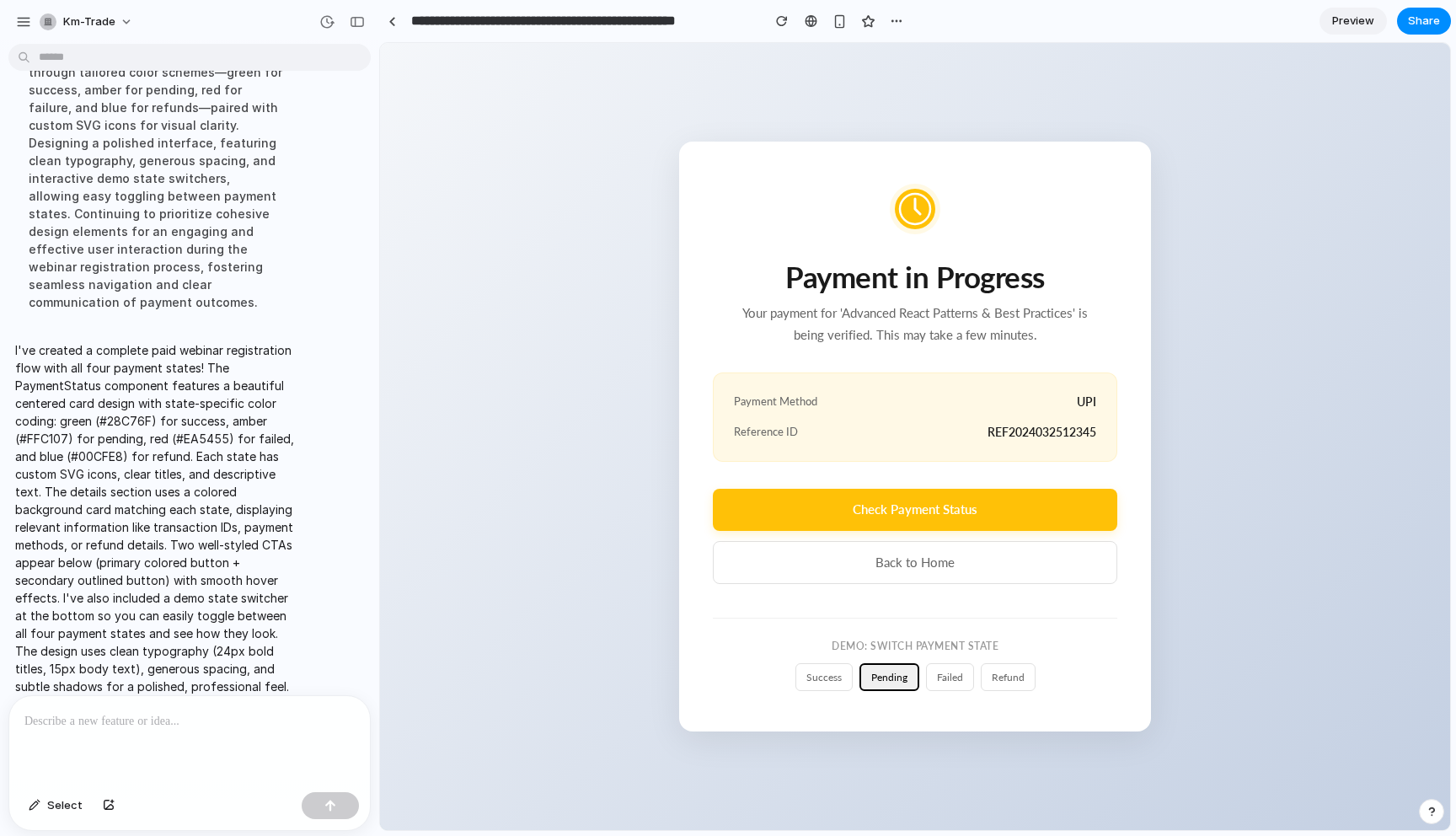
click at [958, 688] on button "failed" at bounding box center [950, 677] width 48 height 27
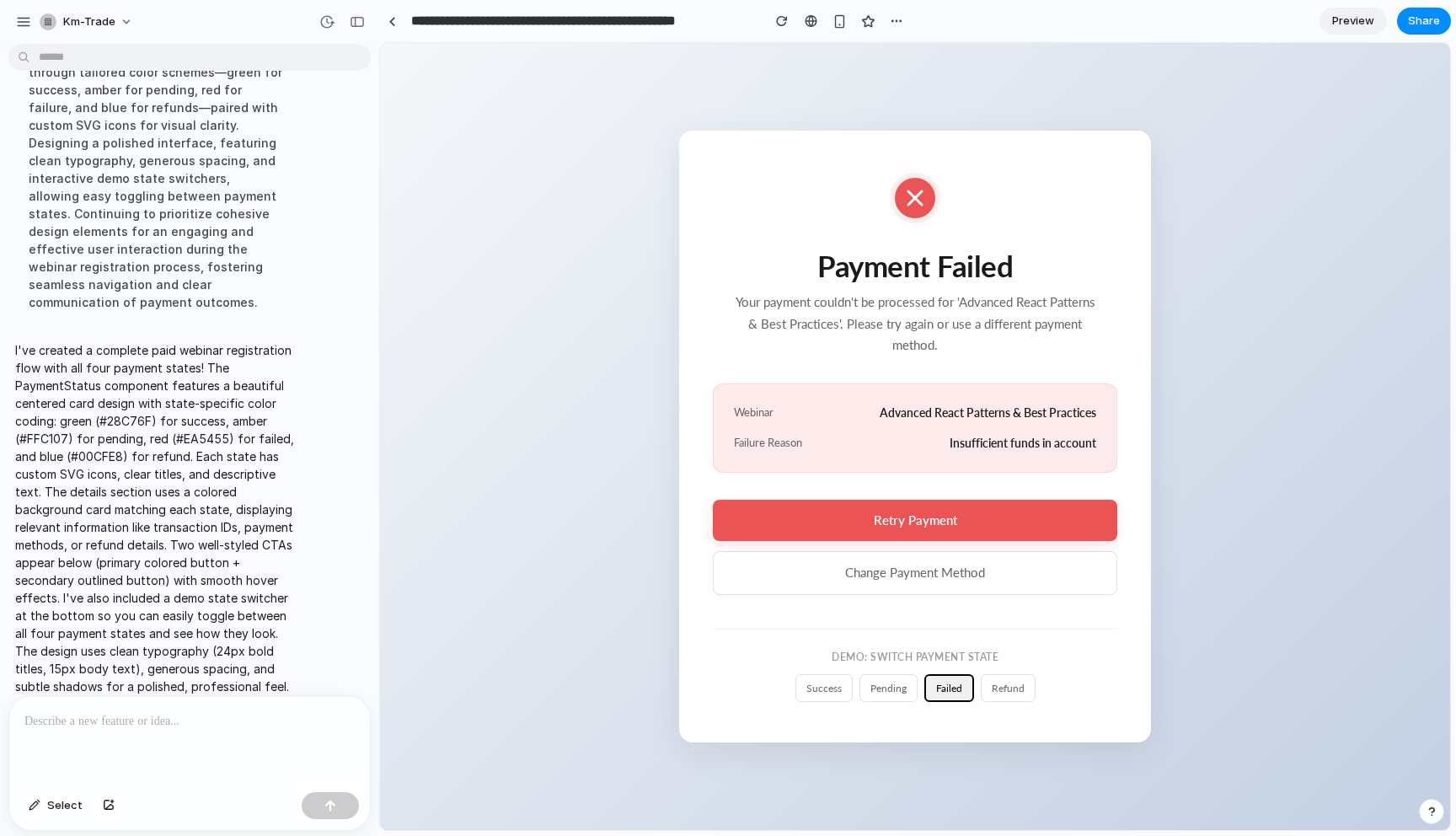
click at [994, 696] on button "refund" at bounding box center [1008, 688] width 55 height 27
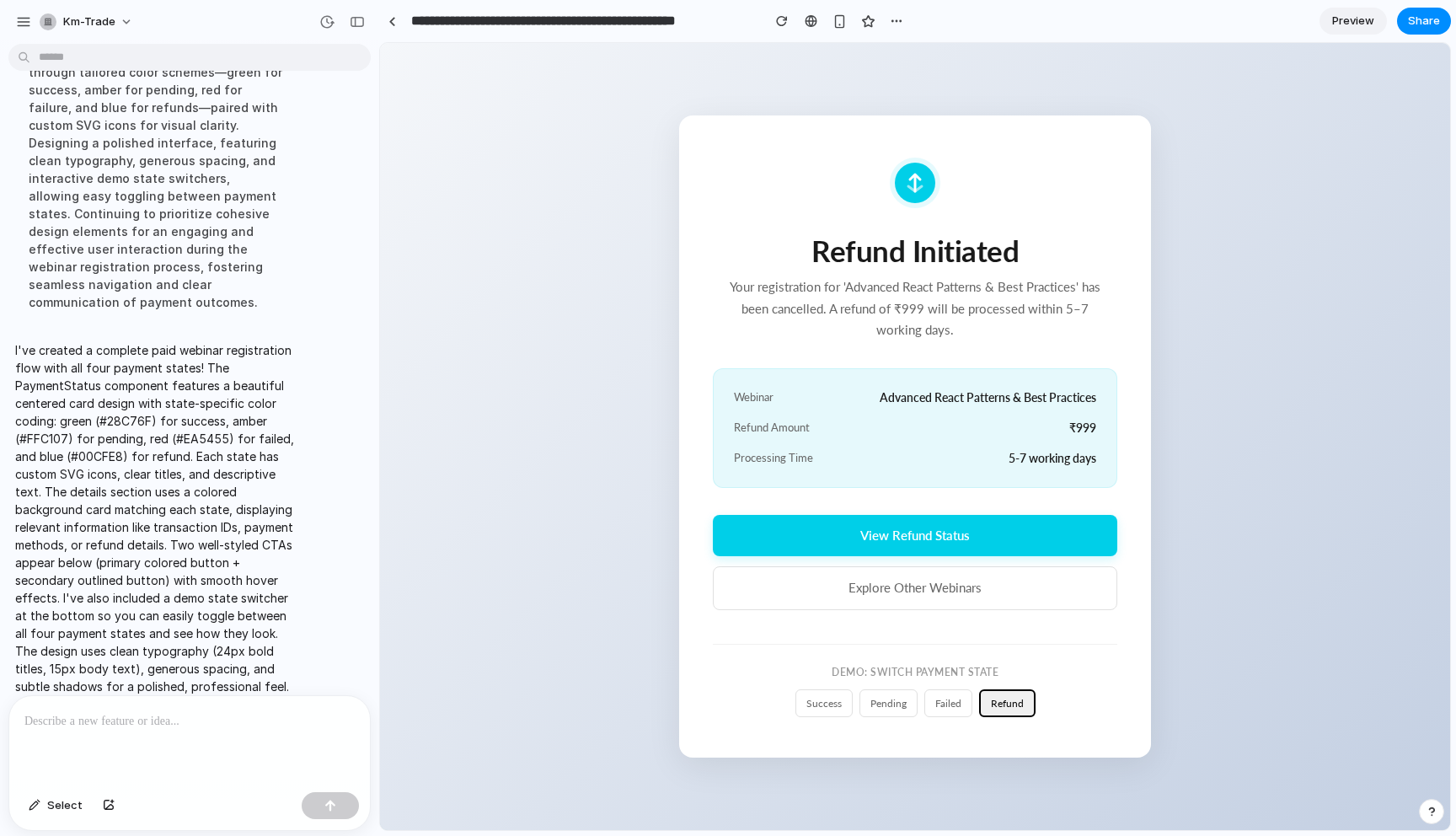
click at [829, 718] on button "success" at bounding box center [824, 703] width 57 height 27
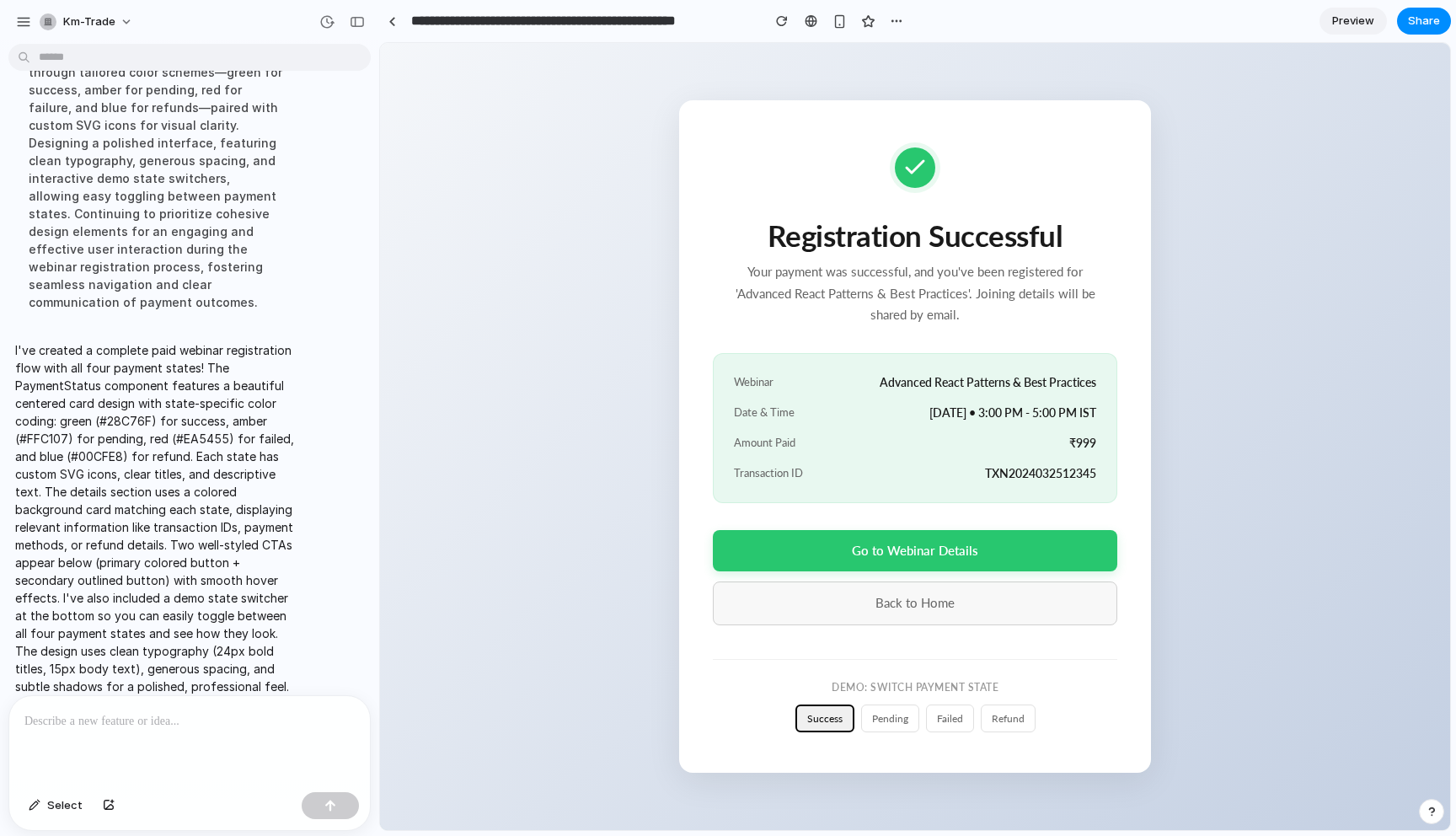
click at [988, 616] on button "Back to Home" at bounding box center [915, 603] width 404 height 43
click at [223, 728] on p at bounding box center [189, 722] width 330 height 21
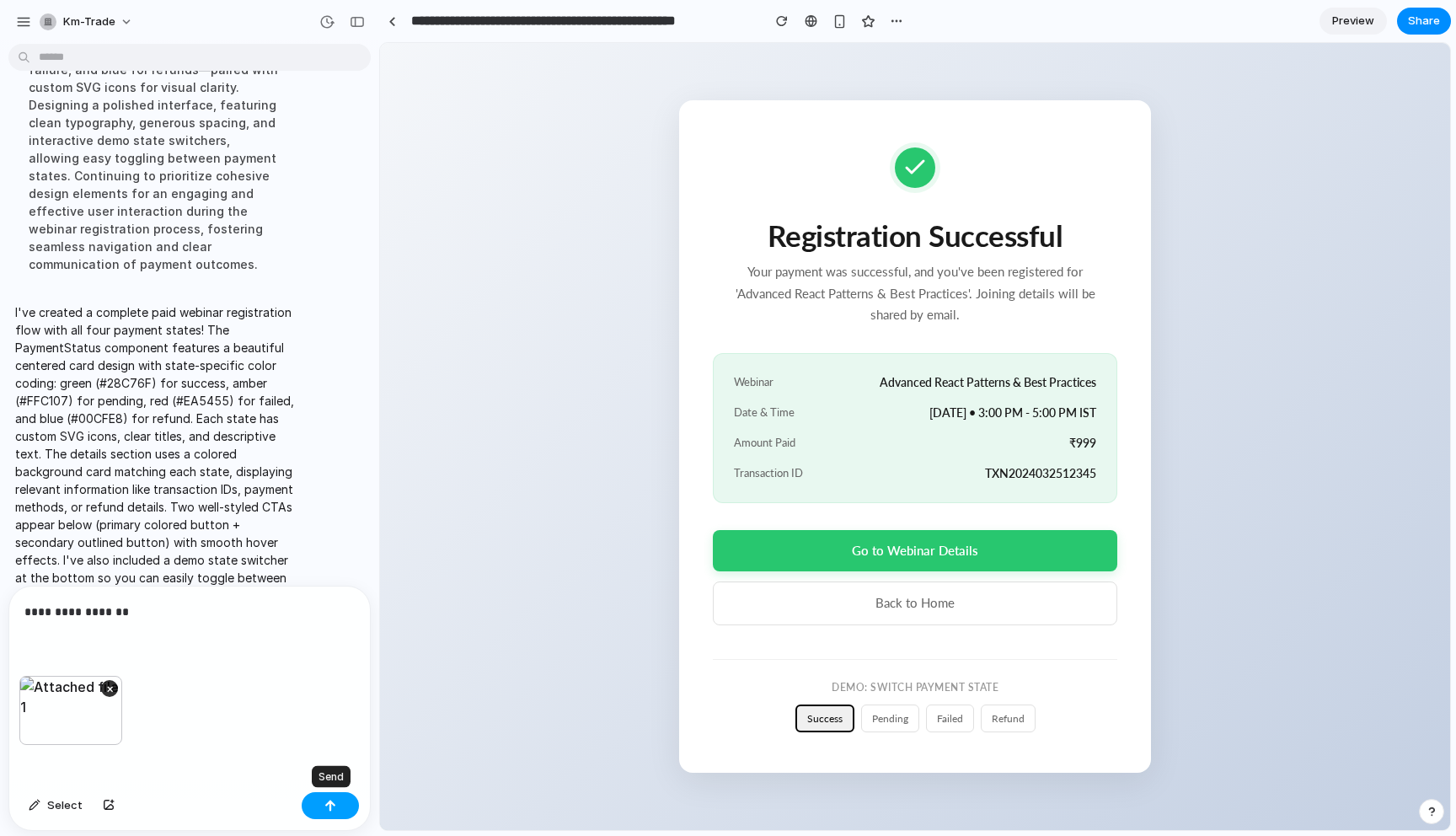
click at [338, 798] on button "button" at bounding box center [329, 805] width 57 height 27
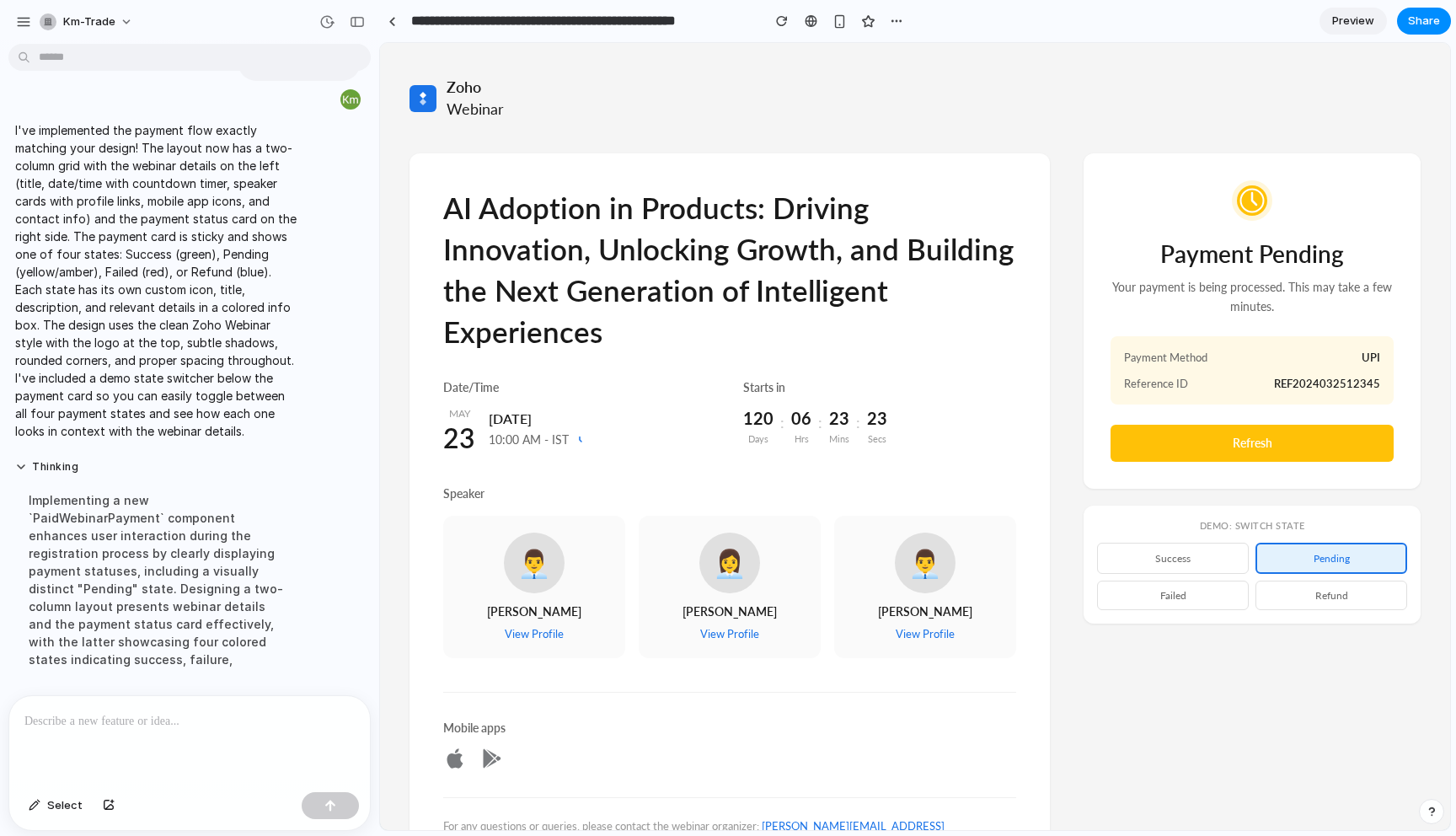
scroll to position [5050, 0]
click at [797, 104] on div "[DEMOGRAPHIC_DATA] Webinar" at bounding box center [915, 98] width 1011 height 43
click at [798, 104] on div "[DEMOGRAPHIC_DATA] Webinar" at bounding box center [915, 98] width 1011 height 43
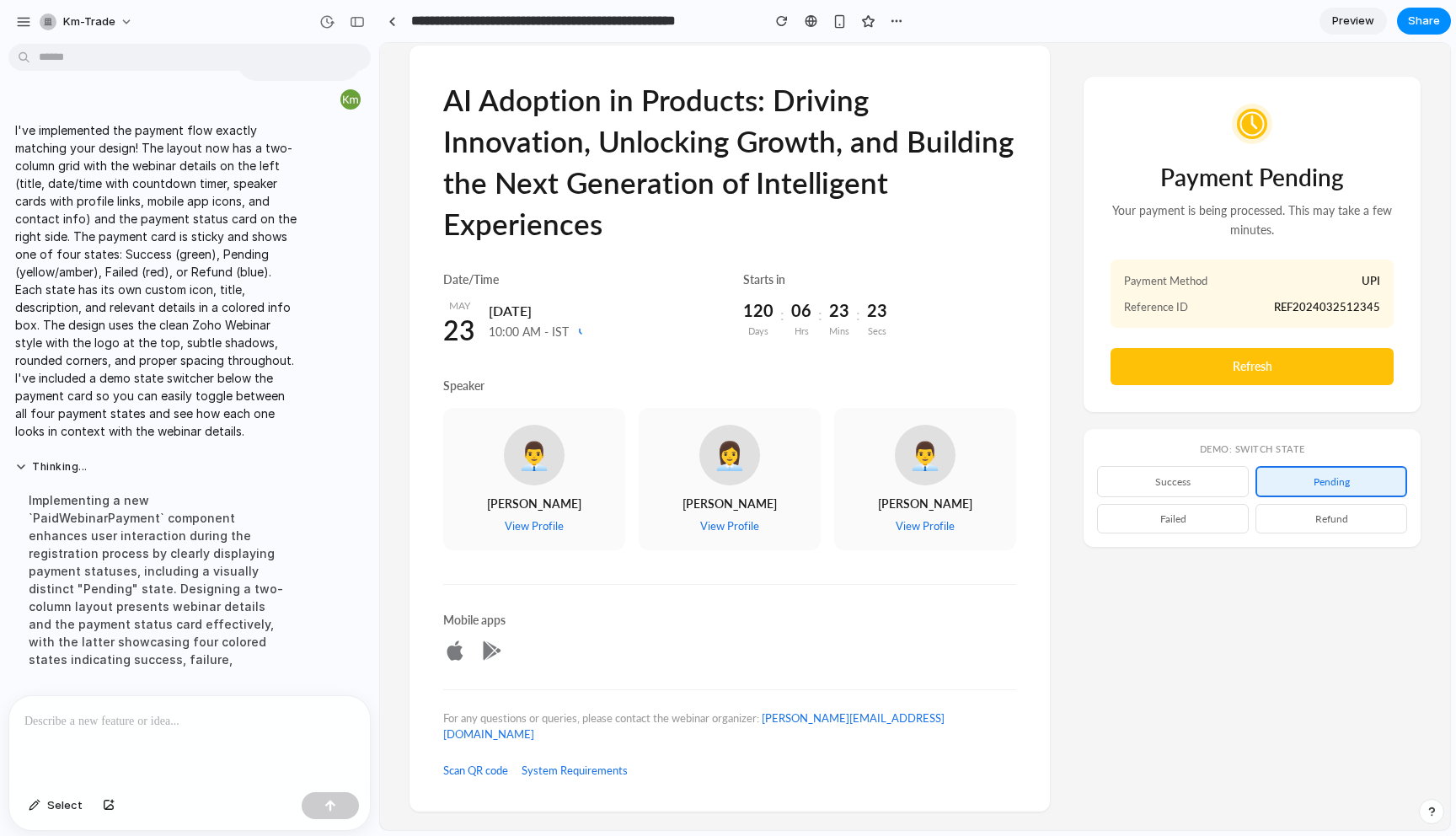
scroll to position [0, 0]
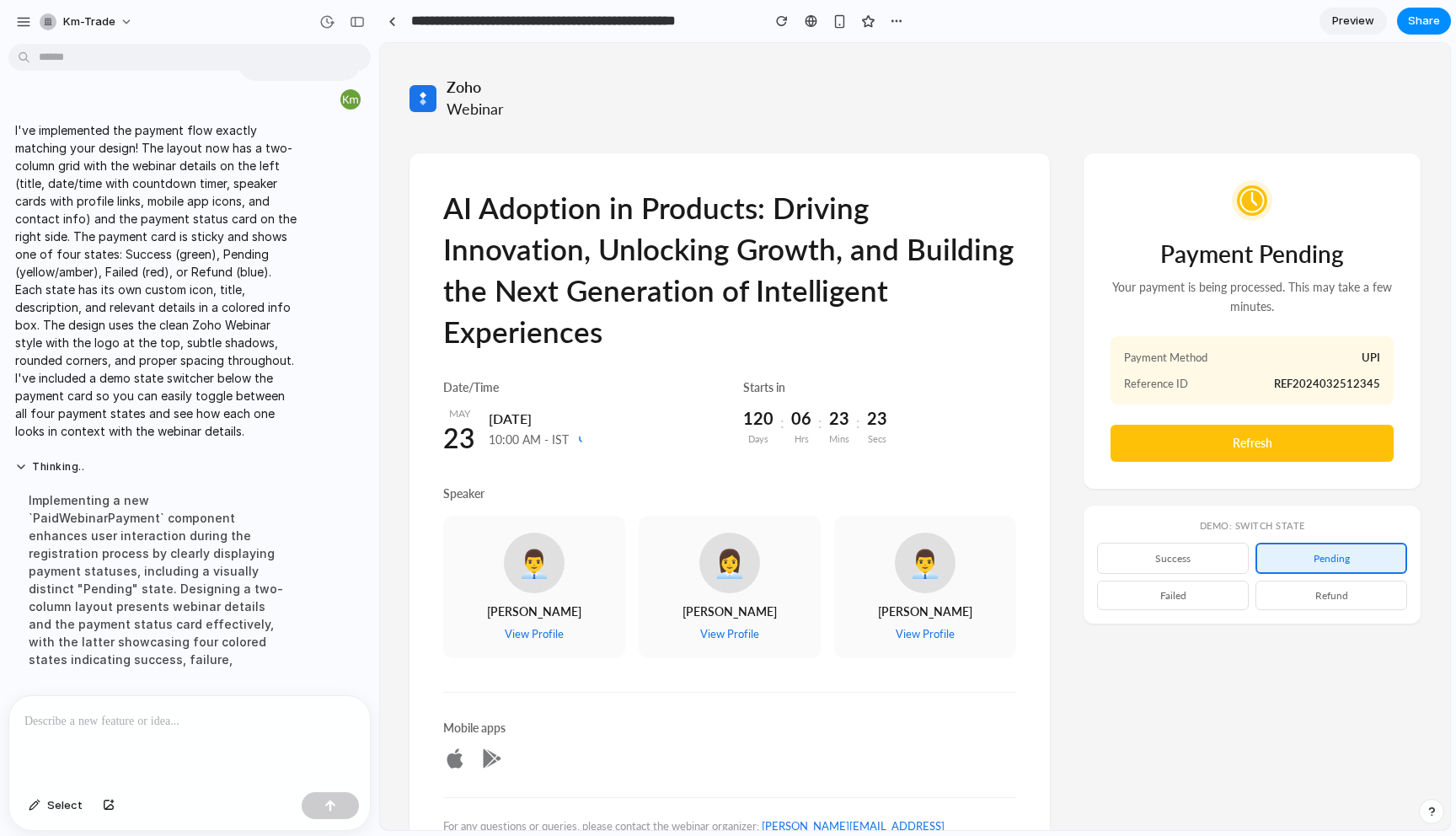
click at [1201, 562] on button "success" at bounding box center [1172, 558] width 152 height 31
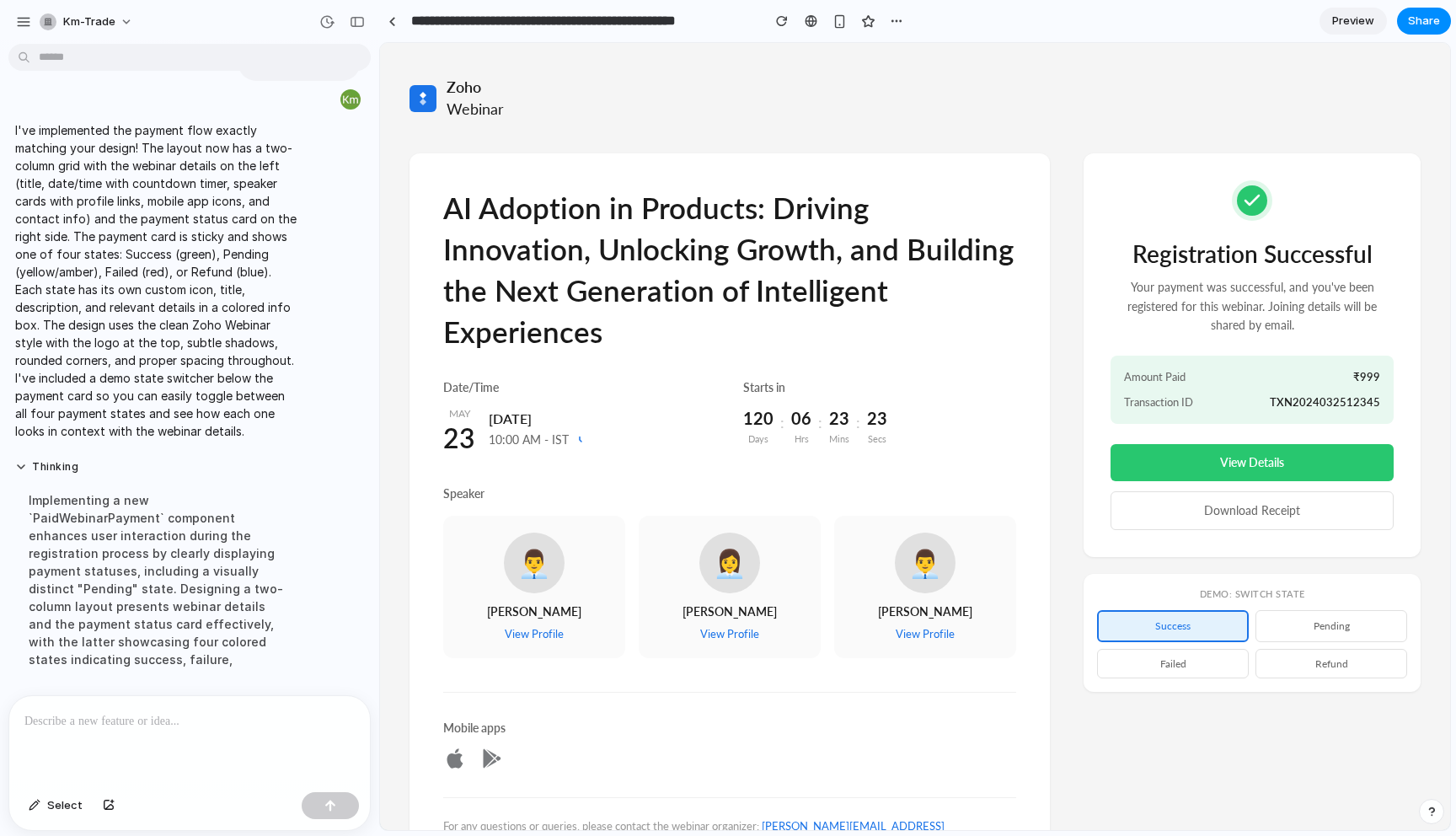
click at [1182, 203] on div at bounding box center [1252, 203] width 283 height 45
click at [1242, 461] on button "View Details" at bounding box center [1252, 462] width 283 height 37
click at [1181, 387] on div "Amount Paid ₹999 Transaction ID TXN2024032512345" at bounding box center [1252, 390] width 283 height 69
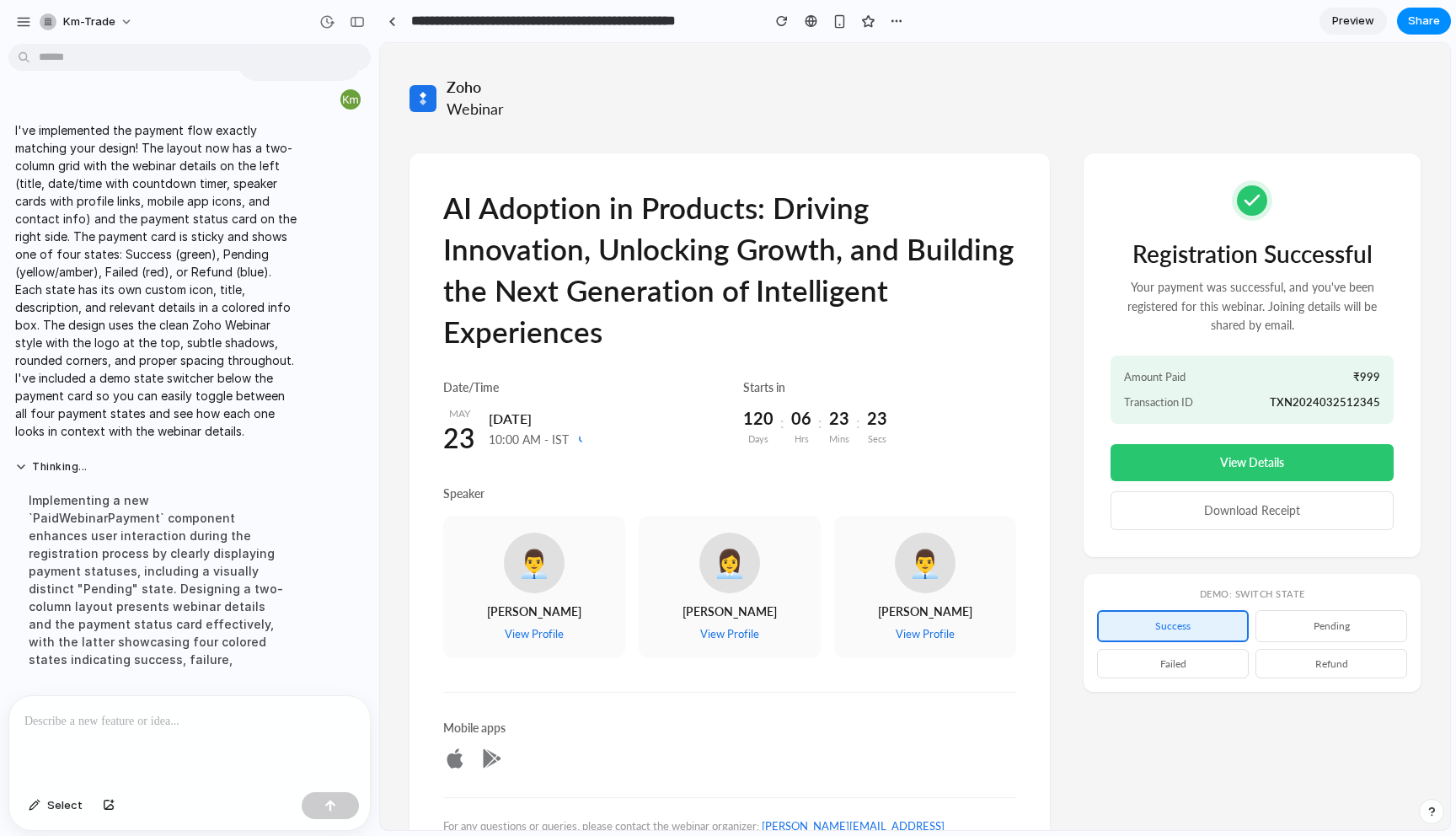
click at [1169, 305] on p "Your payment was successful, and you've been registered for this webinar. Joini…" at bounding box center [1252, 306] width 283 height 57
click at [1306, 621] on button "pending" at bounding box center [1331, 626] width 152 height 31
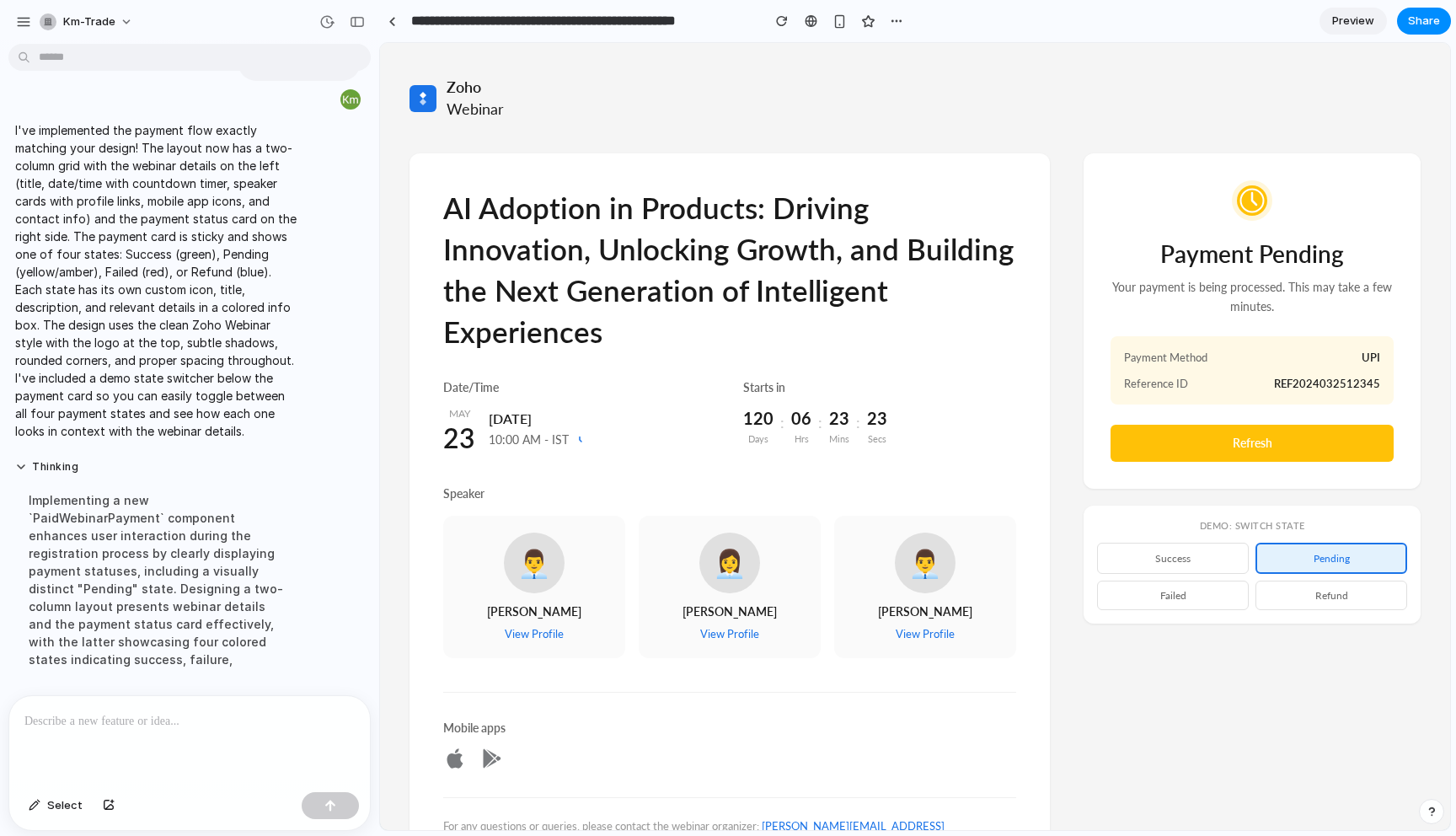
click at [1184, 615] on div "Demo: Switch State success pending failed refund" at bounding box center [1252, 564] width 337 height 118
click at [1191, 598] on button "failed" at bounding box center [1172, 595] width 152 height 29
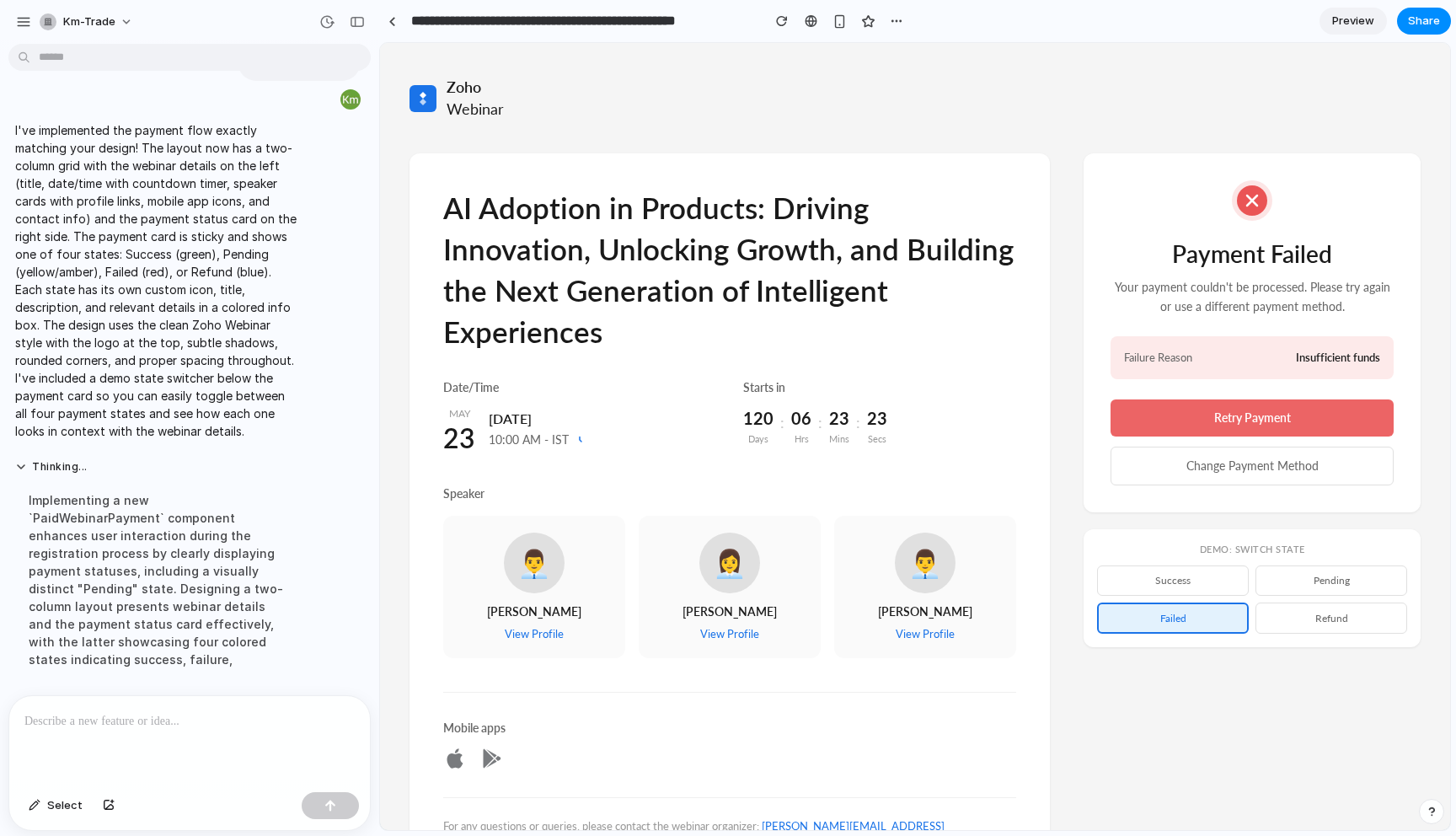
click at [1220, 423] on button "Retry Payment" at bounding box center [1252, 417] width 283 height 37
click at [1164, 354] on span "Failure Reason" at bounding box center [1158, 357] width 69 height 16
click at [1325, 629] on button "refund" at bounding box center [1331, 618] width 152 height 31
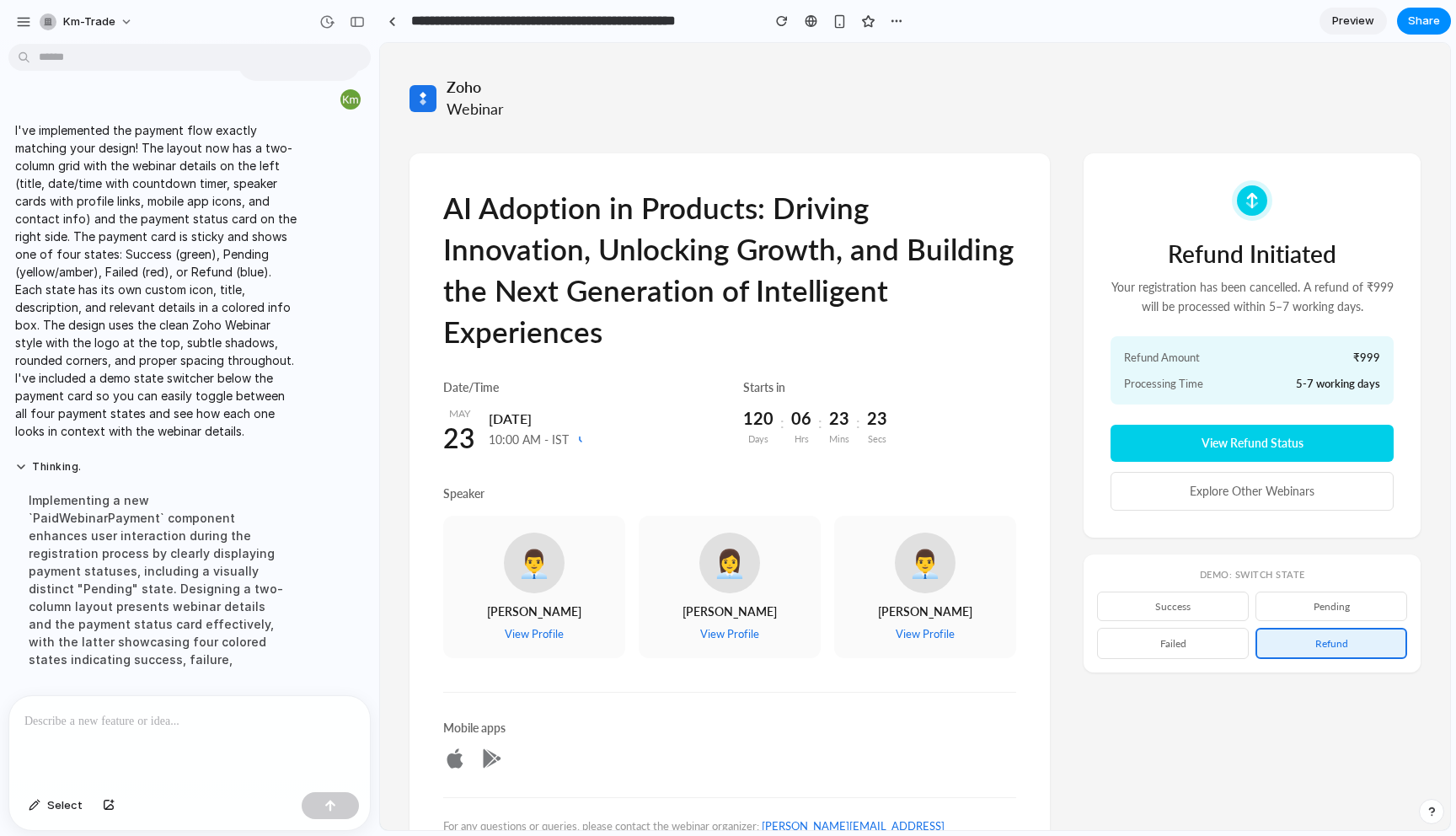
click at [1297, 373] on div "Refund Amount ₹999 Processing Time 5-7 working days" at bounding box center [1252, 371] width 283 height 69
click at [1279, 443] on button "View Refund Status" at bounding box center [1252, 443] width 283 height 37
click at [1180, 639] on button "failed" at bounding box center [1172, 643] width 152 height 31
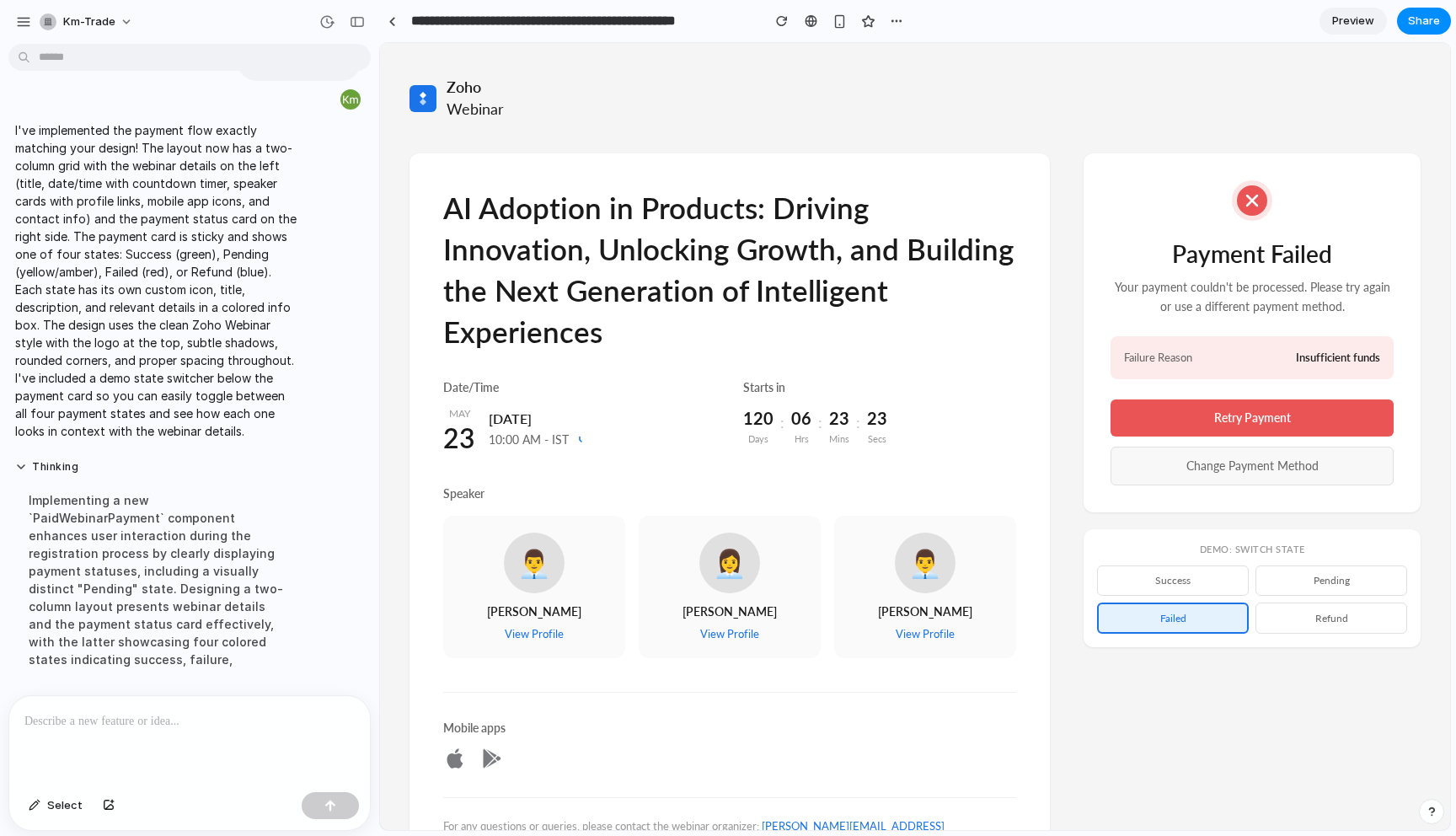
click at [1286, 482] on button "Change Payment Method" at bounding box center [1252, 465] width 283 height 39
click at [1314, 566] on button "pending" at bounding box center [1331, 580] width 152 height 29
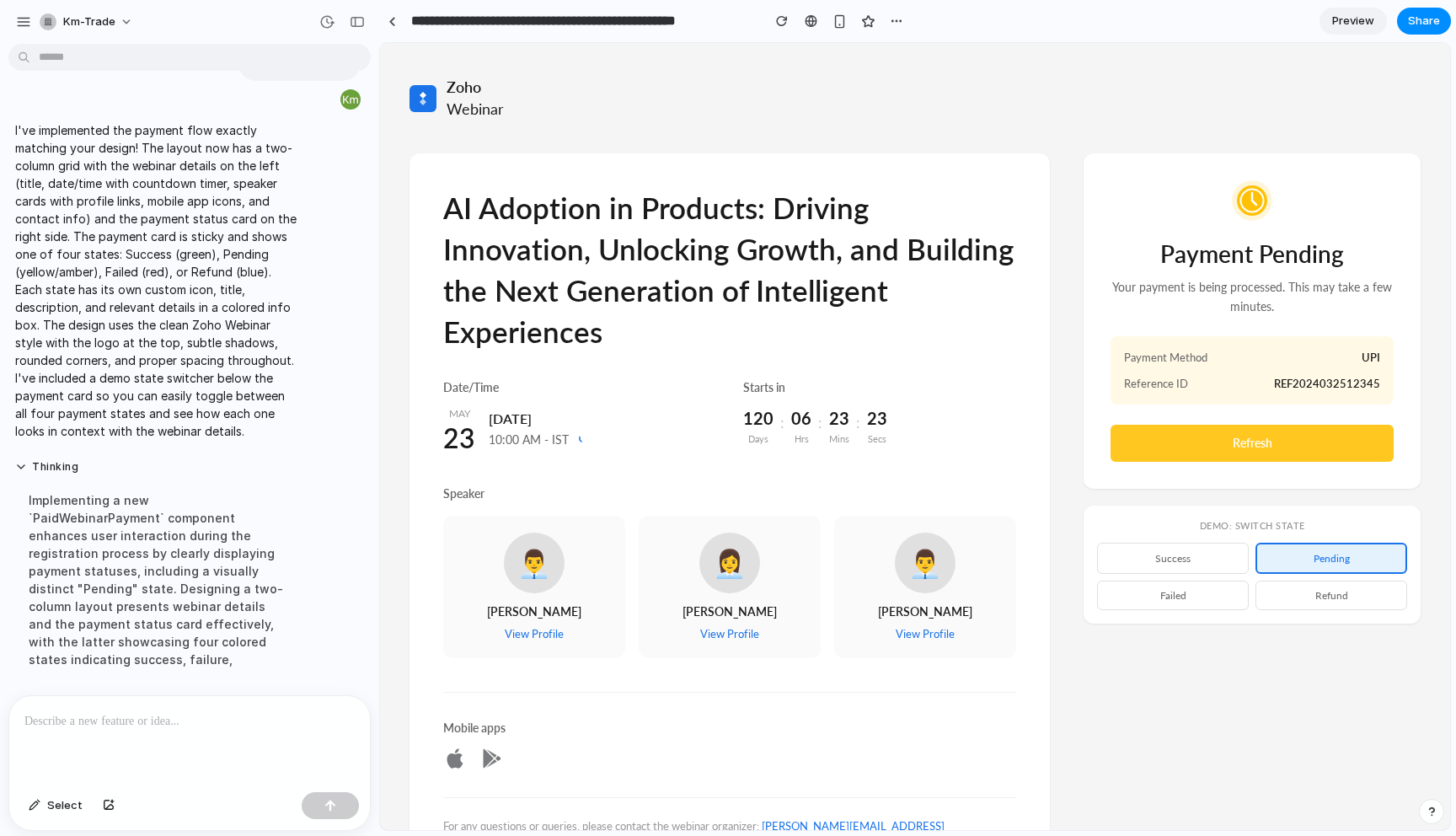
click at [1284, 452] on button "Refresh" at bounding box center [1252, 443] width 283 height 37
click at [1177, 554] on button "success" at bounding box center [1172, 558] width 152 height 31
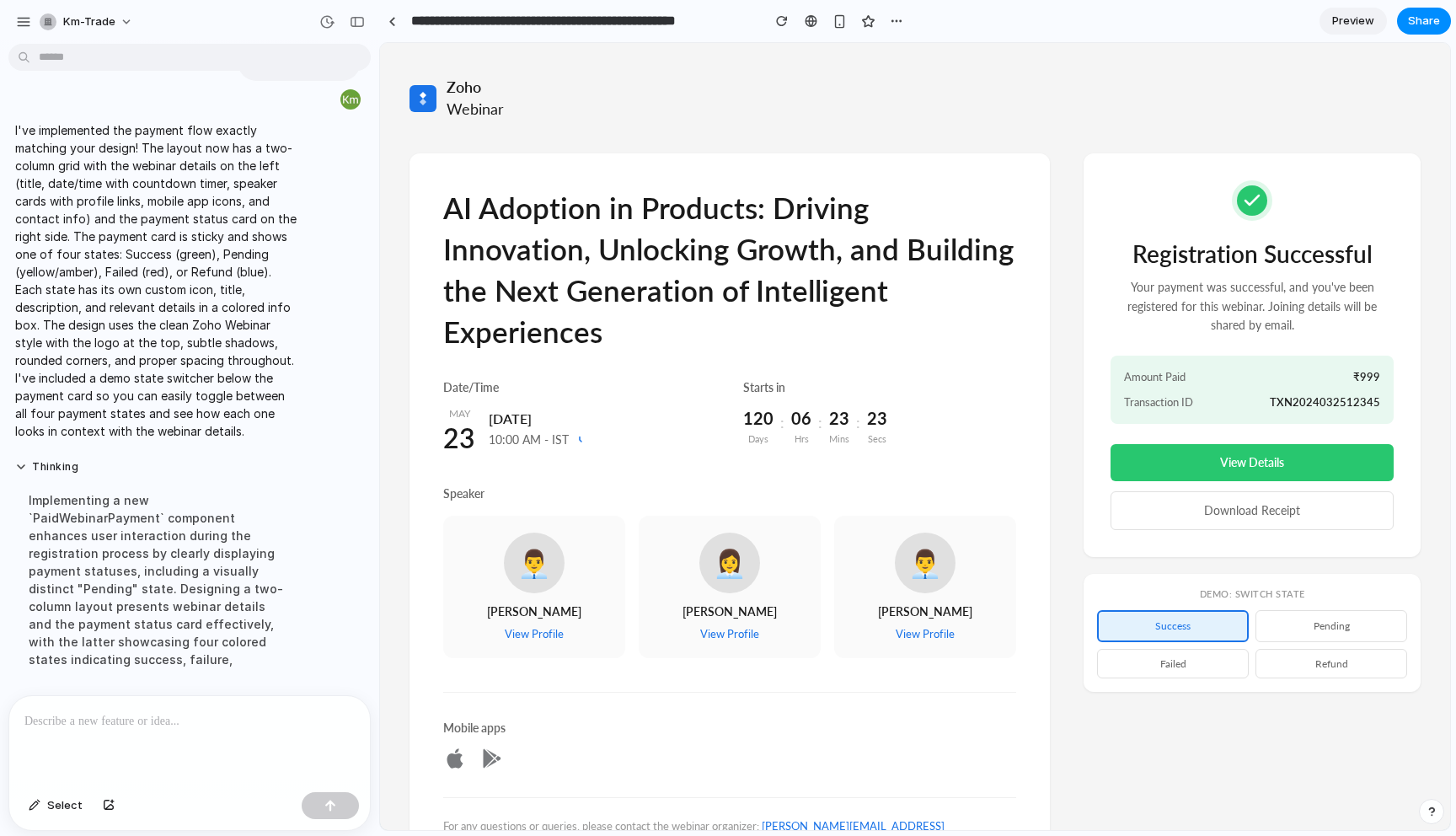
click at [110, 754] on div at bounding box center [190, 741] width 360 height 89
click at [228, 732] on div at bounding box center [190, 741] width 360 height 89
click at [360, 16] on div "button" at bounding box center [357, 22] width 15 height 12
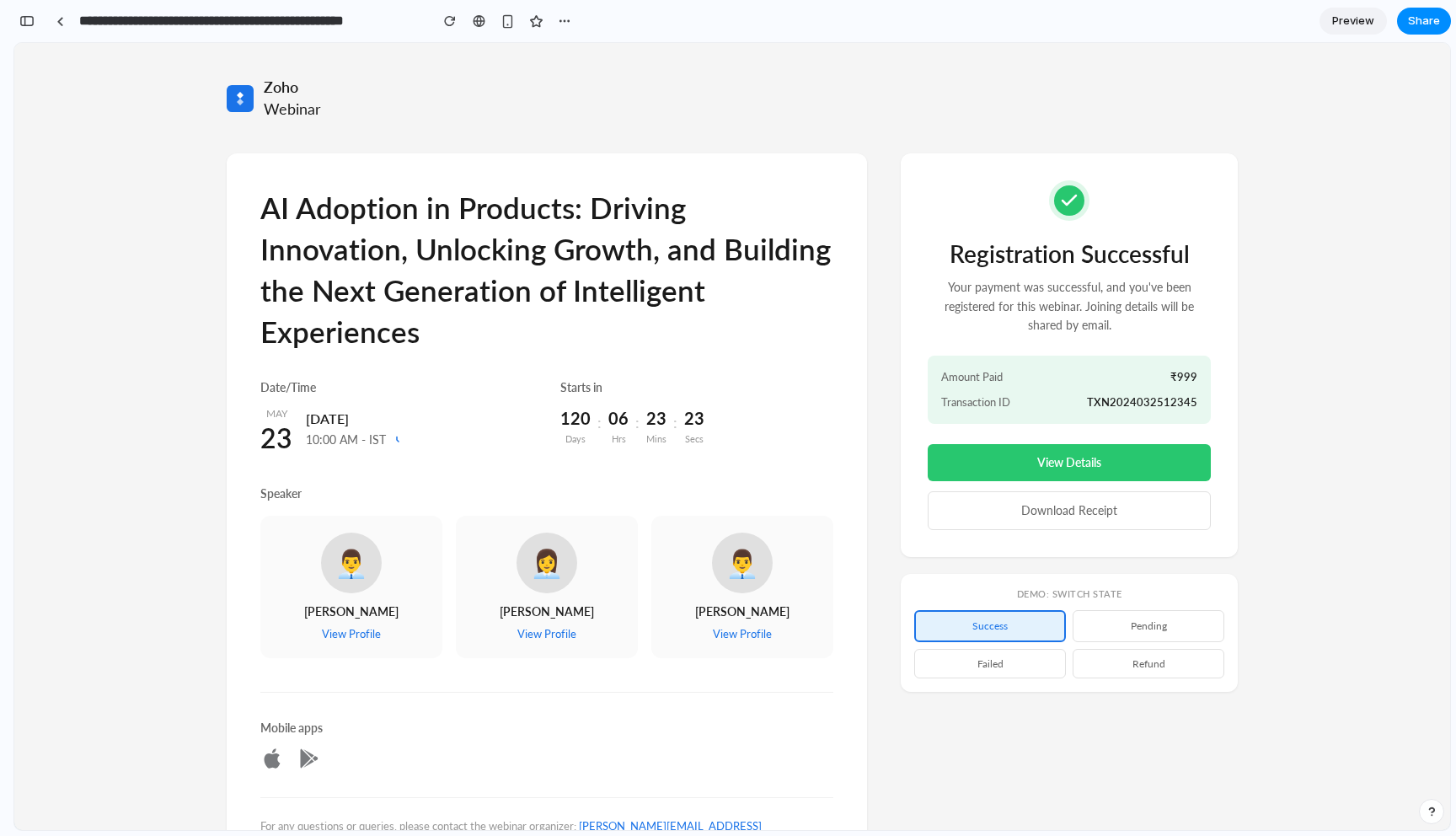
click at [178, 256] on div "Zoho Webinar AI Adoption in Products: Driving Innovation, Unlocking Growth, and…" at bounding box center [732, 498] width 1435 height 910
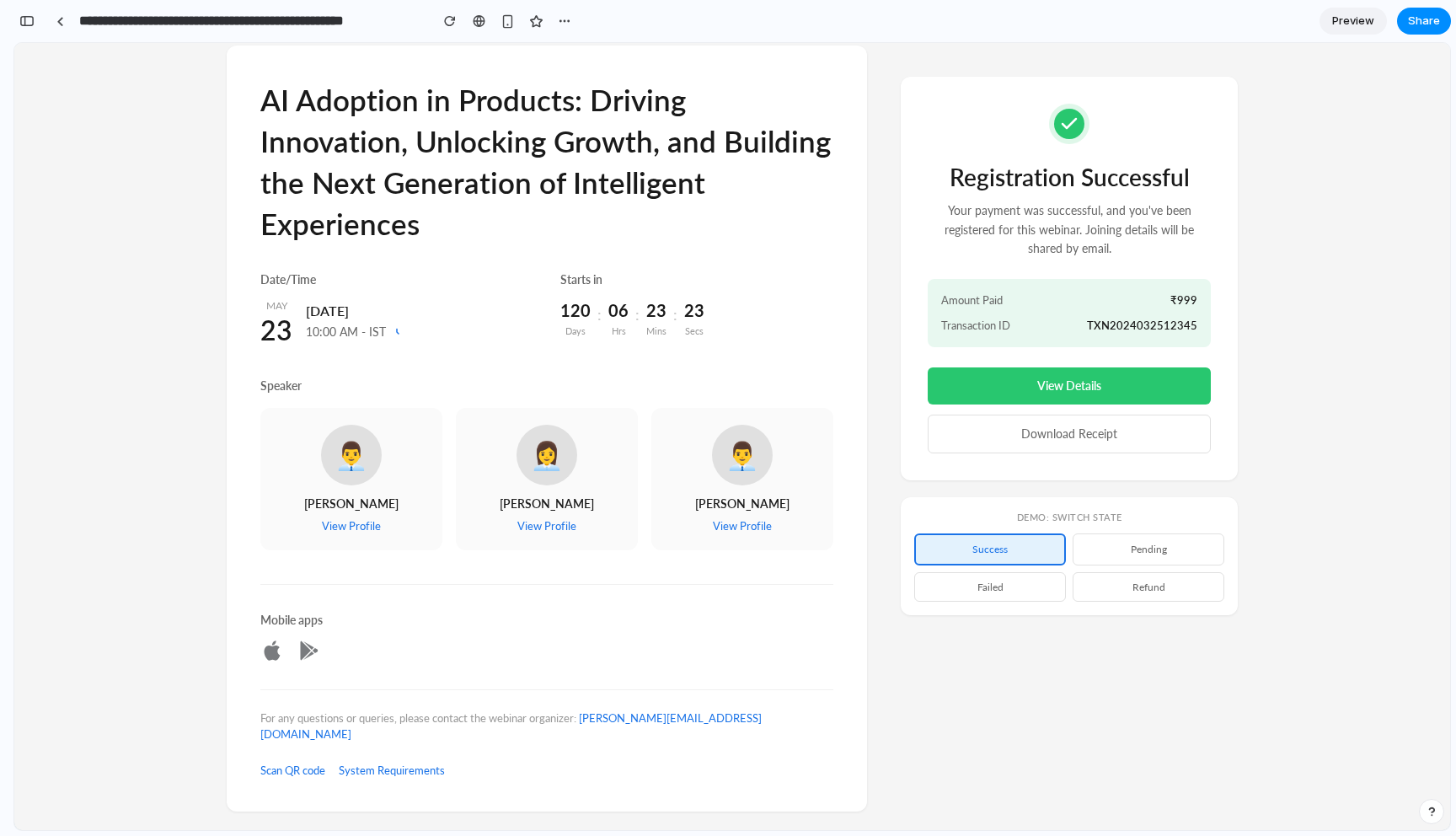
scroll to position [0, 0]
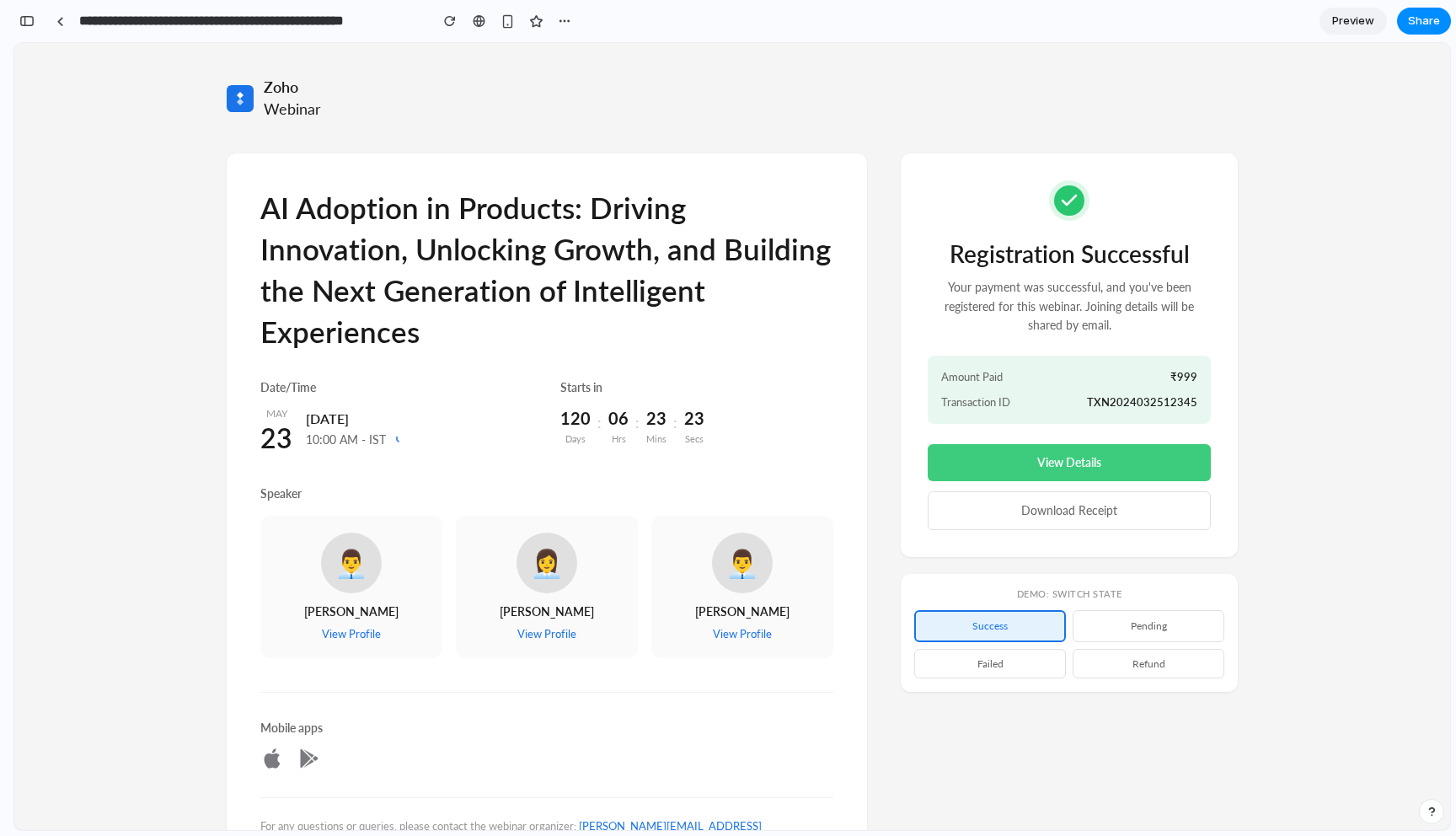
click at [1076, 466] on button "View Details" at bounding box center [1069, 462] width 283 height 37
click at [1175, 638] on button "pending" at bounding box center [1148, 626] width 152 height 31
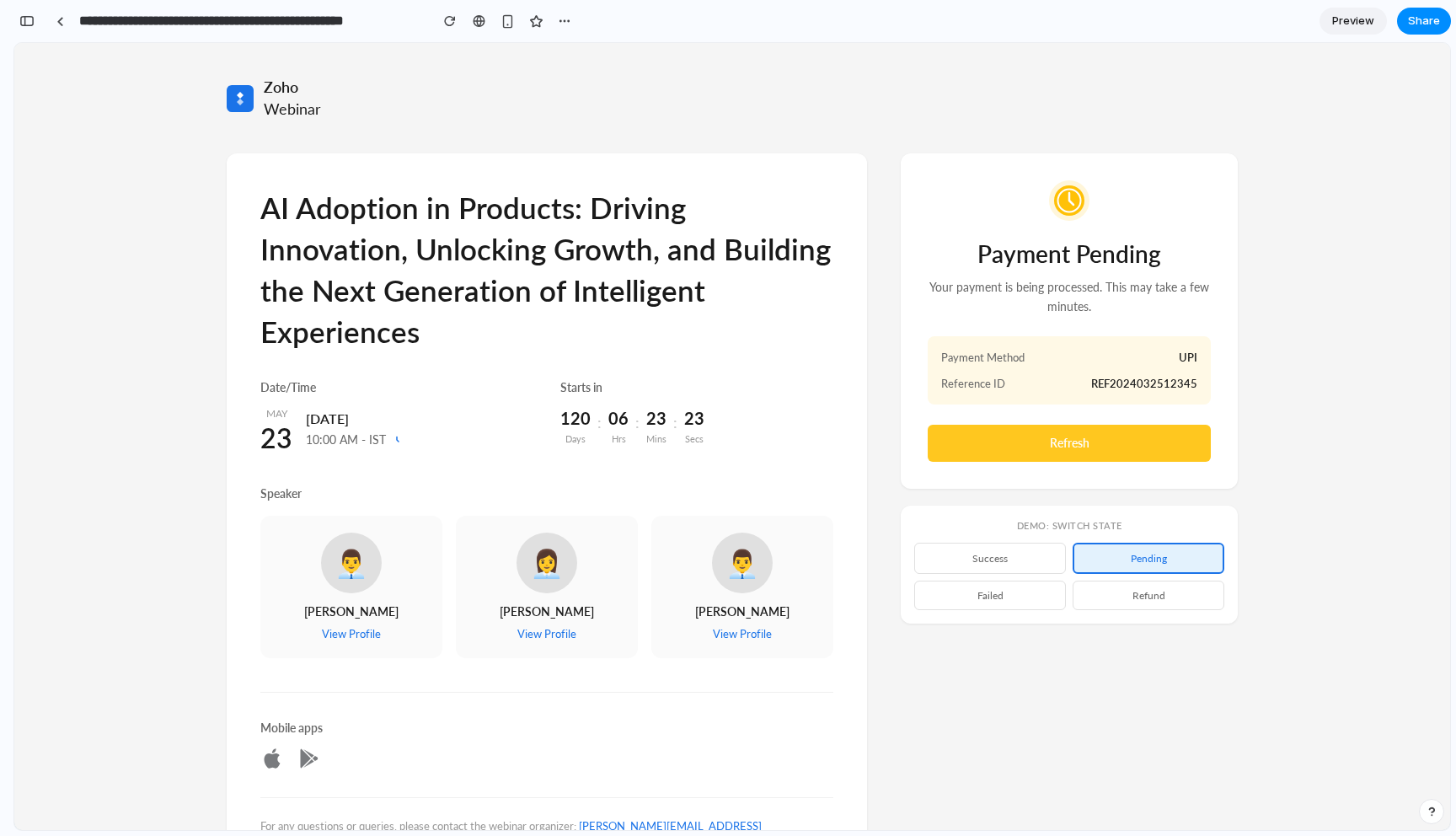
click at [1115, 440] on button "Refresh" at bounding box center [1069, 443] width 283 height 37
click at [1010, 591] on button "failed" at bounding box center [989, 595] width 152 height 29
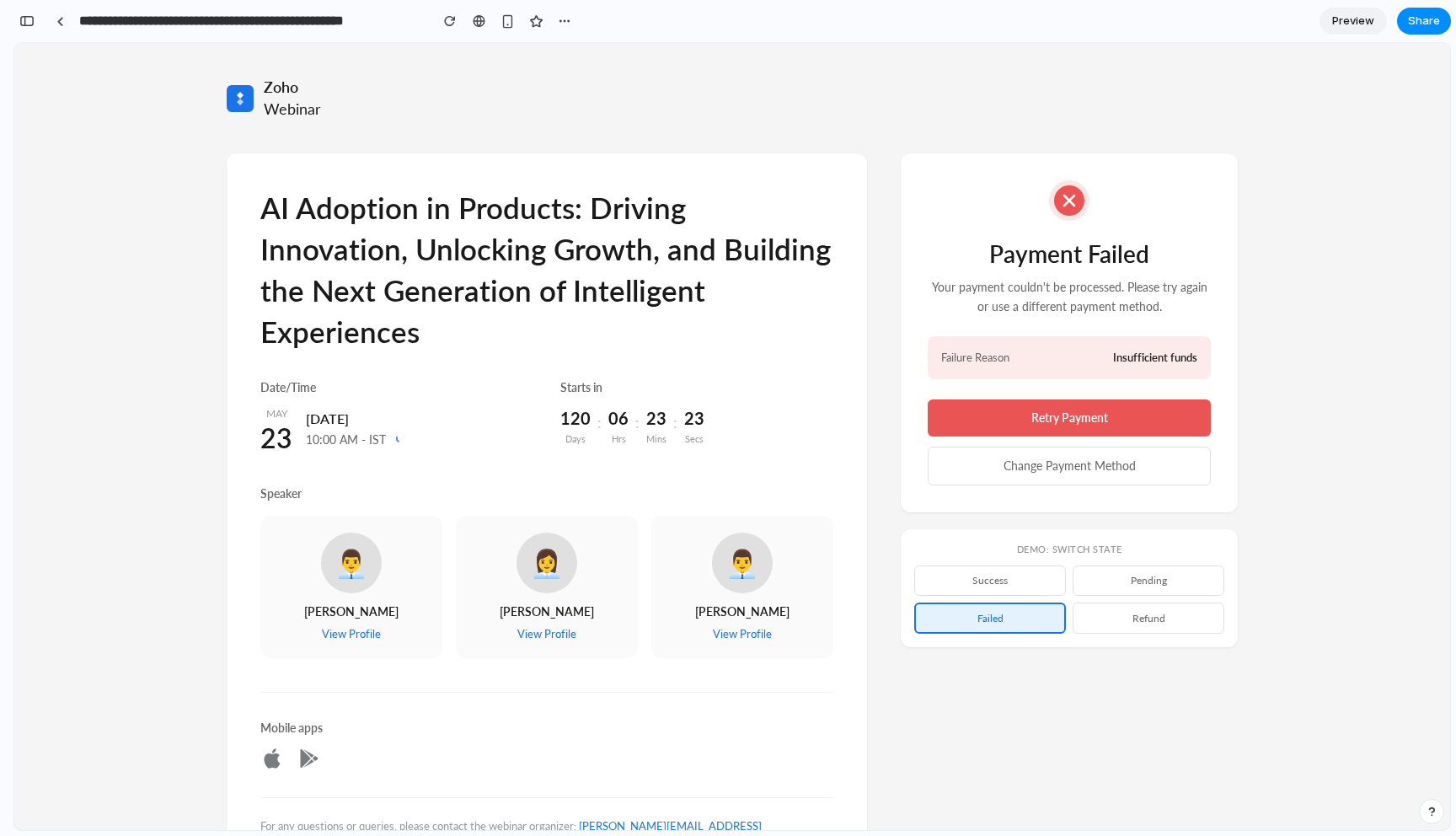
click at [1016, 576] on button "success" at bounding box center [989, 580] width 152 height 29
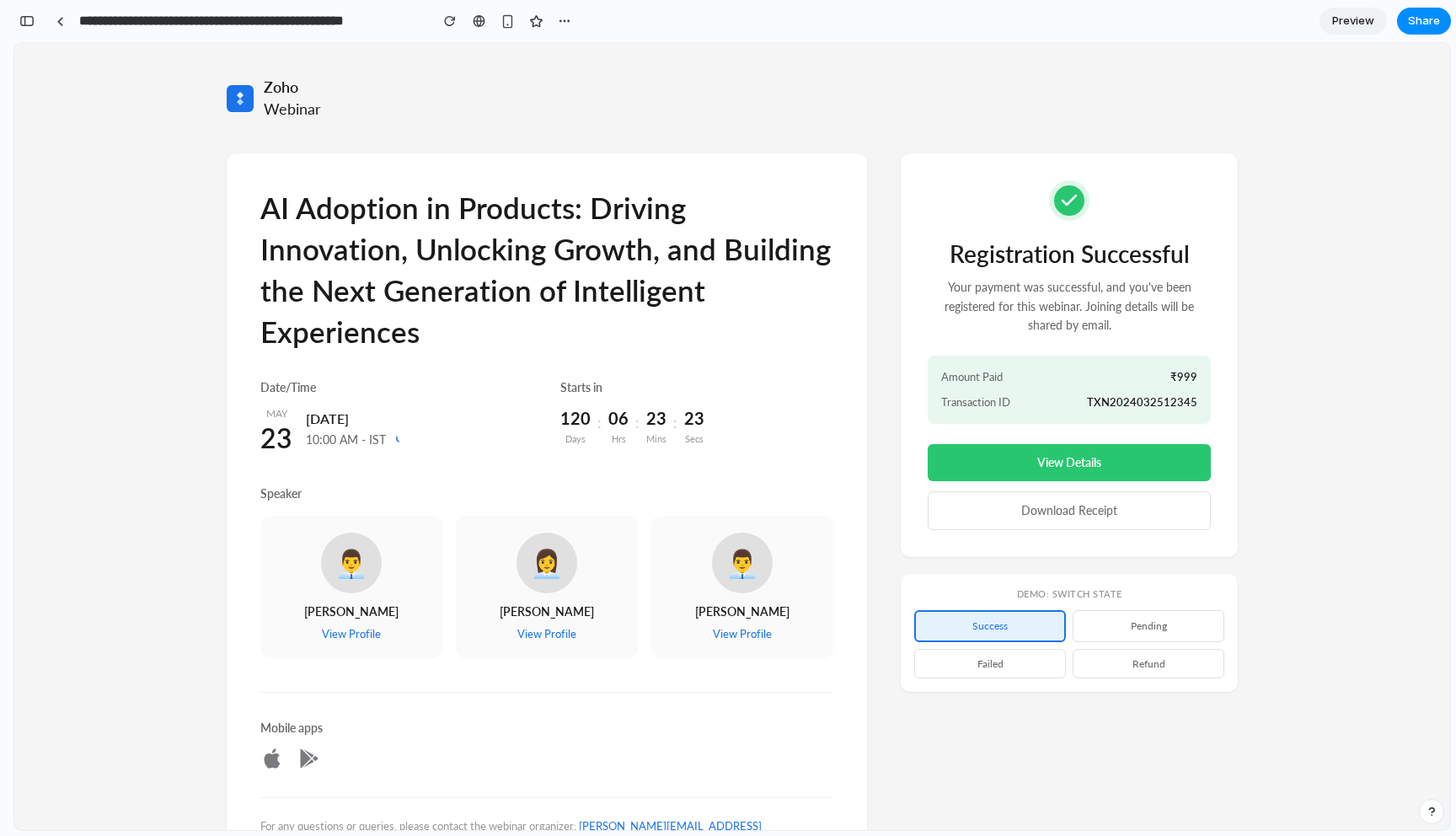
click at [1109, 620] on button "pending" at bounding box center [1148, 626] width 152 height 31
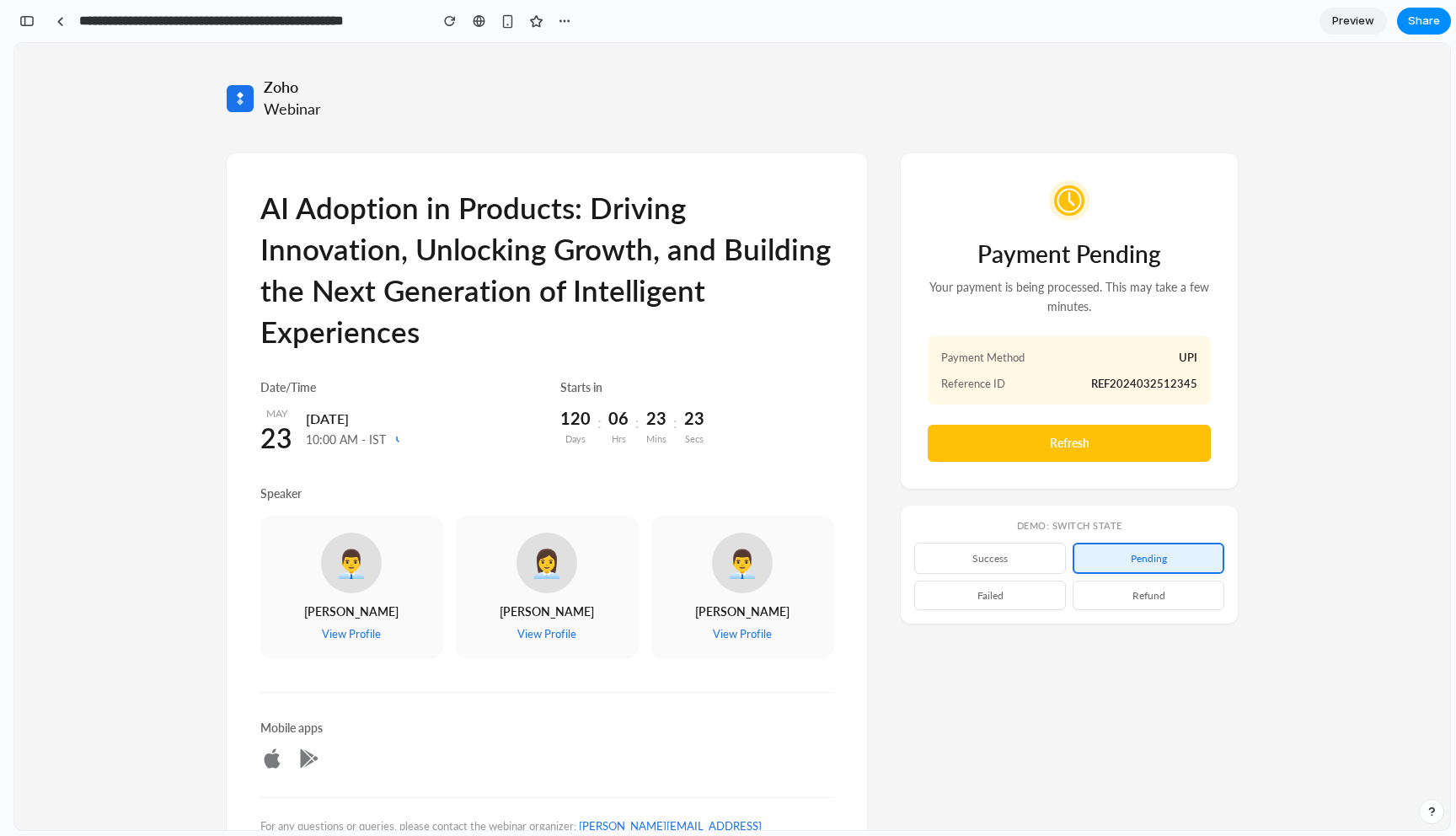
click at [1045, 764] on div "AI Adoption in Products: Driving Innovation, Unlocking Growth, and Building the…" at bounding box center [732, 536] width 1011 height 766
click at [975, 549] on button "success" at bounding box center [989, 558] width 152 height 31
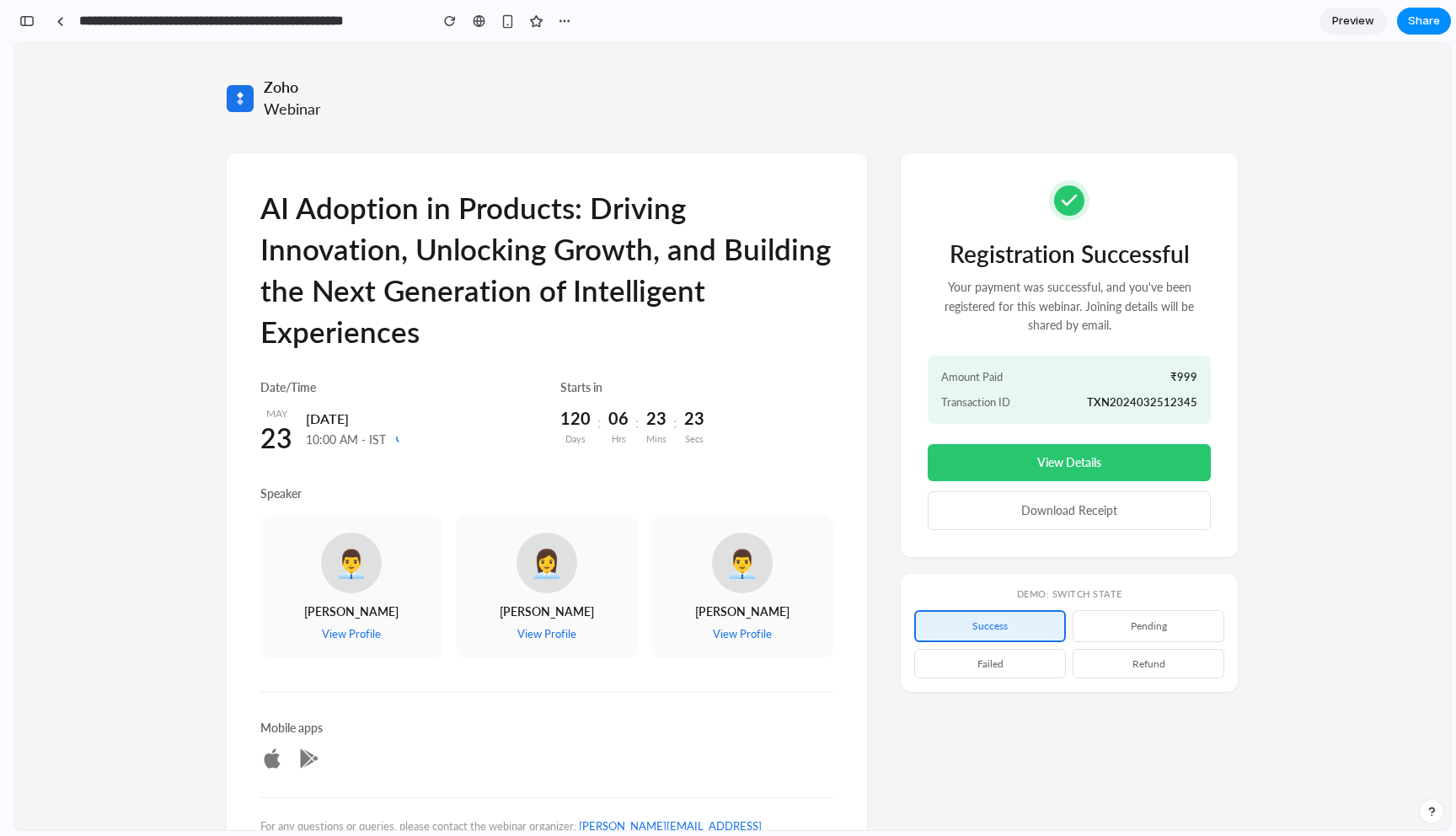
click at [982, 661] on button "failed" at bounding box center [989, 663] width 152 height 29
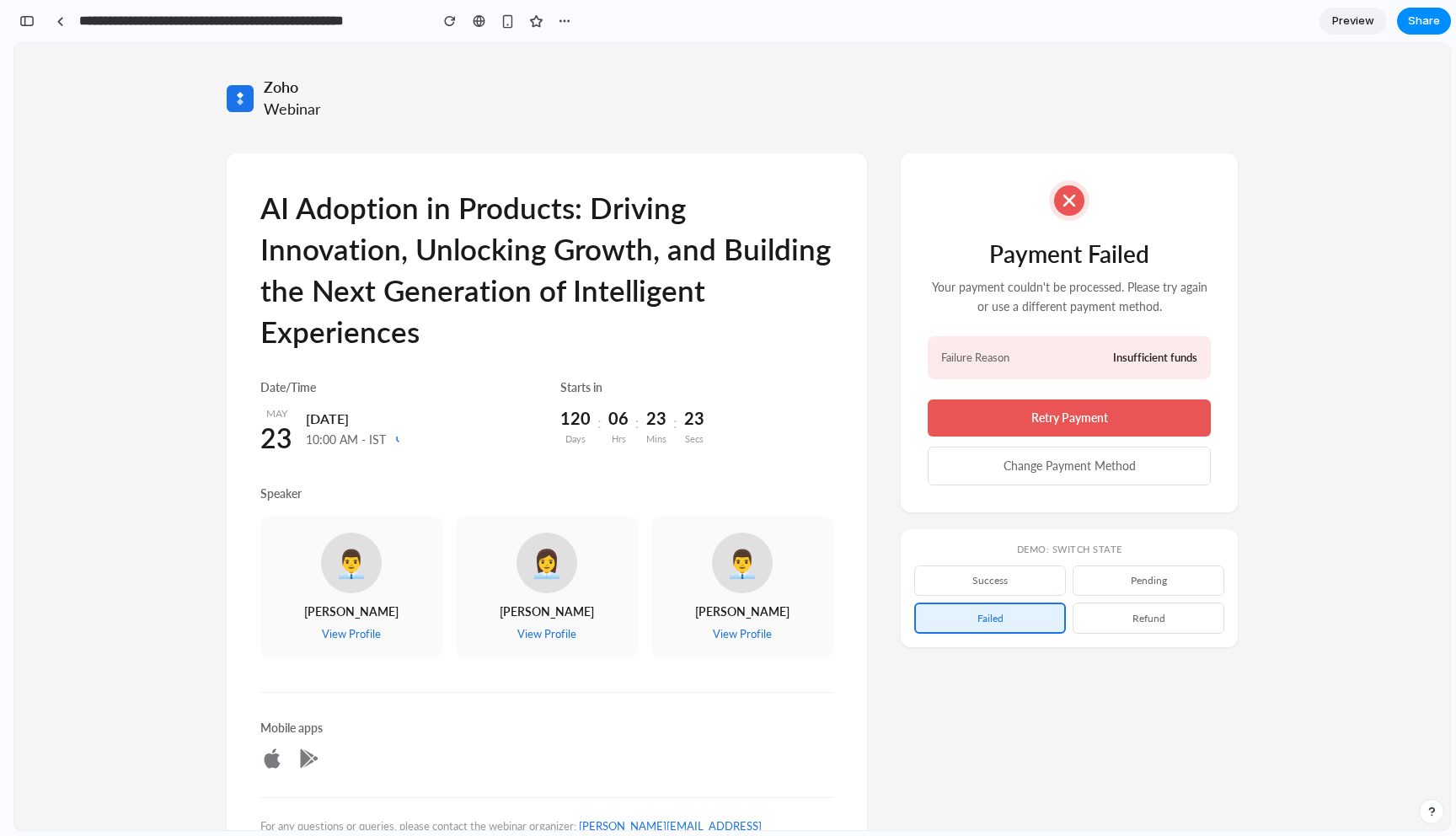
click at [1018, 725] on div "AI Adoption in Products: Driving Innovation, Unlocking Growth, and Building the…" at bounding box center [732, 536] width 1011 height 766
click at [1023, 588] on button "success" at bounding box center [989, 580] width 152 height 29
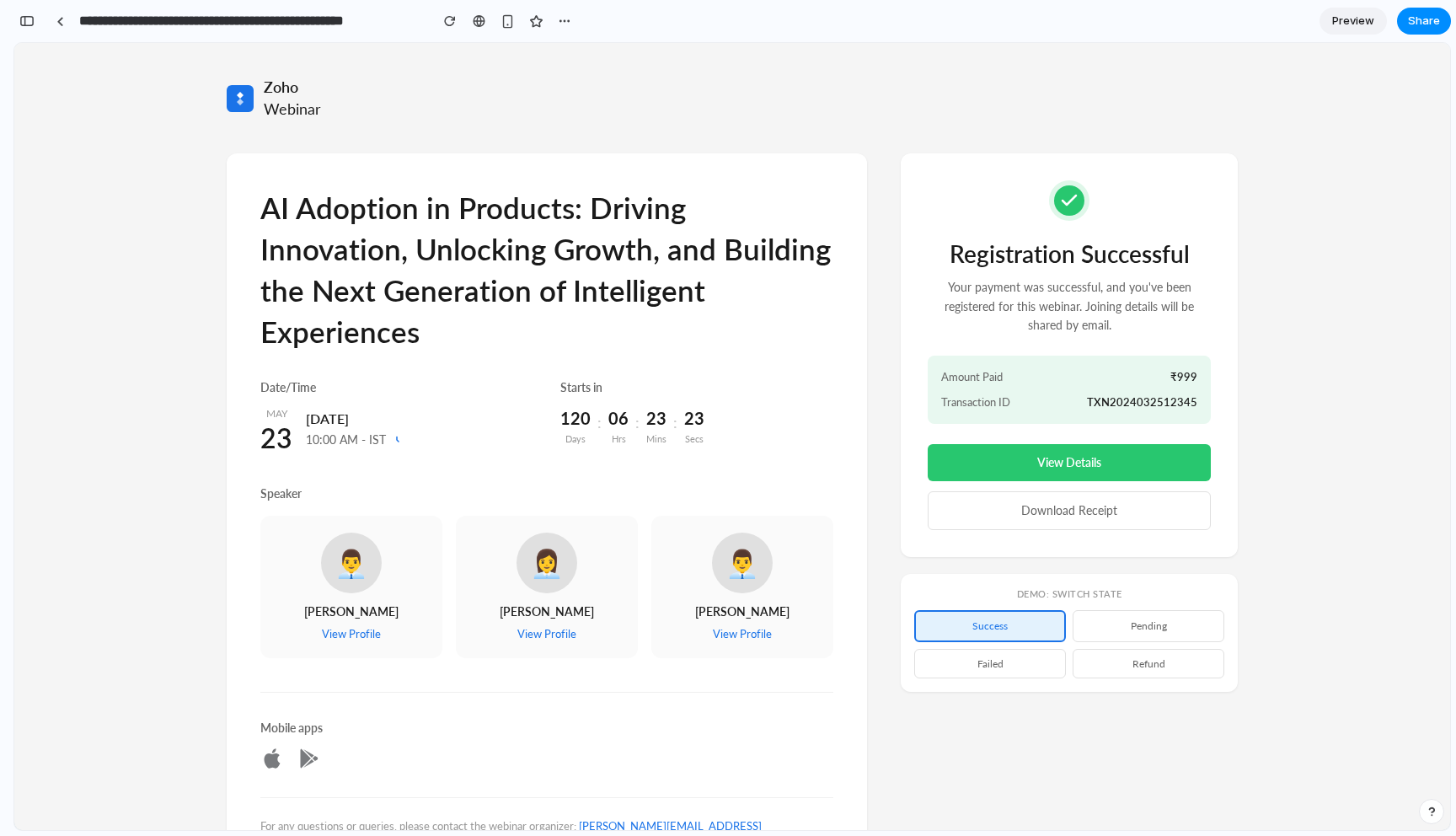
click at [1186, 628] on button "pending" at bounding box center [1148, 626] width 152 height 31
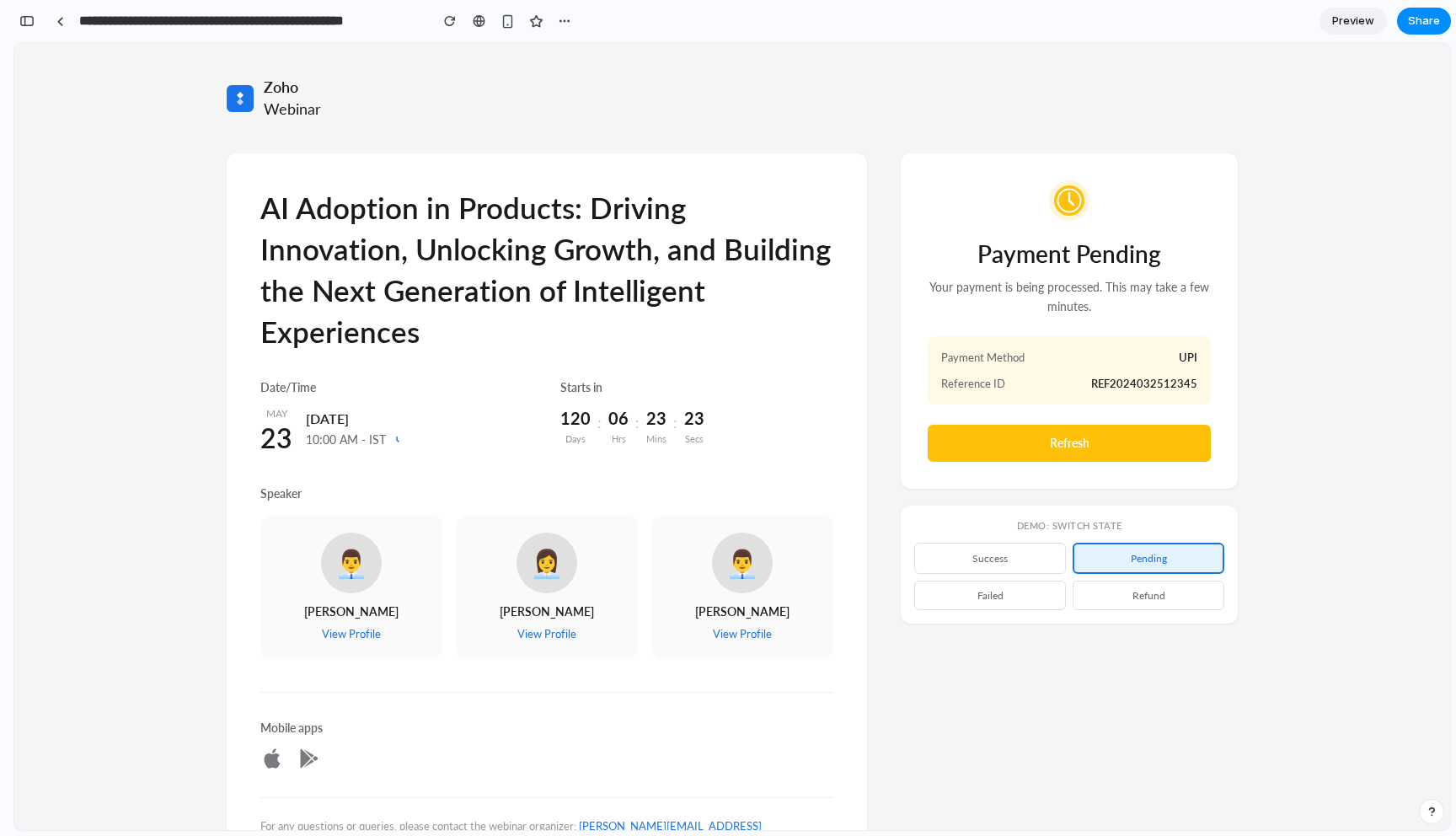
click at [1035, 603] on button "failed" at bounding box center [989, 595] width 152 height 29
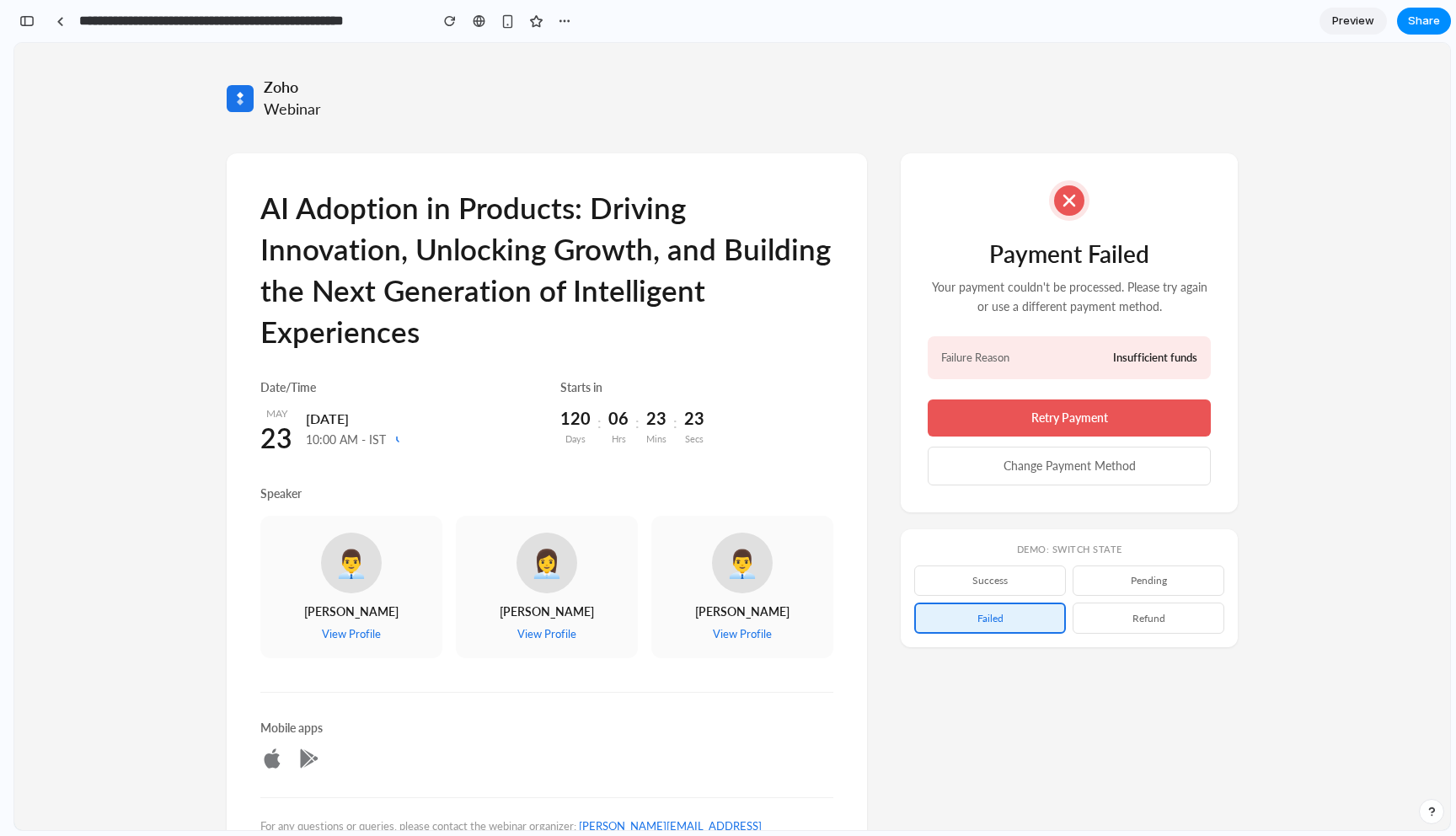
scroll to position [108, 0]
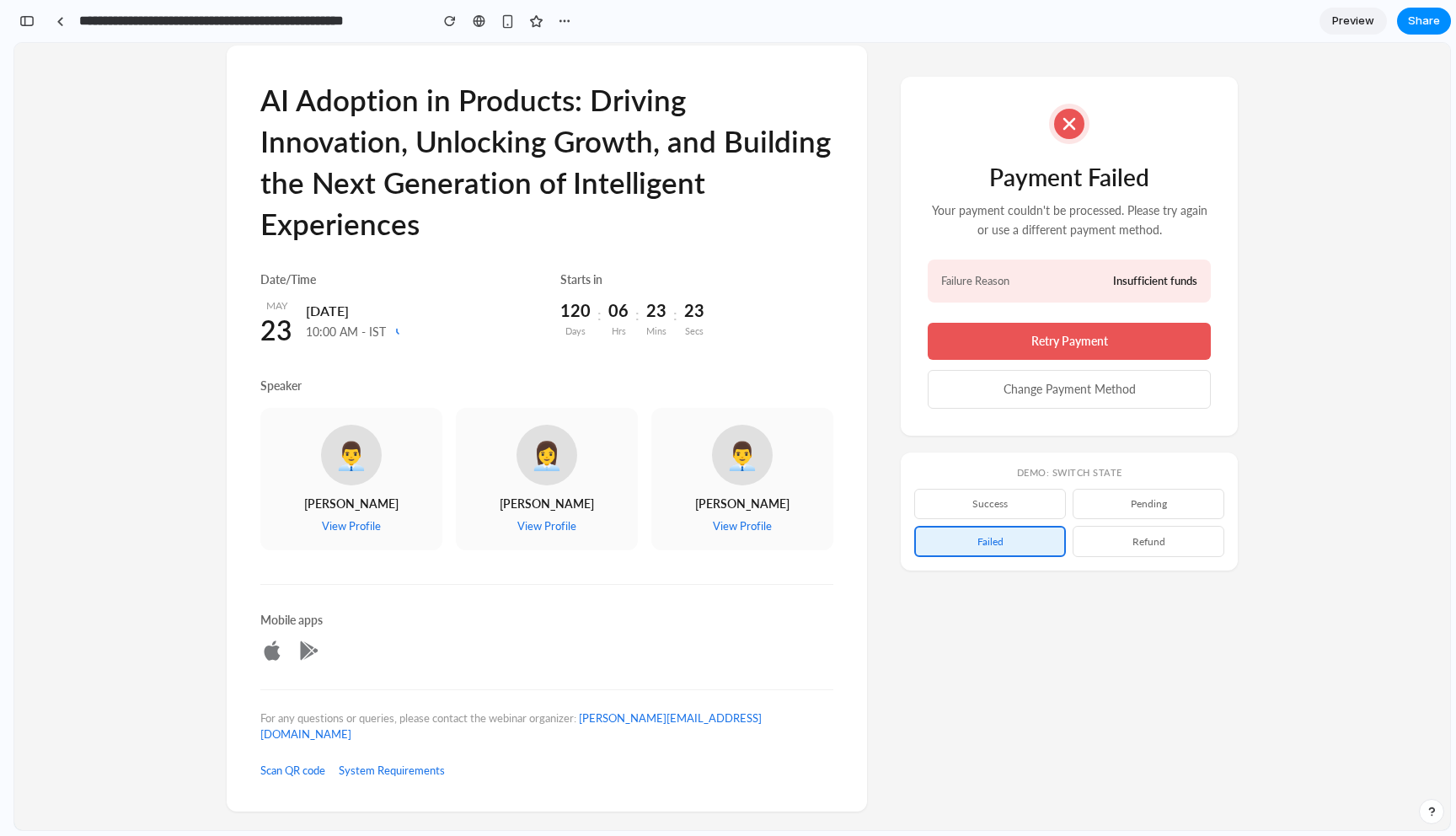
click at [1012, 496] on button "success" at bounding box center [989, 503] width 152 height 29
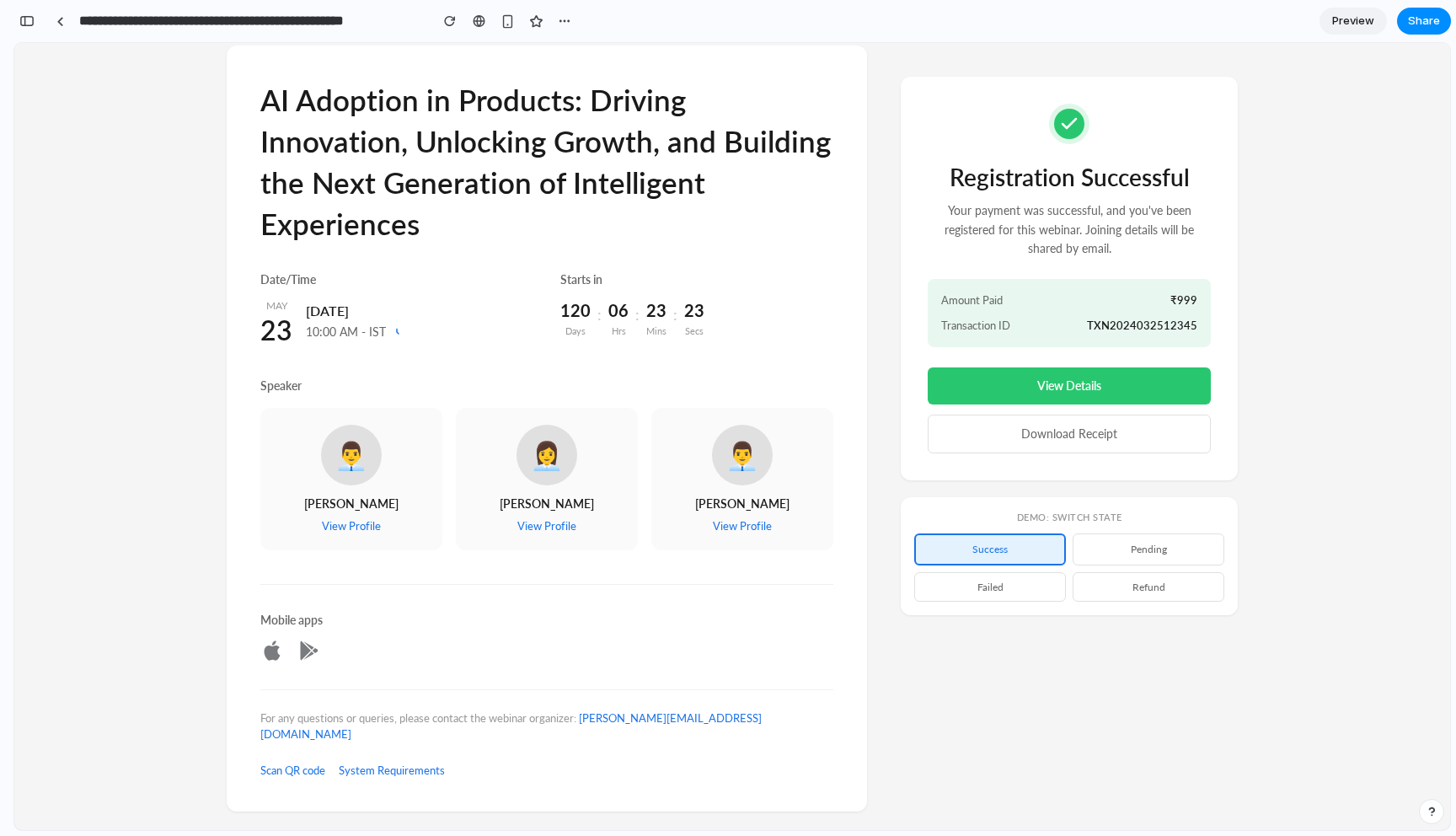
click at [988, 292] on span "Amount Paid" at bounding box center [972, 300] width 62 height 16
click at [1036, 248] on p "Your payment was successful, and you've been registered for this webinar. Joini…" at bounding box center [1069, 230] width 283 height 57
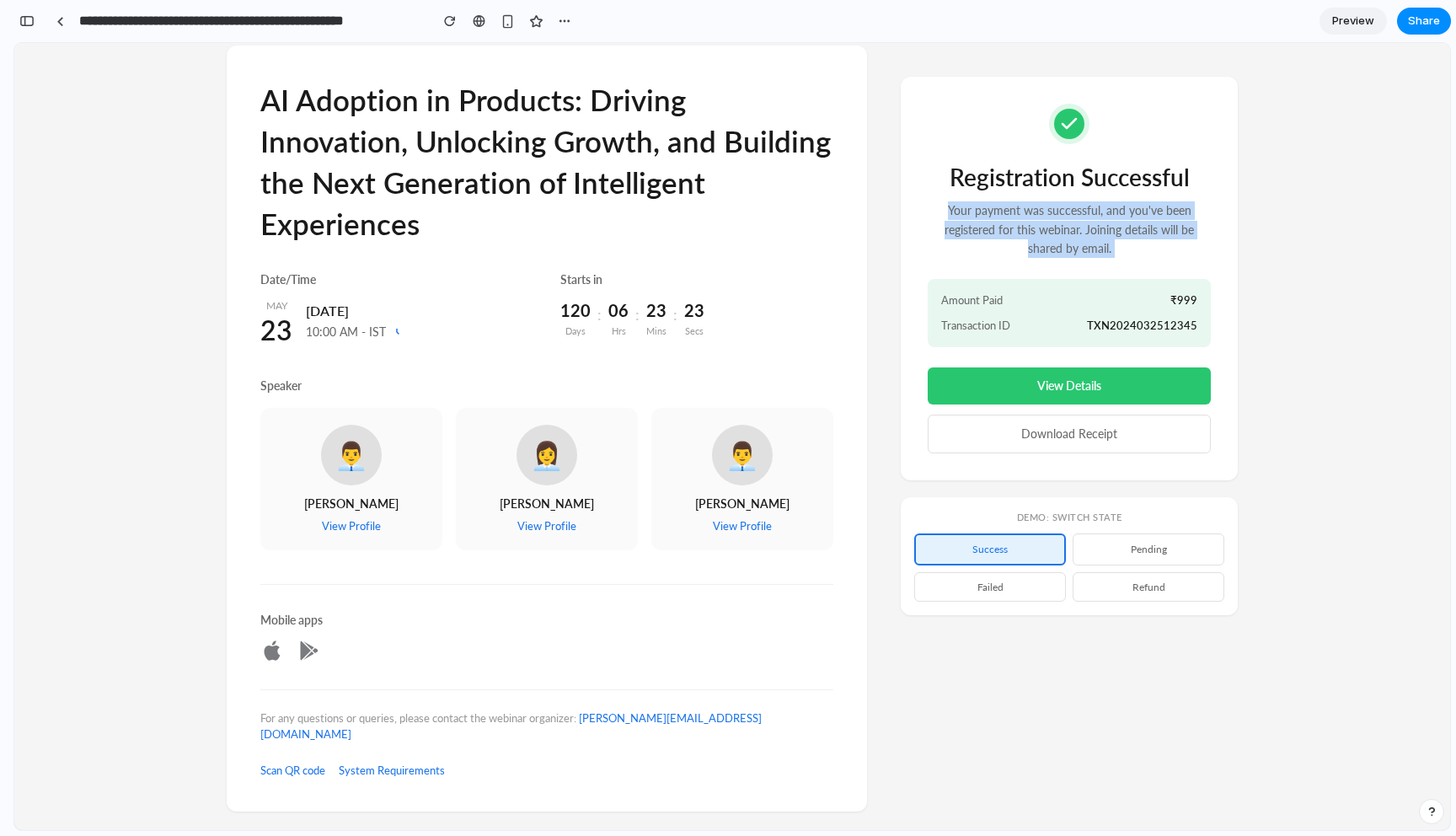
click at [1036, 248] on p "Your payment was successful, and you've been registered for this webinar. Joini…" at bounding box center [1069, 230] width 283 height 57
click at [1069, 439] on button "Download Receipt" at bounding box center [1069, 433] width 283 height 39
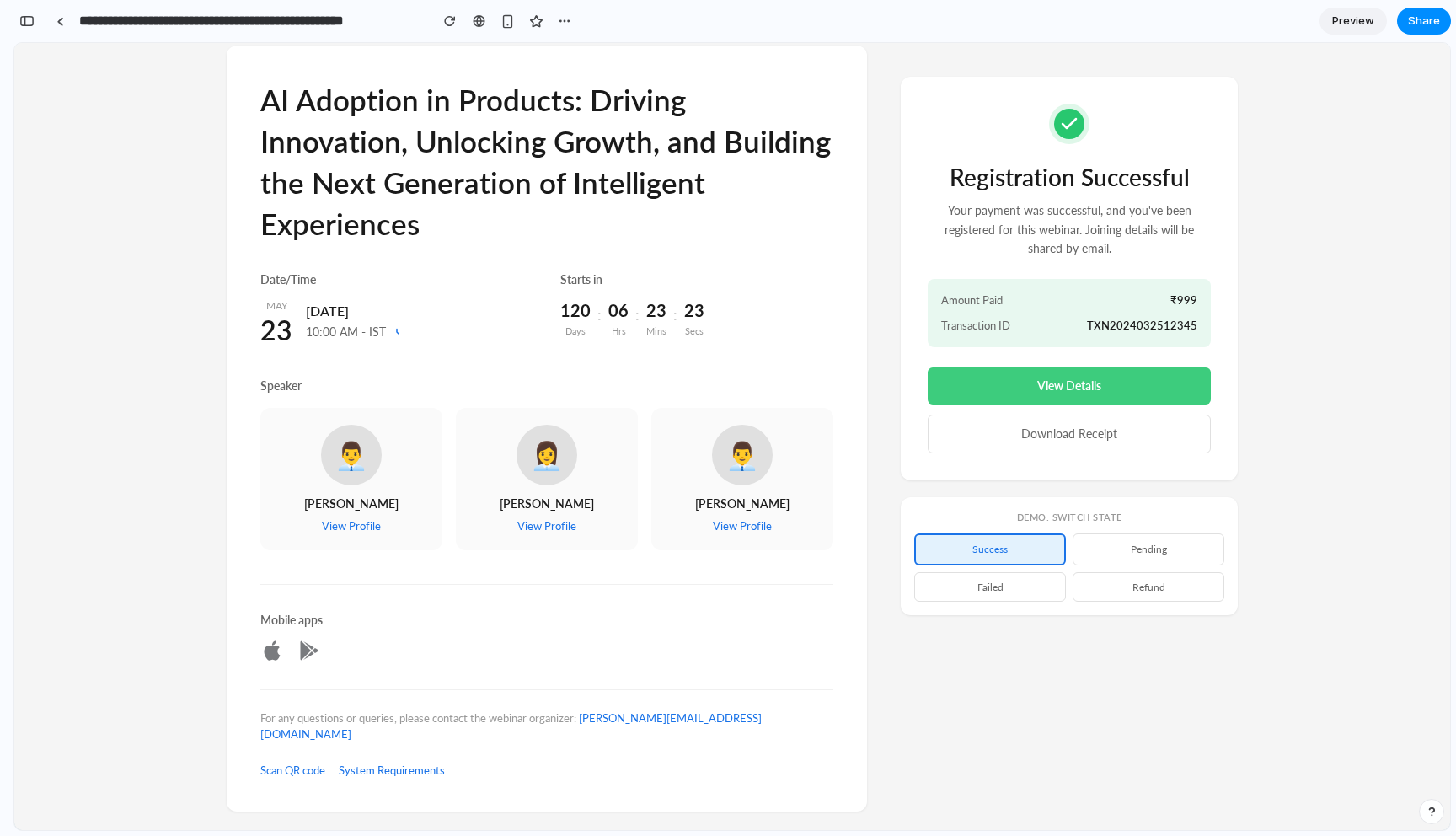
click at [1072, 378] on button "View Details" at bounding box center [1069, 385] width 283 height 37
click at [1163, 541] on button "pending" at bounding box center [1148, 548] width 152 height 31
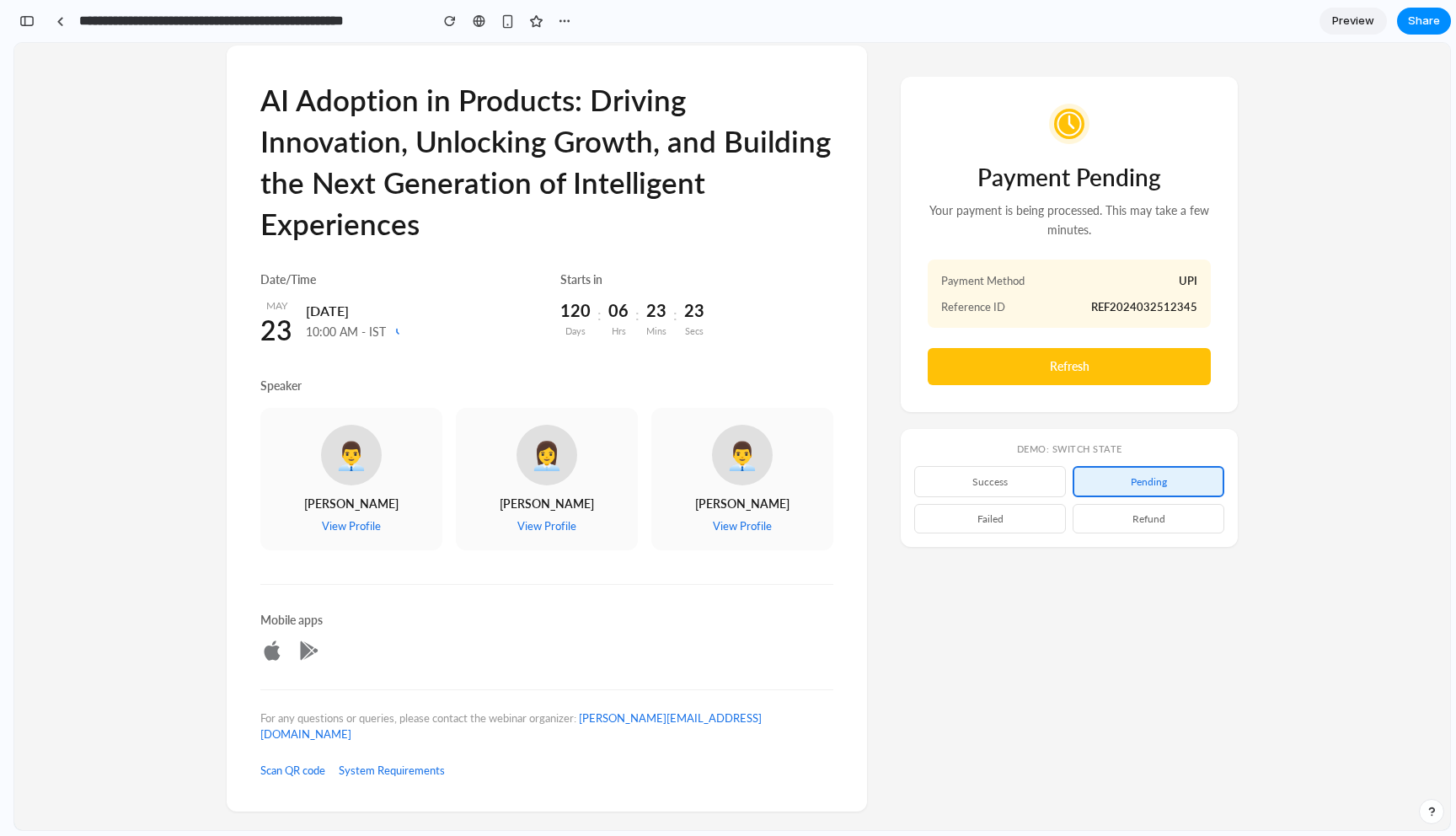
click at [1028, 509] on button "failed" at bounding box center [989, 518] width 152 height 29
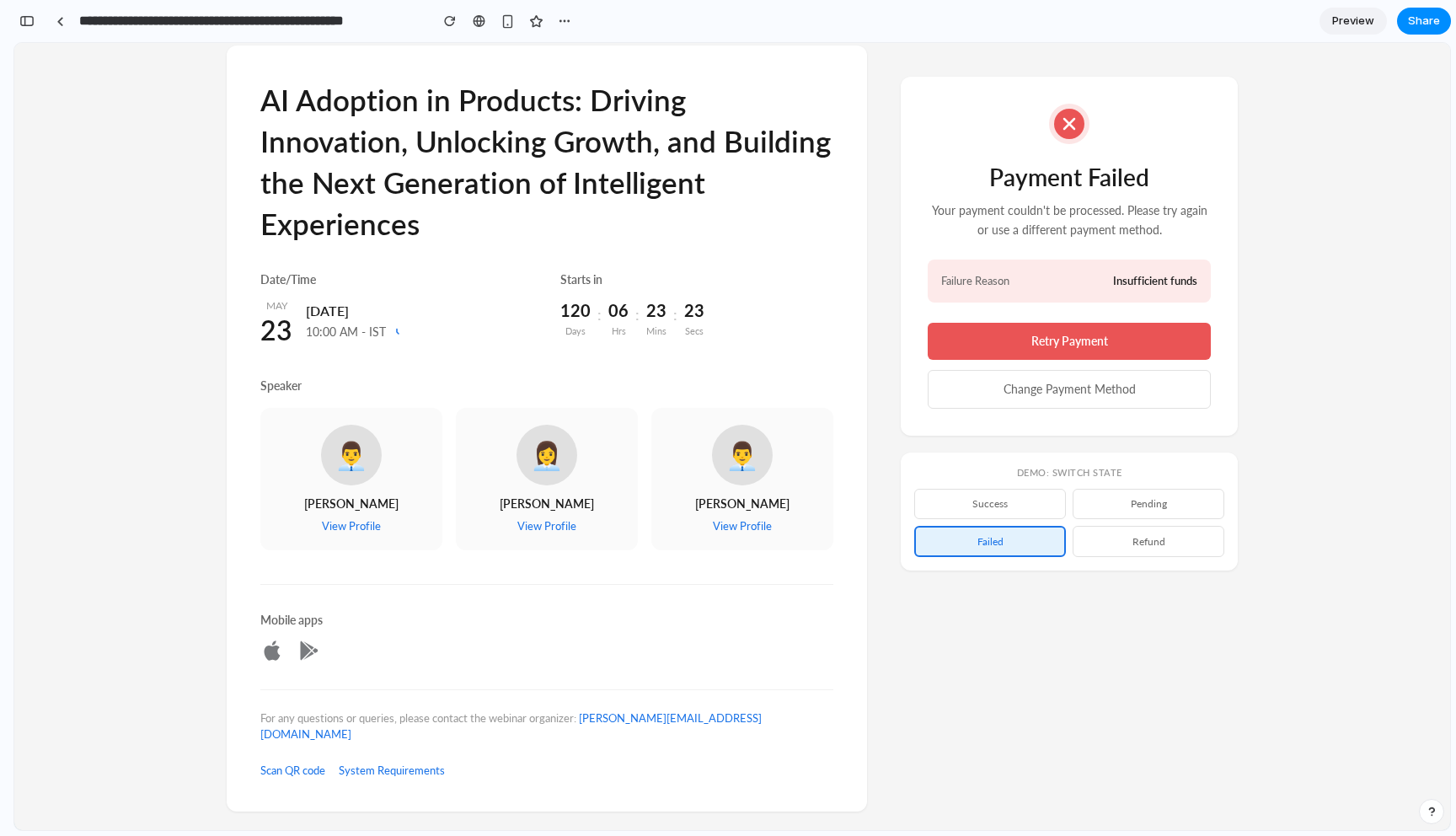
click at [1025, 494] on button "success" at bounding box center [989, 503] width 152 height 29
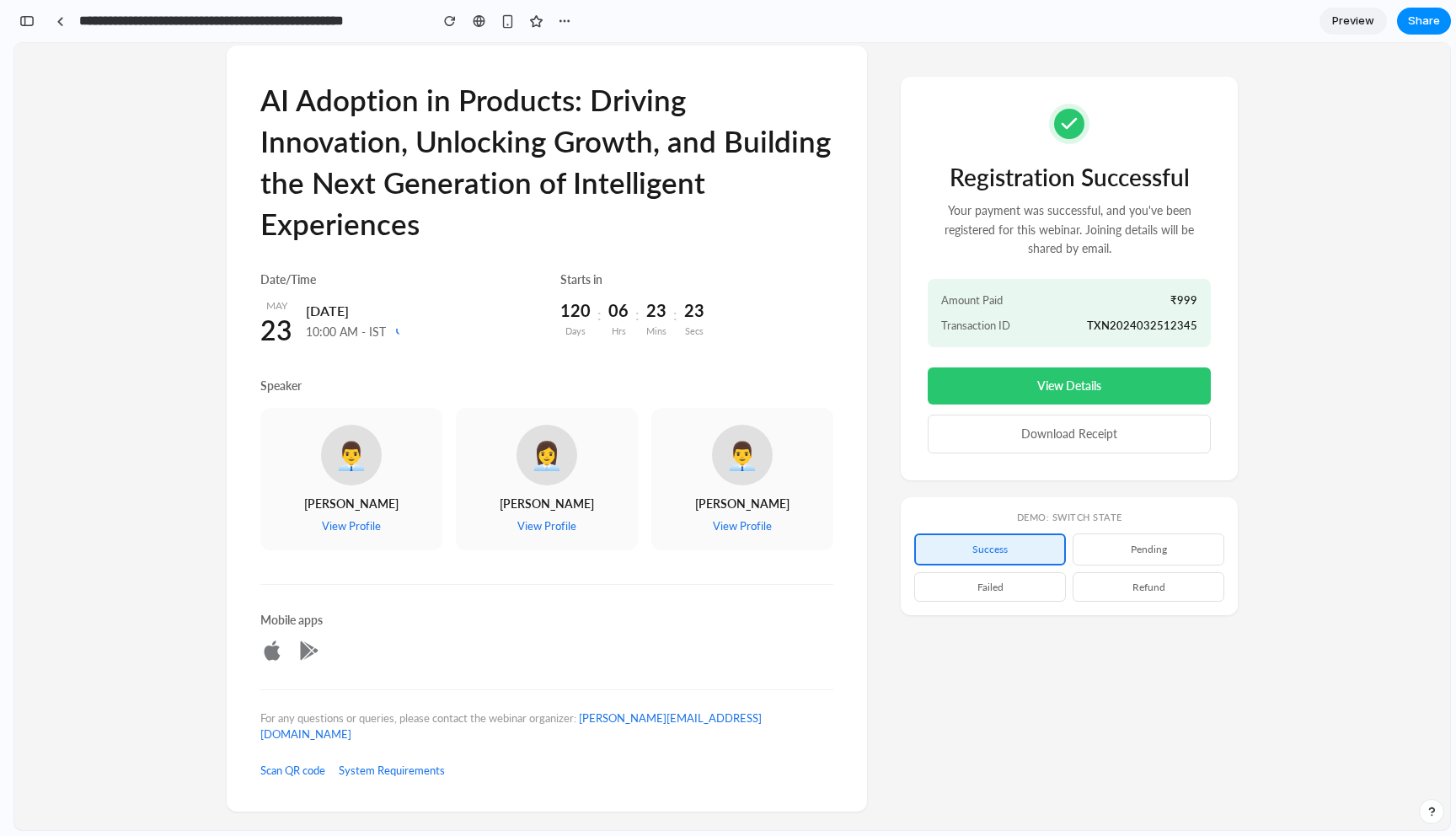
click at [1124, 550] on button "pending" at bounding box center [1148, 548] width 152 height 31
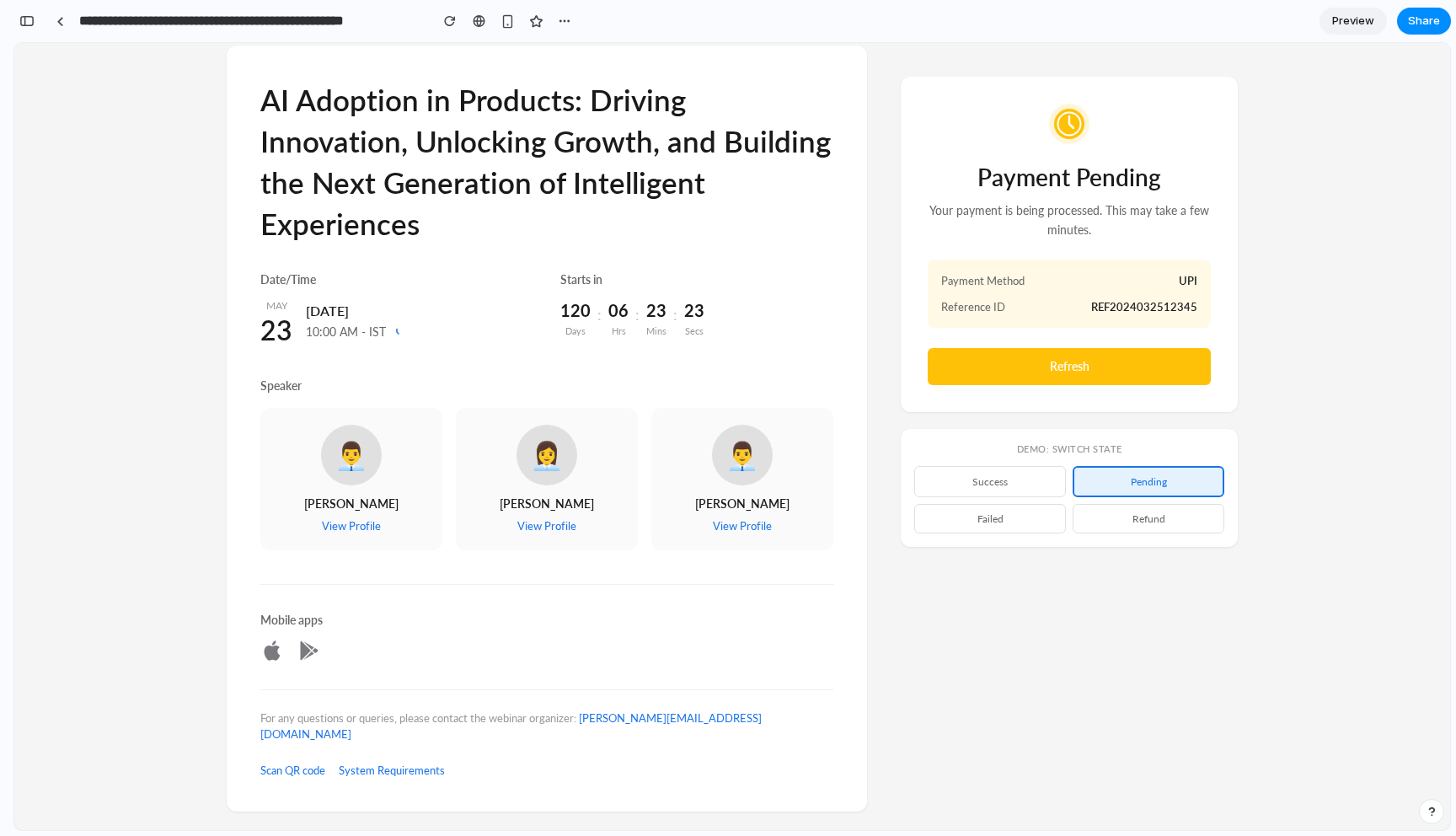
click at [1070, 591] on div "AI Adoption in Products: Driving Innovation, Unlocking Growth, and Building the…" at bounding box center [732, 428] width 1011 height 766
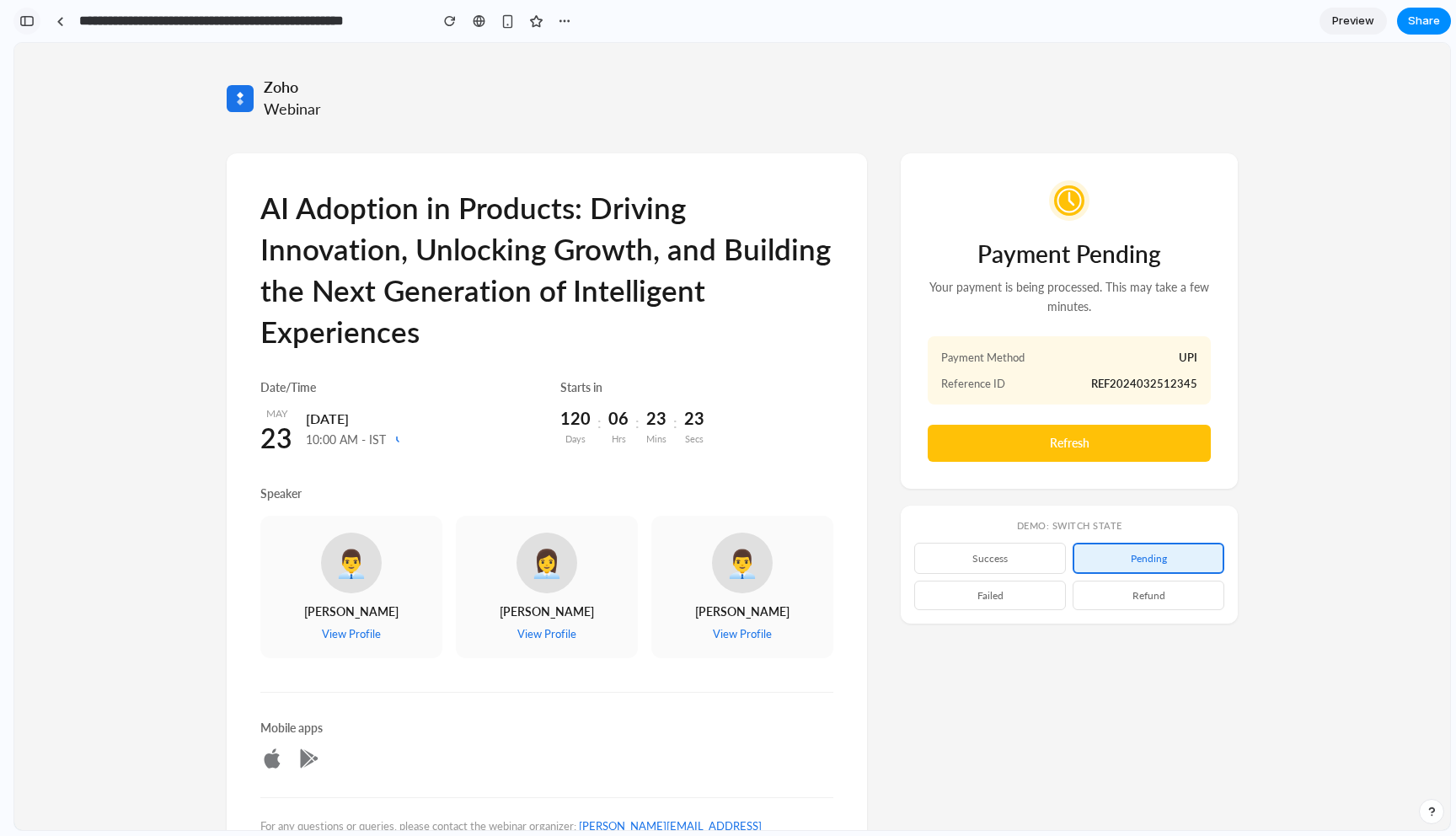
click at [33, 21] on button "button" at bounding box center [27, 21] width 27 height 27
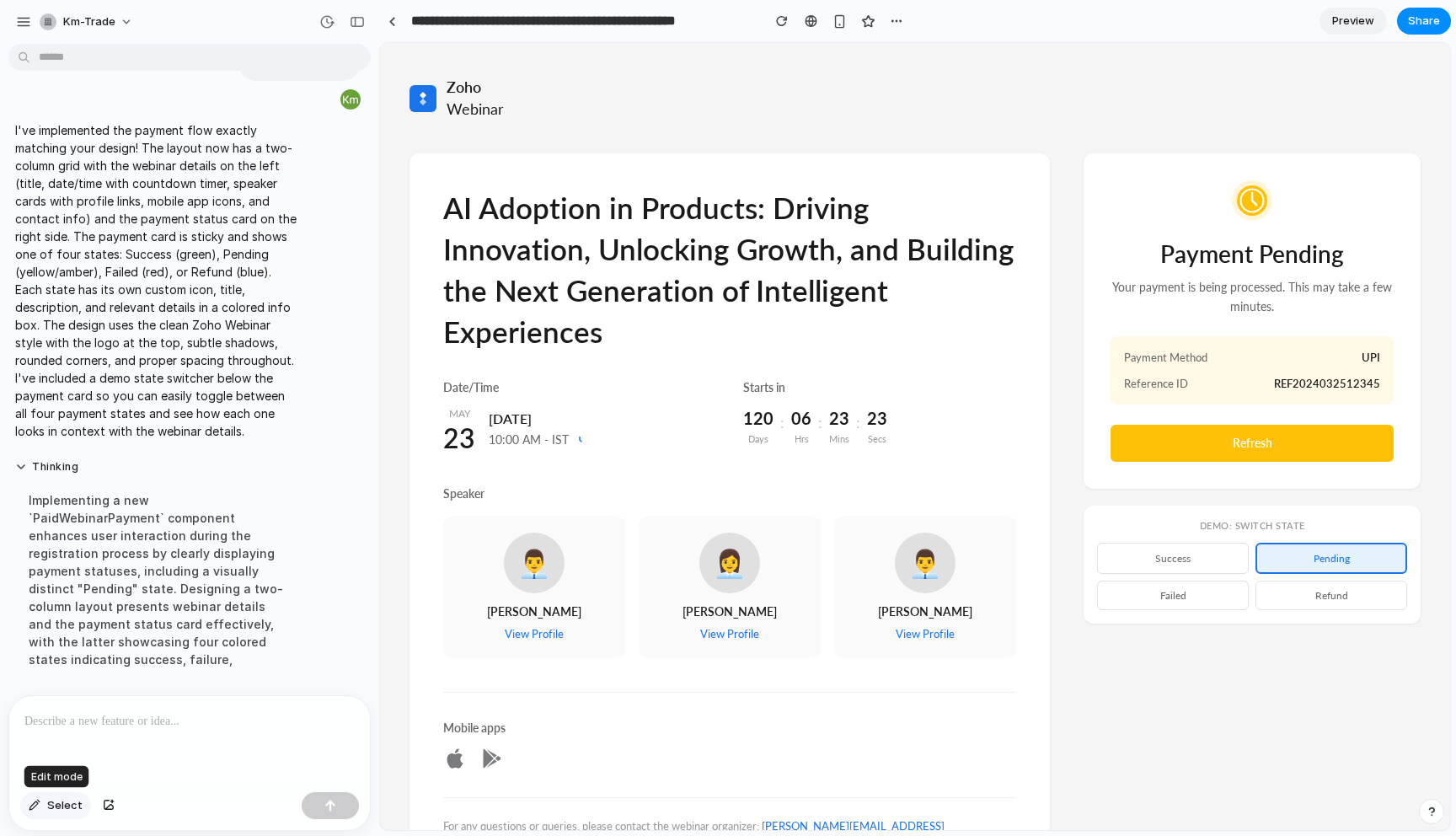
click at [65, 810] on span "Select" at bounding box center [64, 806] width 35 height 17
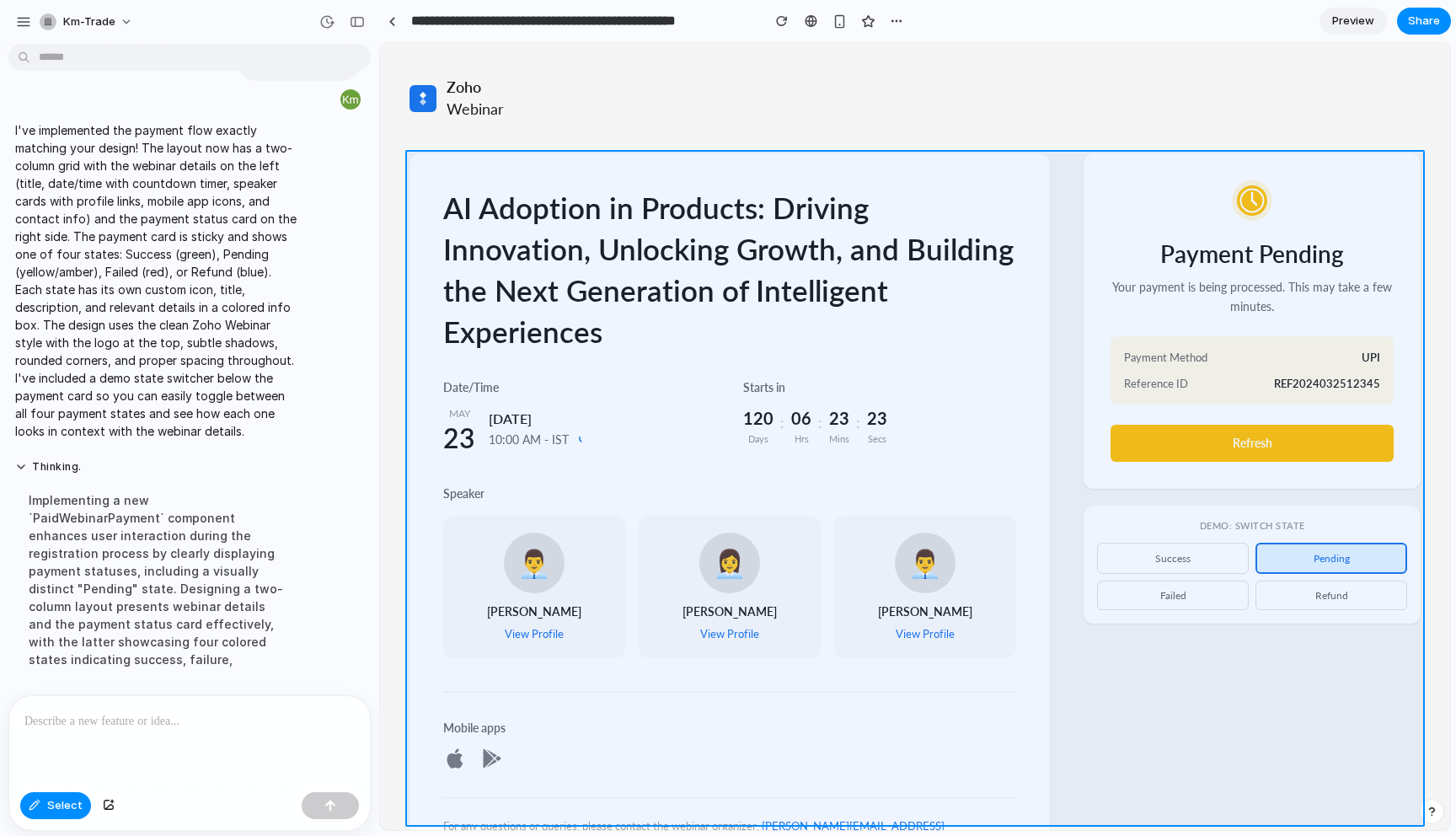
click at [1222, 784] on div at bounding box center [915, 437] width 1069 height 786
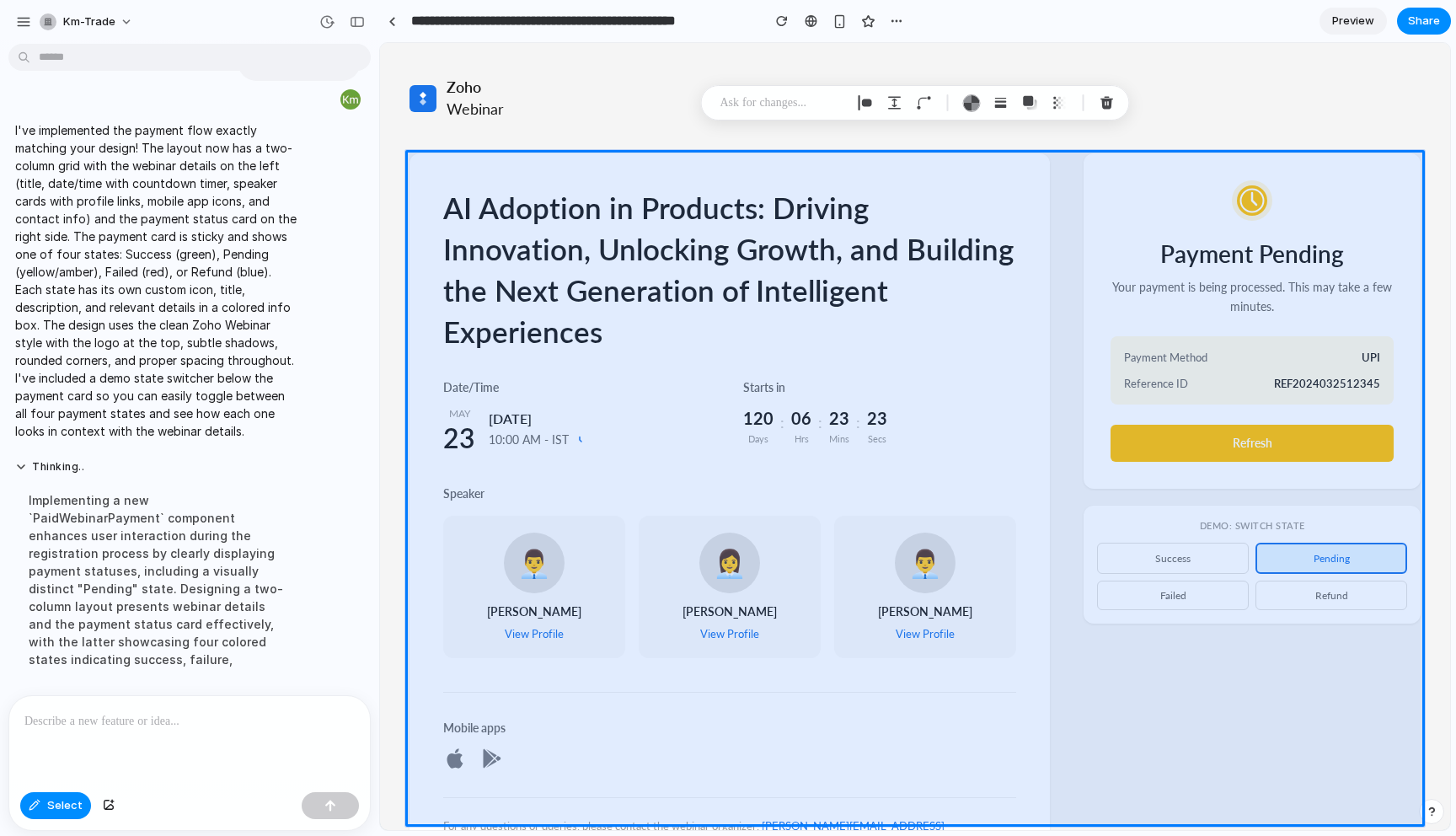
click at [91, 747] on div at bounding box center [190, 741] width 360 height 89
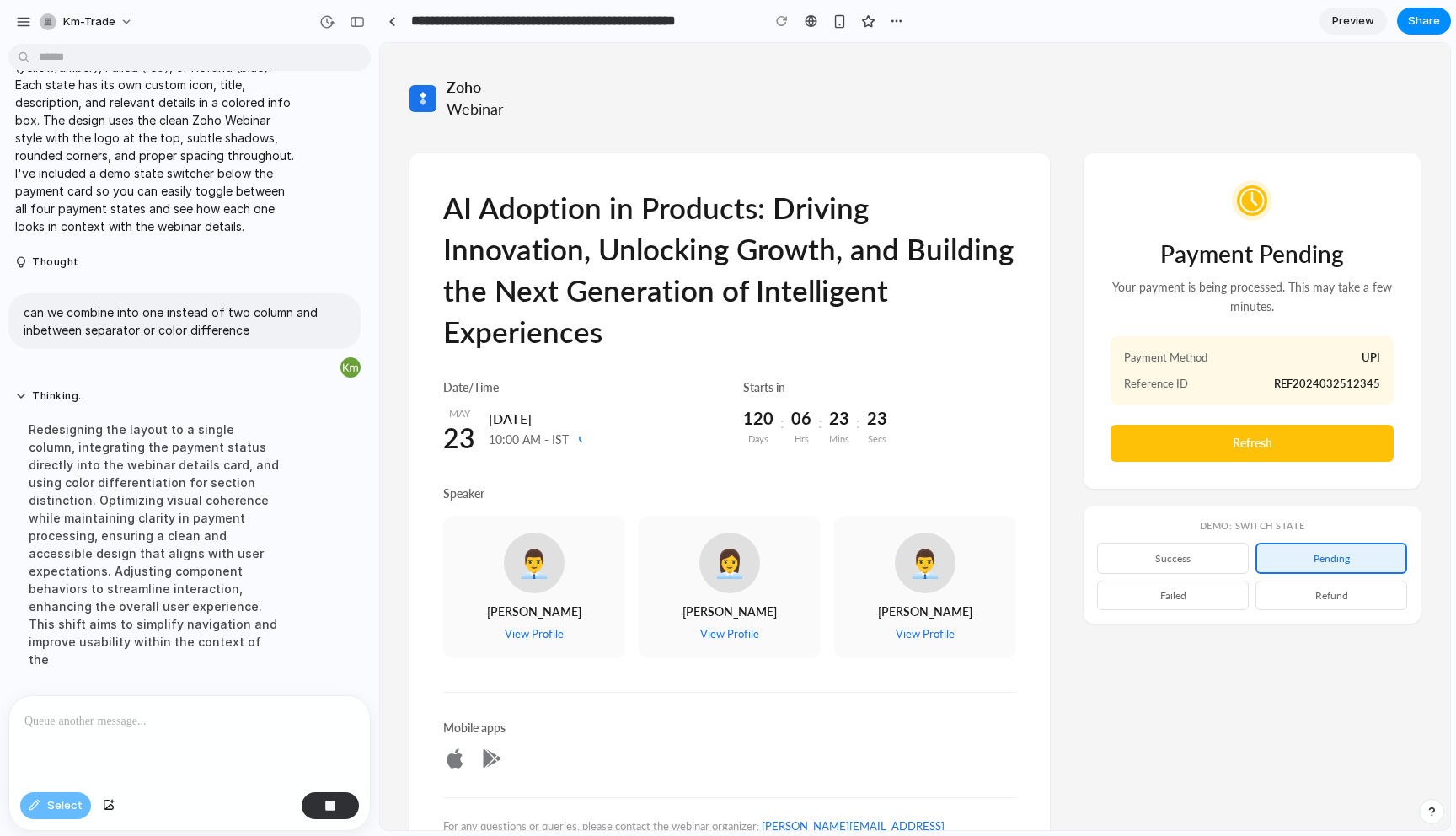
scroll to position [5328, 0]
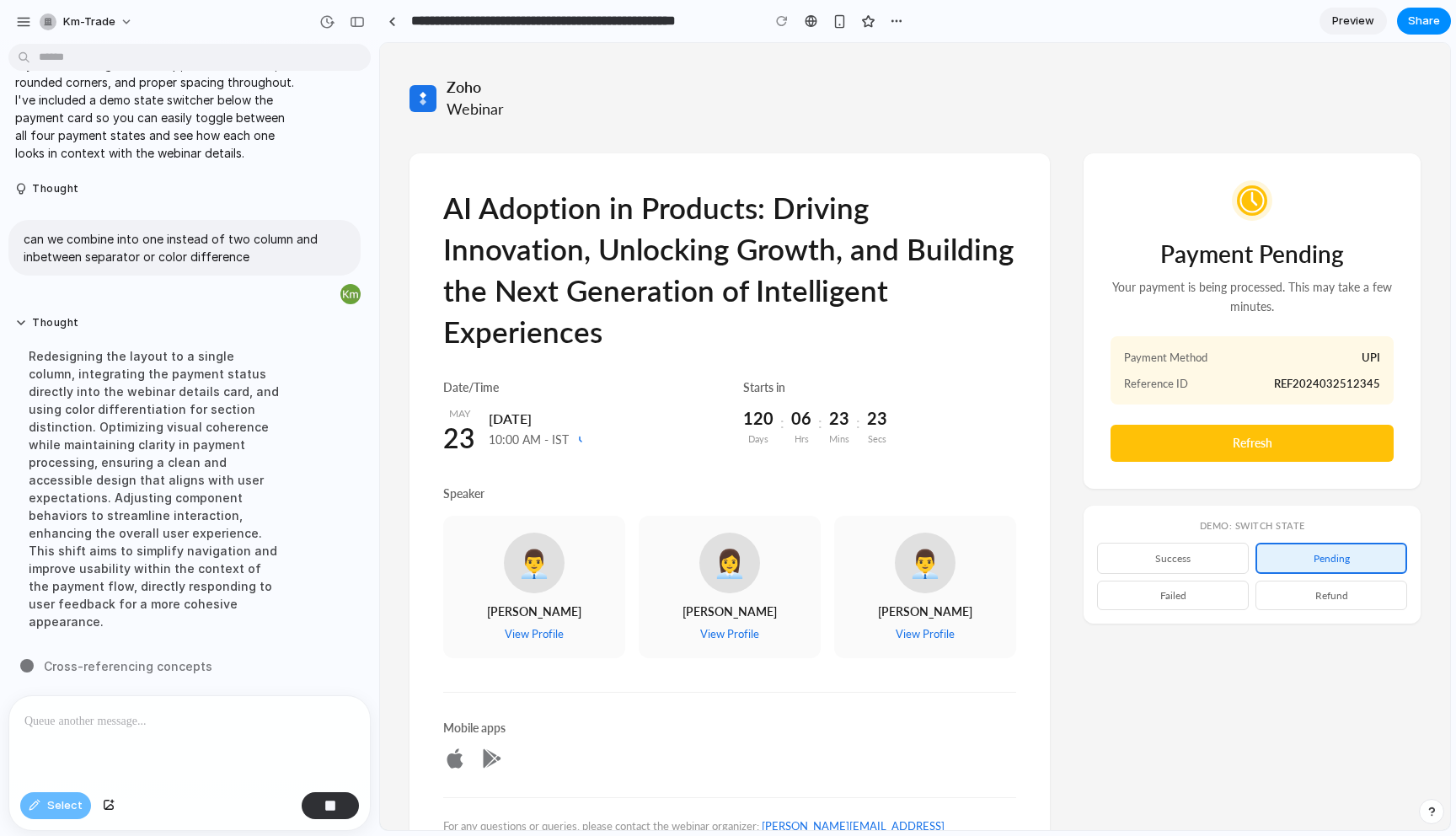
click at [506, 443] on div "10:00 AM - IST" at bounding box center [536, 440] width 97 height 17
click at [664, 430] on div "[DATE] [DATE] 10:00 AM - IST" at bounding box center [579, 428] width 273 height 45
click at [543, 627] on link "View Profile" at bounding box center [534, 633] width 59 height 14
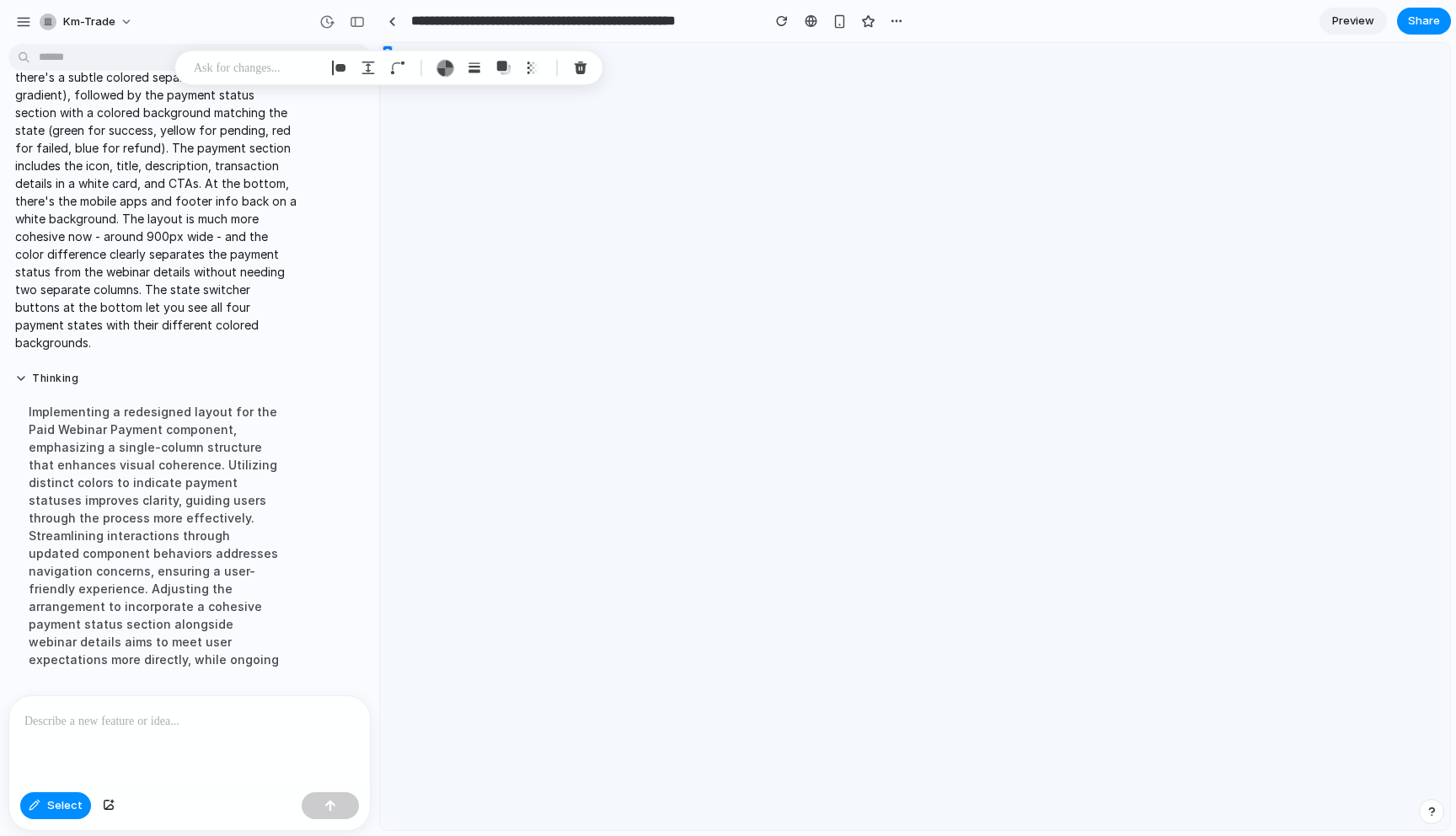
scroll to position [0, 0]
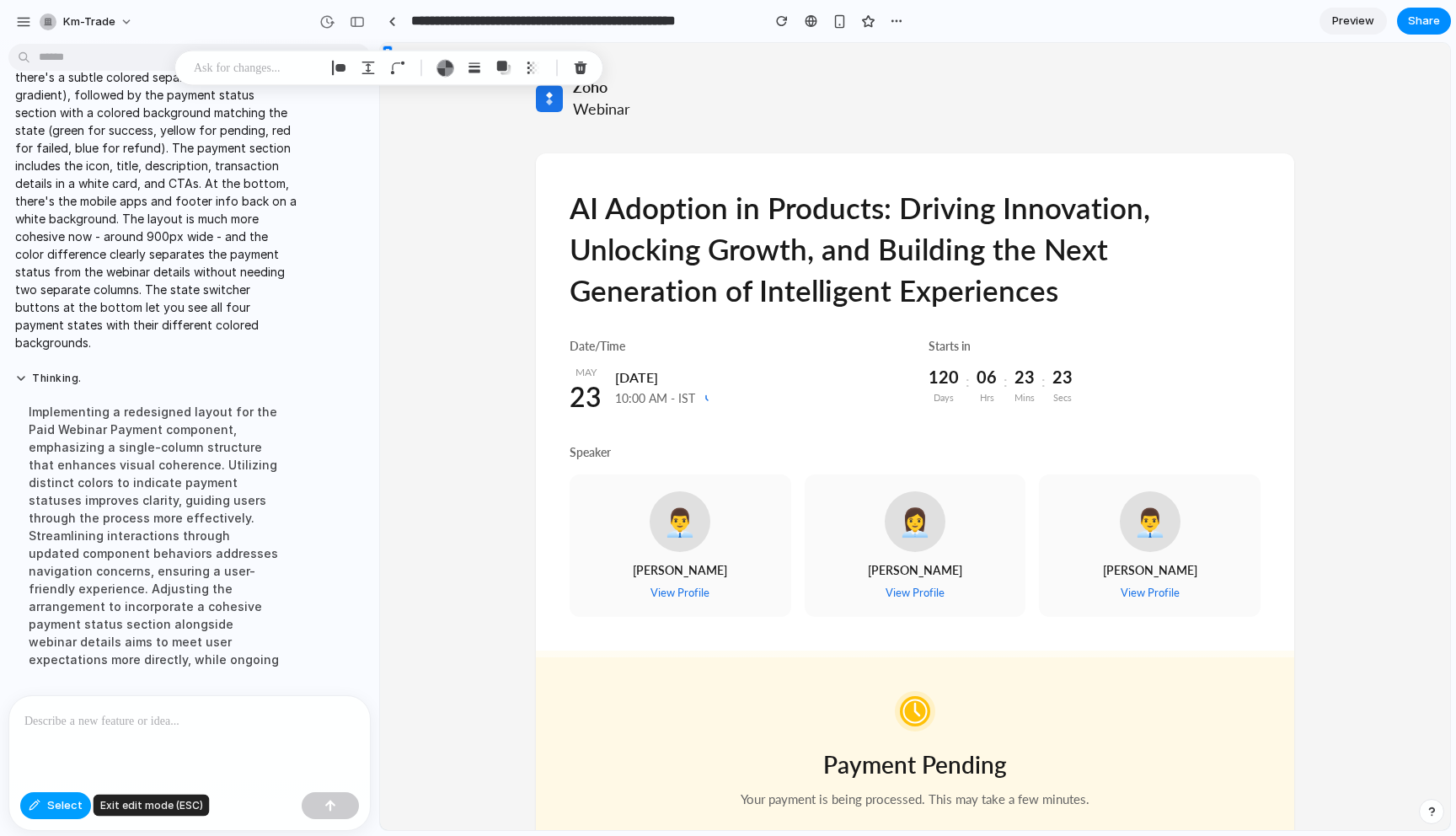
click at [43, 803] on button "Select" at bounding box center [56, 805] width 70 height 27
click at [252, 739] on div at bounding box center [190, 741] width 360 height 89
